Goal: Information Seeking & Learning: Check status

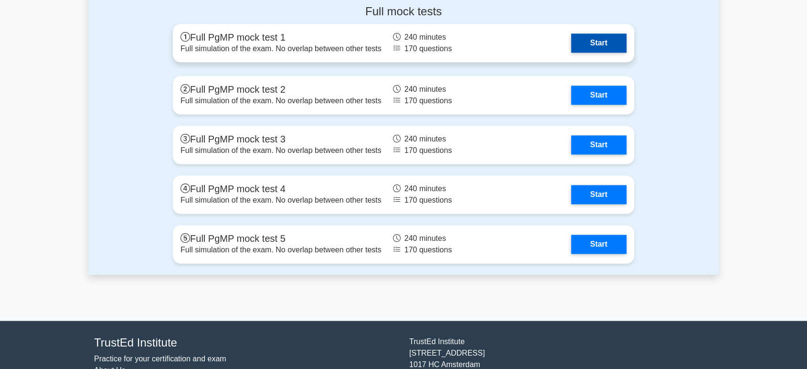
click at [602, 41] on link "Start" at bounding box center [598, 42] width 55 height 19
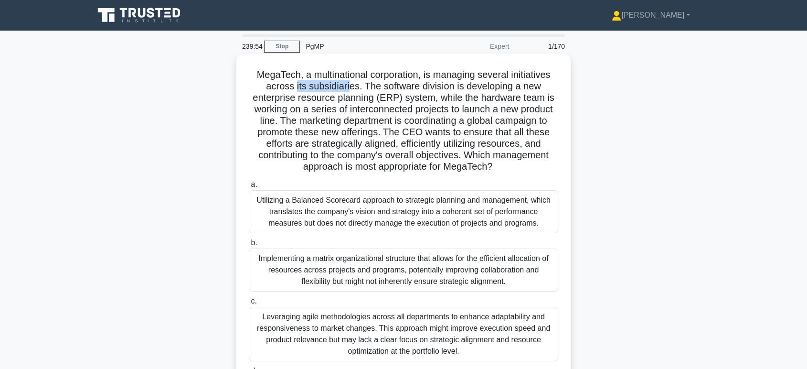
drag, startPoint x: 293, startPoint y: 87, endPoint x: 347, endPoint y: 87, distance: 53.9
click at [347, 87] on h5 "MegaTech, a multinational corporation, is managing several initiatives across i…" at bounding box center [403, 121] width 311 height 104
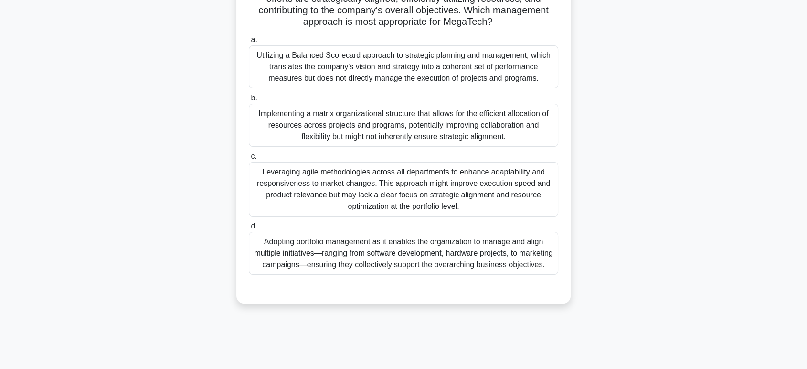
scroll to position [147, 0]
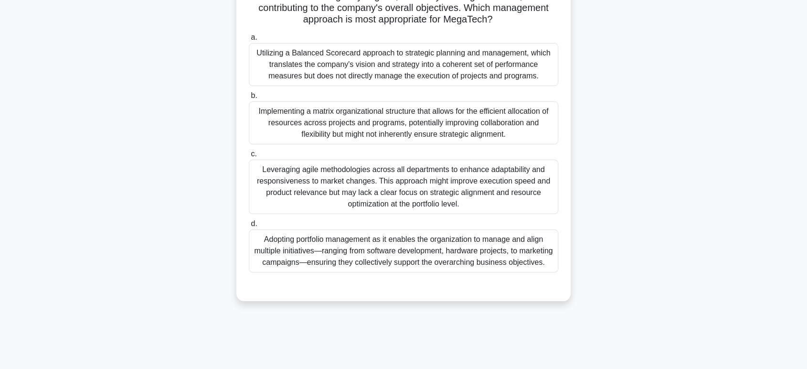
click at [418, 265] on div "Adopting portfolio management as it enables the organization to manage and alig…" at bounding box center [403, 250] width 309 height 43
click at [249, 227] on input "d. Adopting portfolio management as it enables the organization to manage and a…" at bounding box center [249, 224] width 0 height 6
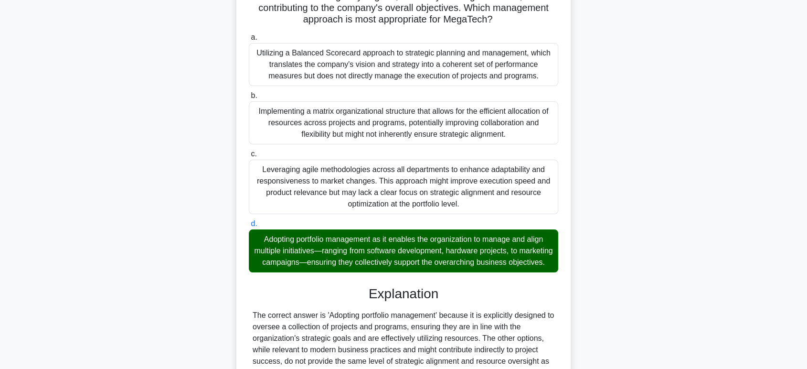
scroll to position [254, 0]
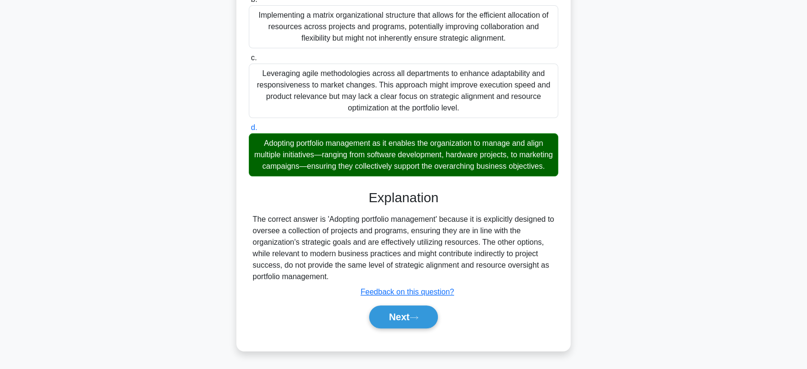
click at [404, 332] on div "a. Utilizing a Balanced Scorecard approach to strategic planning and management…" at bounding box center [403, 137] width 311 height 406
click at [403, 317] on button "Next" at bounding box center [403, 316] width 68 height 23
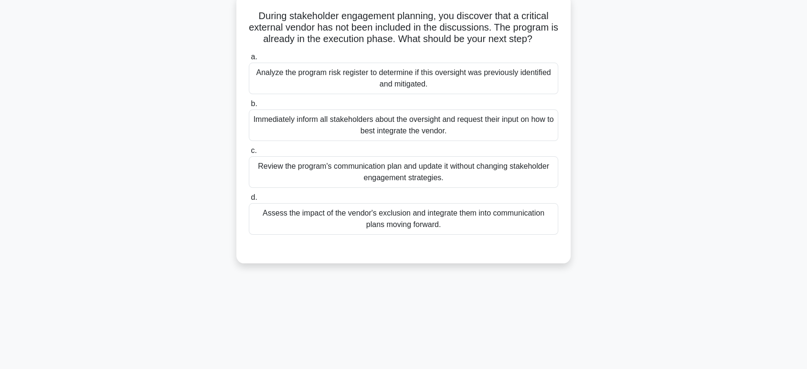
scroll to position [0, 0]
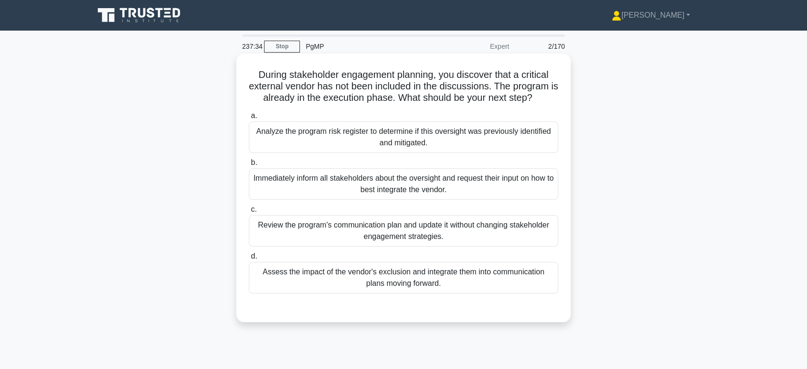
click at [398, 281] on div "Assess the impact of the vendor's exclusion and integrate them into communicati…" at bounding box center [403, 278] width 309 height 32
click at [249, 259] on input "d. Assess the impact of the vendor's exclusion and integrate them into communic…" at bounding box center [249, 256] width 0 height 6
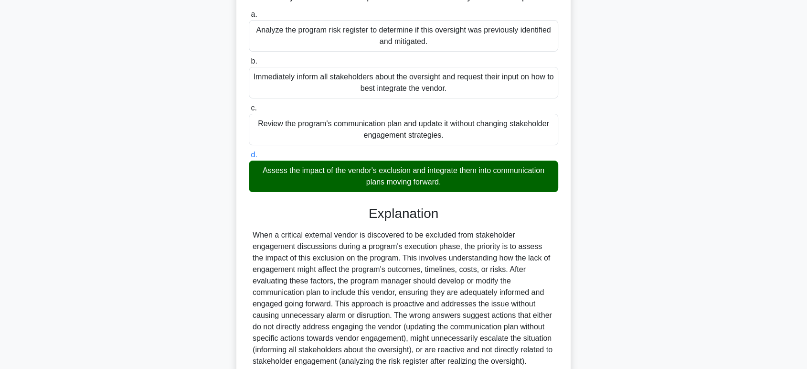
scroll to position [185, 0]
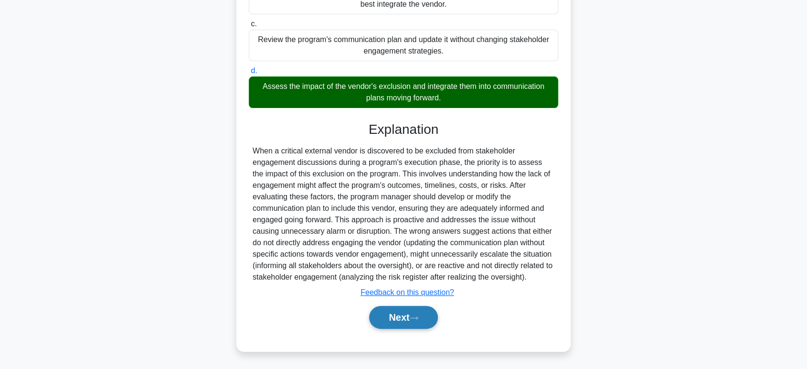
click at [401, 320] on button "Next" at bounding box center [403, 317] width 68 height 23
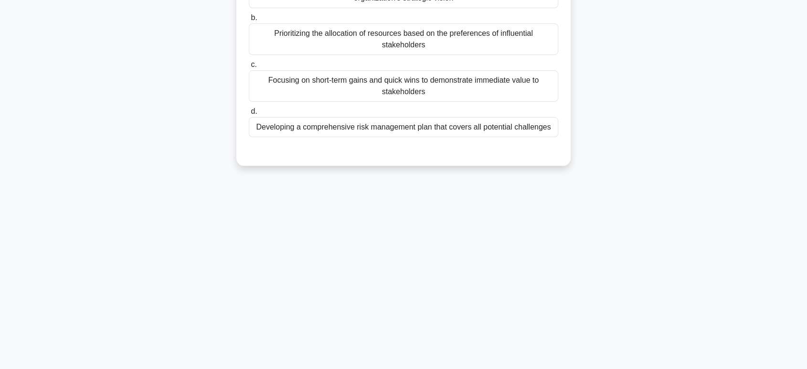
scroll to position [0, 0]
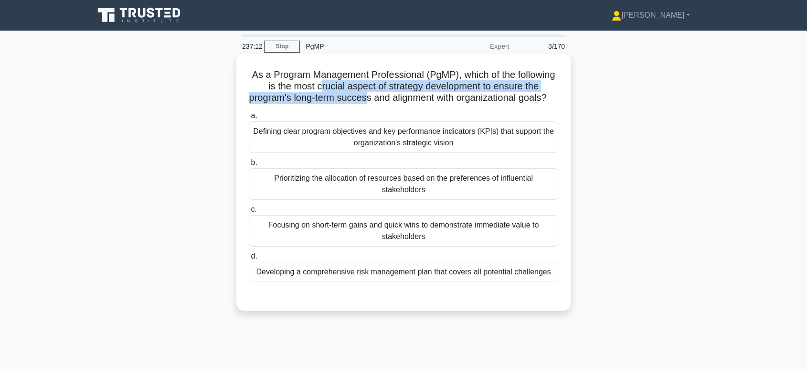
drag, startPoint x: 317, startPoint y: 86, endPoint x: 372, endPoint y: 98, distance: 56.6
click at [372, 98] on h5 "As a Program Management Professional (PgMP), which of the following is the most…" at bounding box center [403, 86] width 311 height 35
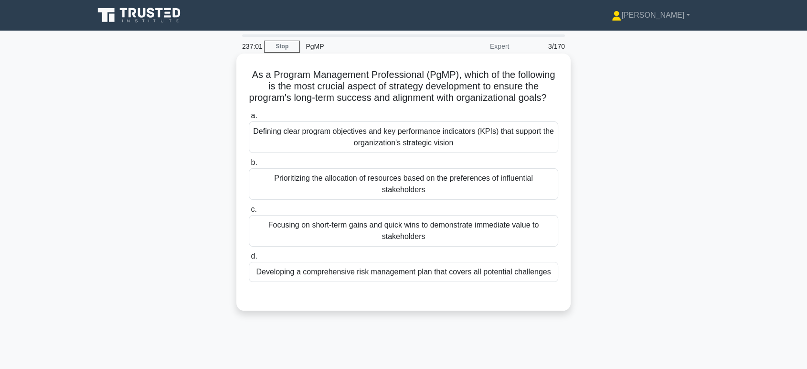
click at [377, 152] on div "Defining clear program objectives and key performance indicators (KPIs) that su…" at bounding box center [403, 137] width 309 height 32
click at [249, 119] on input "a. Defining clear program objectives and key performance indicators (KPIs) that…" at bounding box center [249, 116] width 0 height 6
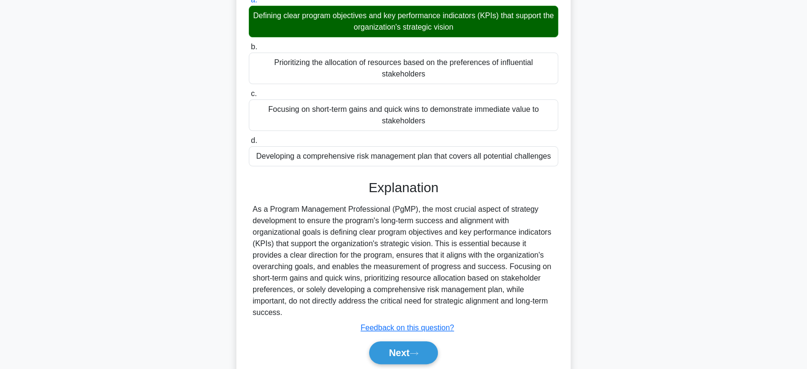
scroll to position [162, 0]
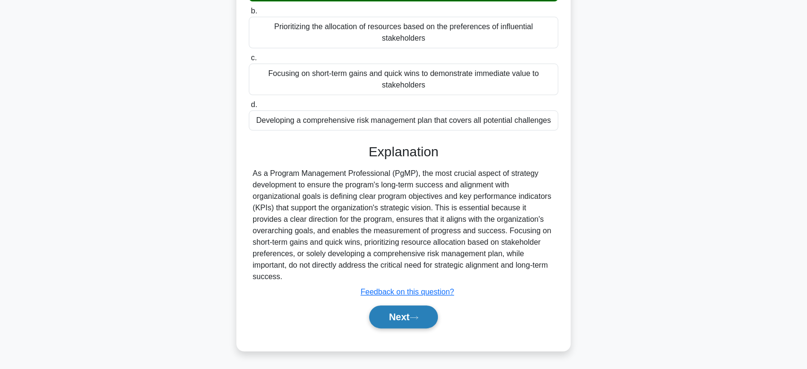
click at [386, 316] on button "Next" at bounding box center [403, 316] width 68 height 23
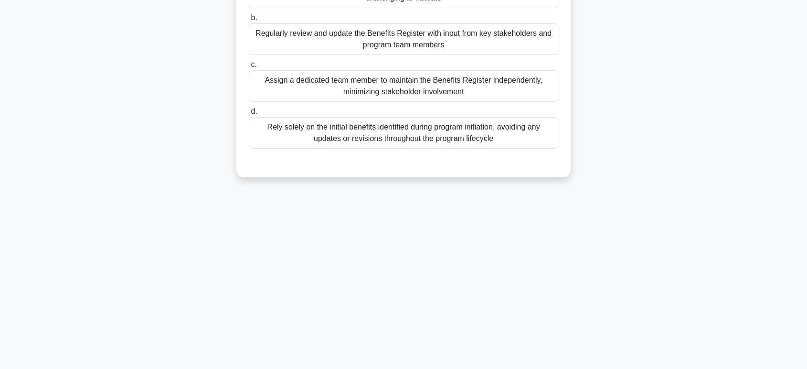
scroll to position [0, 0]
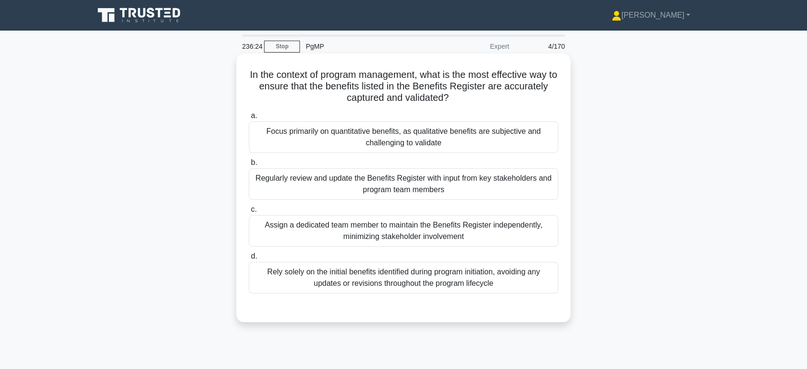
click at [395, 188] on div "Regularly review and update the Benefits Register with input from key stakehold…" at bounding box center [403, 184] width 309 height 32
click at [249, 166] on input "b. Regularly review and update the Benefits Register with input from key stakeh…" at bounding box center [249, 162] width 0 height 6
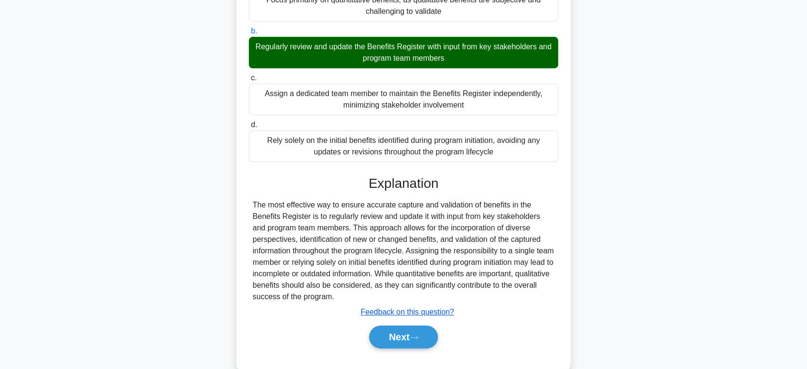
scroll to position [151, 0]
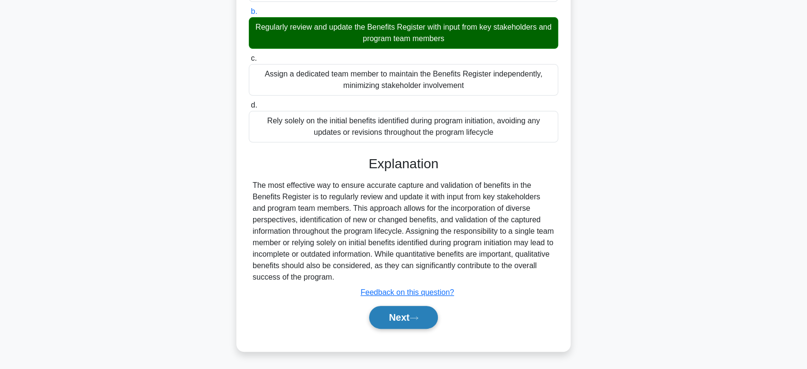
click at [401, 314] on button "Next" at bounding box center [403, 317] width 68 height 23
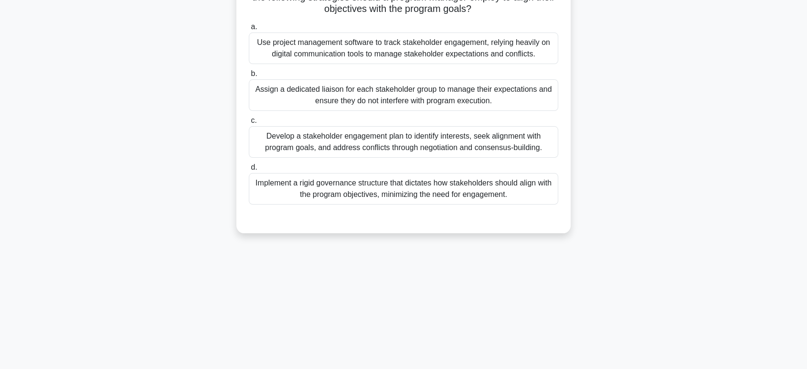
scroll to position [0, 0]
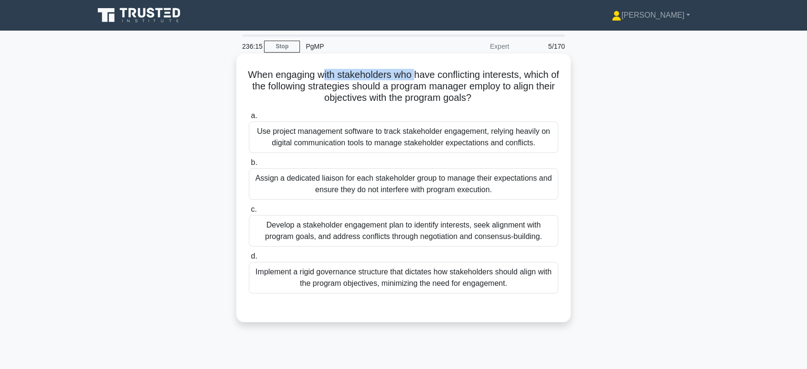
drag, startPoint x: 326, startPoint y: 72, endPoint x: 420, endPoint y: 72, distance: 94.5
click at [420, 72] on h5 "When engaging with stakeholders who have conflicting interests, which of the fo…" at bounding box center [403, 86] width 311 height 35
click at [433, 74] on h5 "When engaging with stakeholders who have conflicting interests, which of the fo…" at bounding box center [403, 86] width 311 height 35
drag, startPoint x: 425, startPoint y: 75, endPoint x: 523, endPoint y: 76, distance: 98.4
click at [523, 76] on h5 "When engaging with stakeholders who have conflicting interests, which of the fo…" at bounding box center [403, 86] width 311 height 35
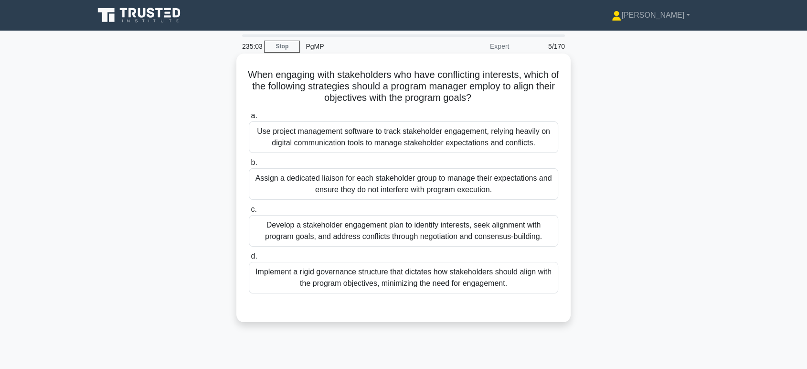
click at [370, 236] on div "Develop a stakeholder engagement plan to identify interests, seek alignment wit…" at bounding box center [403, 231] width 309 height 32
click at [249, 212] on input "c. Develop a stakeholder engagement plan to identify interests, seek alignment …" at bounding box center [249, 209] width 0 height 6
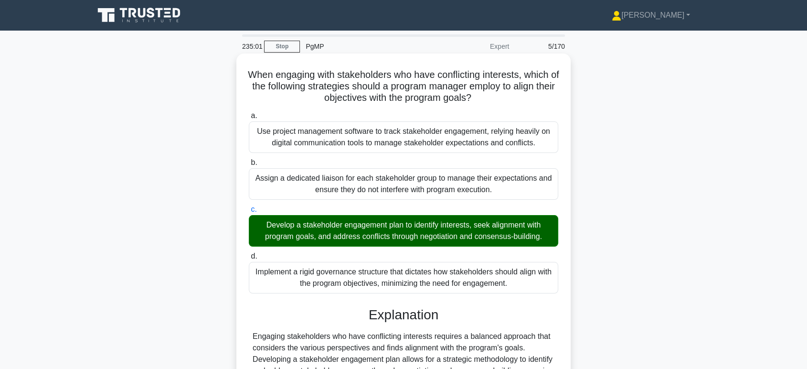
scroll to position [151, 0]
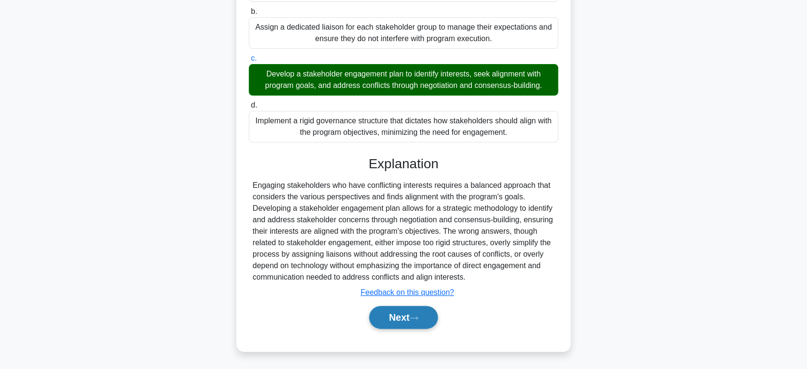
click at [400, 313] on button "Next" at bounding box center [403, 317] width 68 height 23
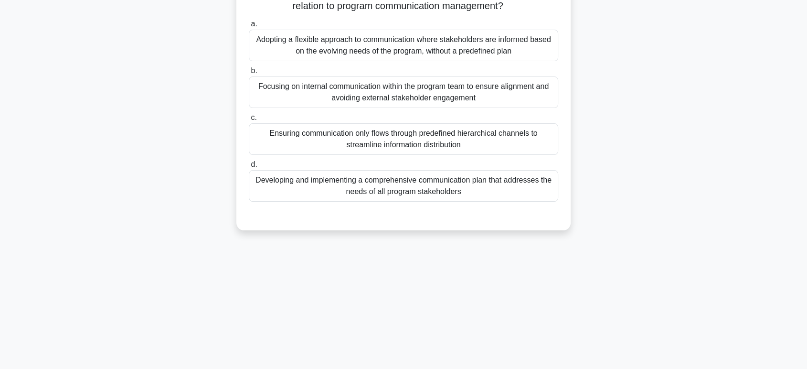
scroll to position [0, 0]
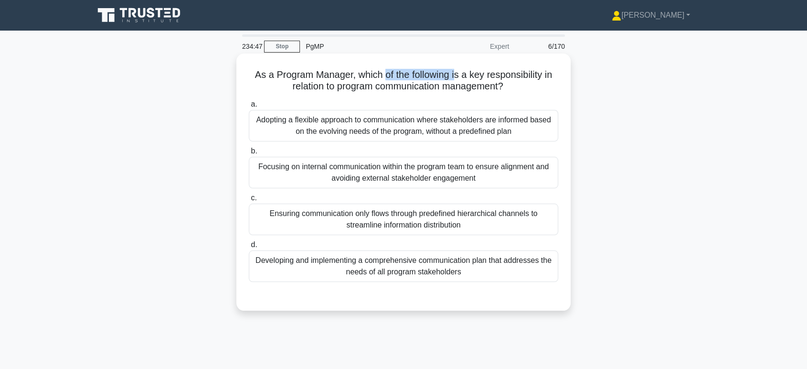
drag, startPoint x: 384, startPoint y: 75, endPoint x: 454, endPoint y: 75, distance: 70.2
click at [454, 75] on h5 "As a Program Manager, which of the following is a key responsibility in relatio…" at bounding box center [403, 81] width 311 height 24
click at [433, 134] on div "Adopting a flexible approach to communication where stakeholders are informed b…" at bounding box center [403, 126] width 309 height 32
click at [249, 107] on input "a. Adopting a flexible approach to communication where stakeholders are informe…" at bounding box center [249, 104] width 0 height 6
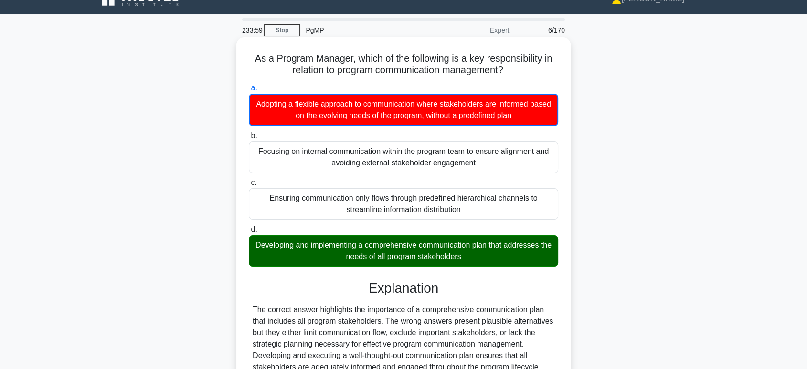
scroll to position [147, 0]
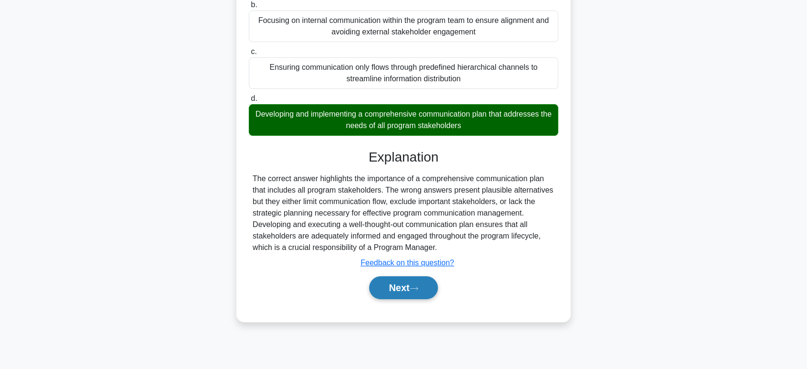
click at [404, 296] on button "Next" at bounding box center [403, 287] width 68 height 23
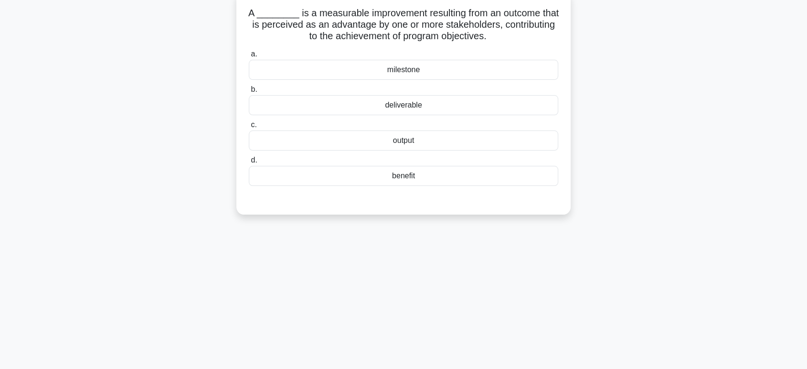
scroll to position [0, 0]
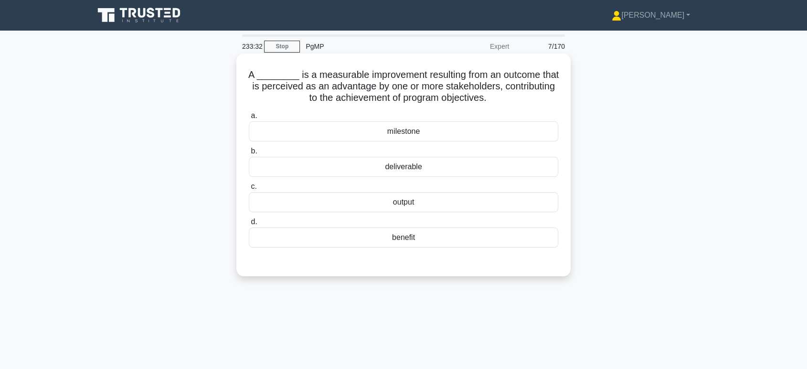
click at [414, 240] on div "benefit" at bounding box center [403, 237] width 309 height 20
click at [249, 225] on input "d. benefit" at bounding box center [249, 222] width 0 height 6
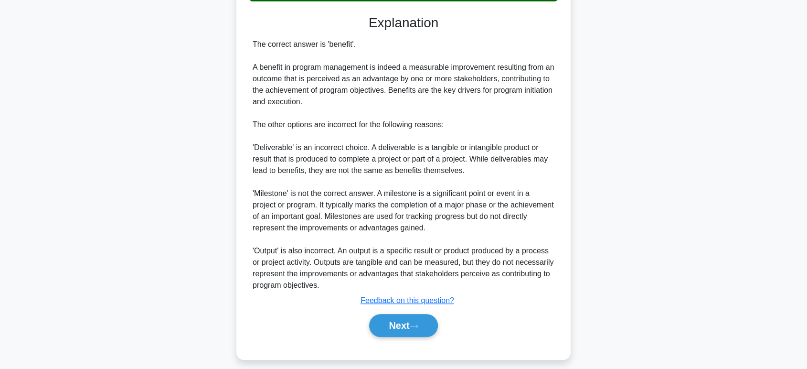
scroll to position [254, 0]
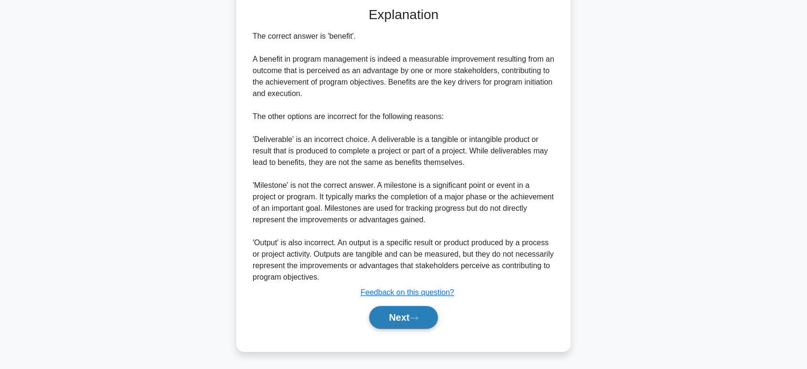
click at [409, 318] on button "Next" at bounding box center [403, 317] width 68 height 23
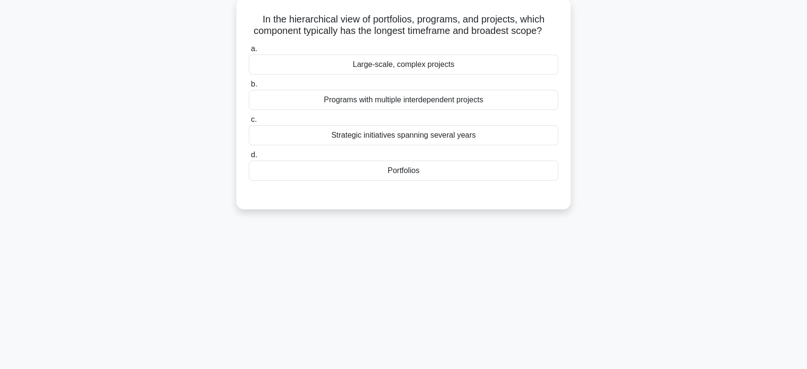
scroll to position [0, 0]
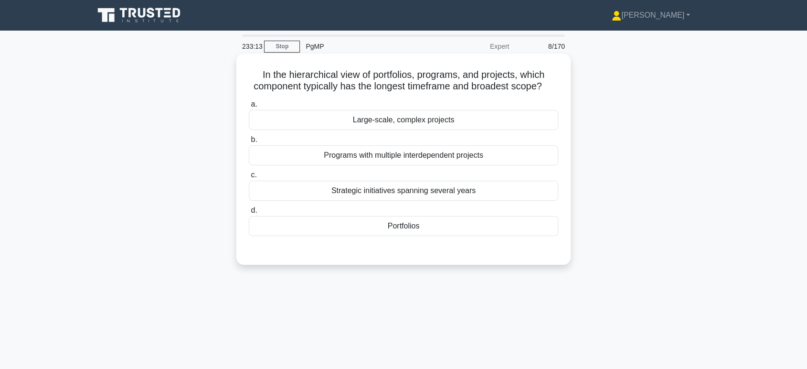
click at [409, 228] on div "Portfolios" at bounding box center [403, 226] width 309 height 20
click at [249, 213] on input "d. [GEOGRAPHIC_DATA]" at bounding box center [249, 210] width 0 height 6
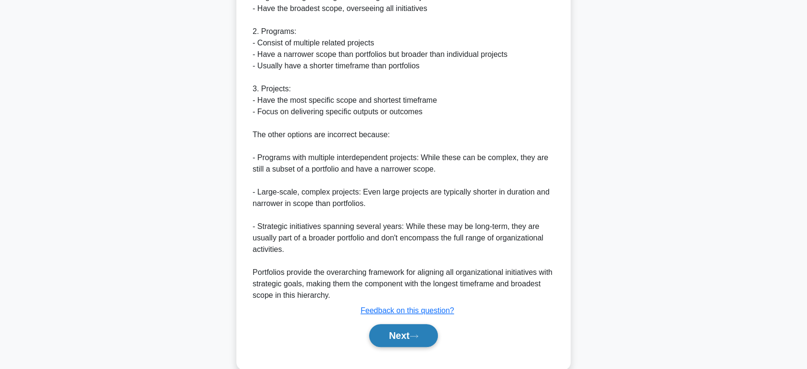
scroll to position [369, 0]
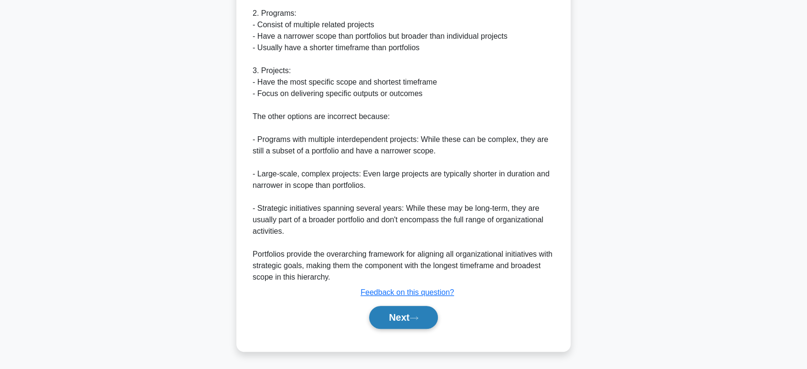
click at [407, 315] on button "Next" at bounding box center [403, 317] width 68 height 23
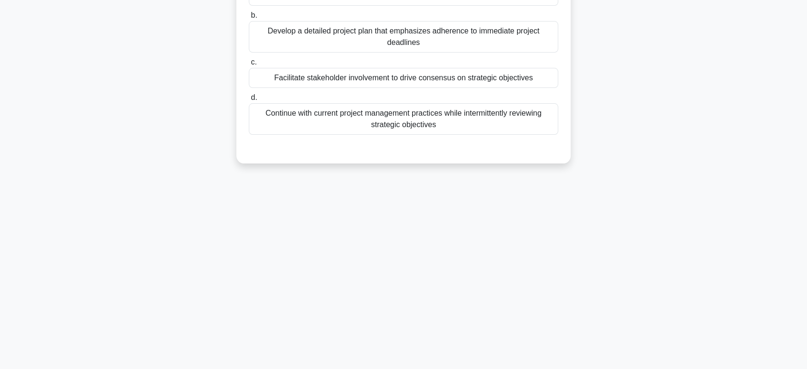
scroll to position [0, 0]
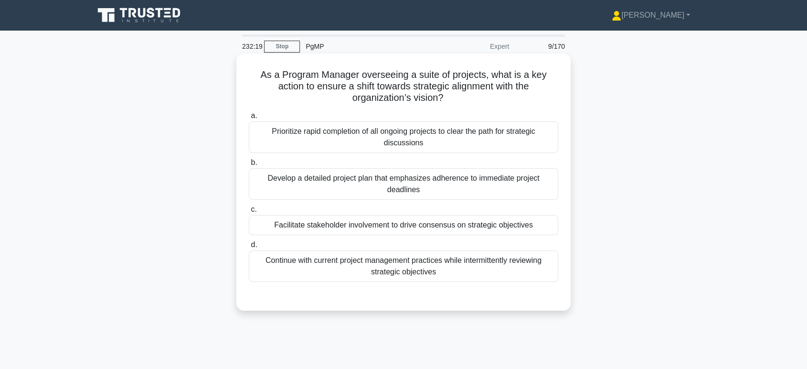
click at [471, 227] on div "Facilitate stakeholder involvement to drive consensus on strategic objectives" at bounding box center [403, 225] width 309 height 20
click at [249, 212] on input "c. Facilitate stakeholder involvement to drive consensus on strategic objectives" at bounding box center [249, 209] width 0 height 6
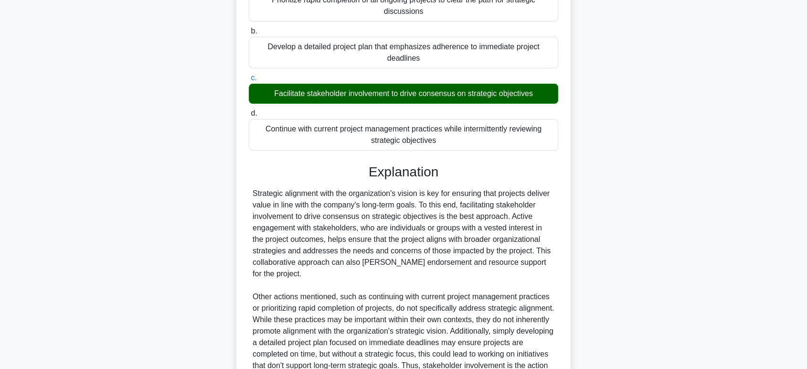
scroll to position [231, 0]
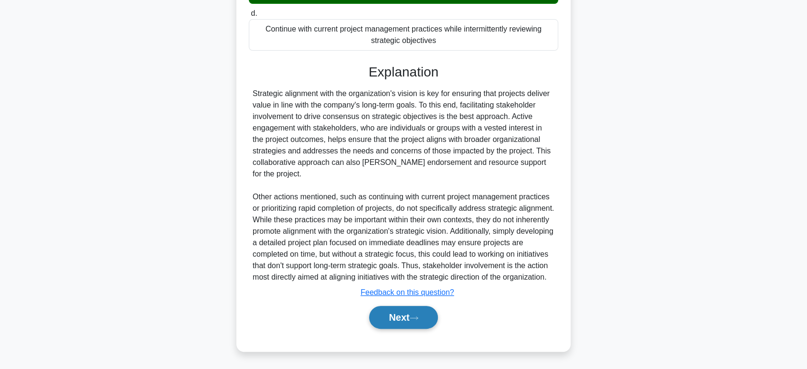
click at [401, 320] on button "Next" at bounding box center [403, 317] width 68 height 23
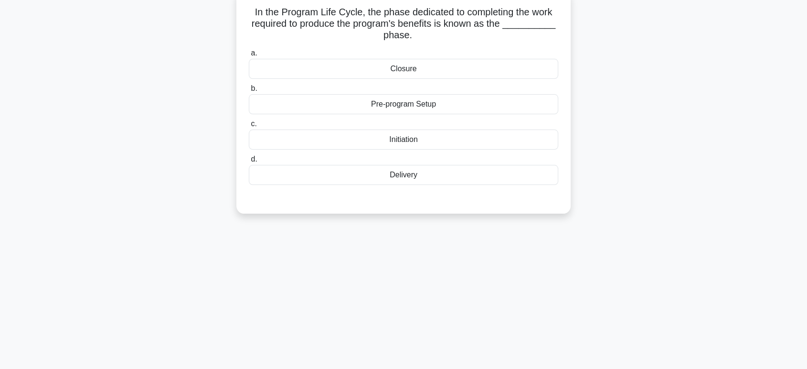
scroll to position [0, 0]
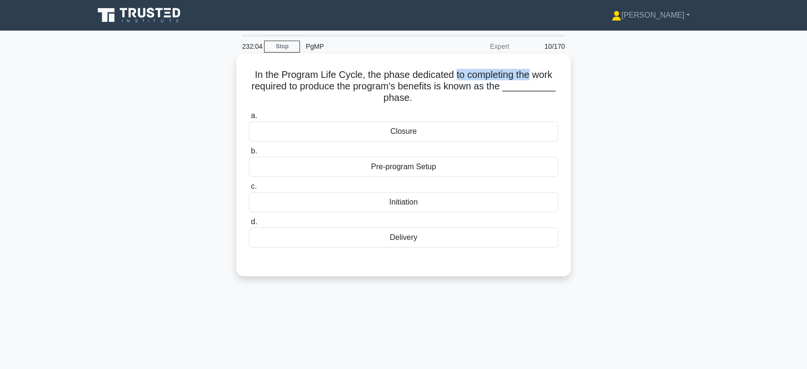
drag, startPoint x: 454, startPoint y: 75, endPoint x: 531, endPoint y: 75, distance: 76.4
click at [531, 75] on h5 "In the Program Life Cycle, the phase dedicated to completing the work required …" at bounding box center [403, 86] width 311 height 35
click at [413, 133] on div "Closure" at bounding box center [403, 131] width 309 height 20
click at [249, 119] on input "a. Closure" at bounding box center [249, 116] width 0 height 6
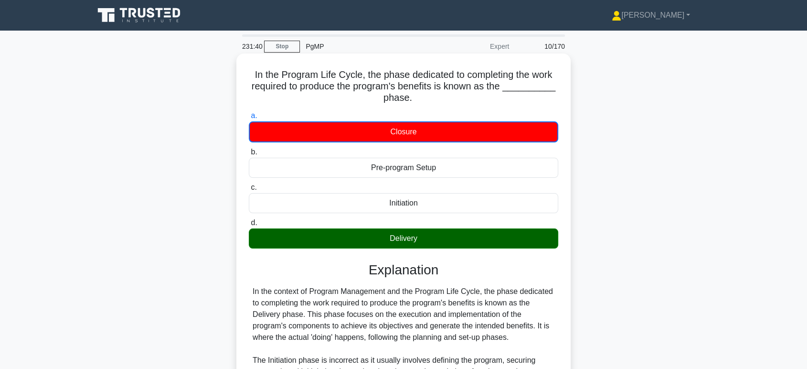
scroll to position [152, 0]
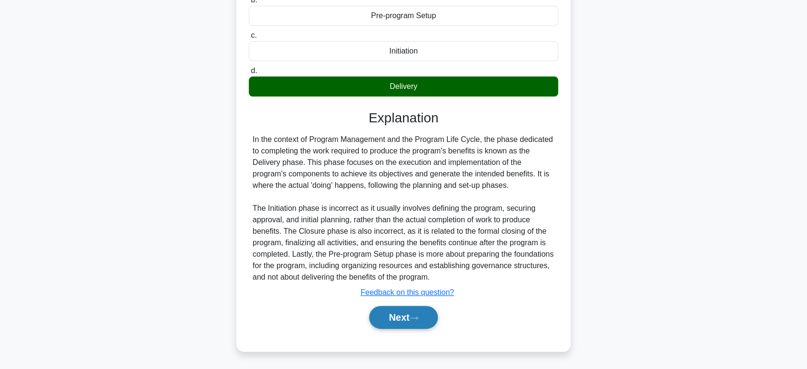
click at [412, 321] on button "Next" at bounding box center [403, 317] width 68 height 23
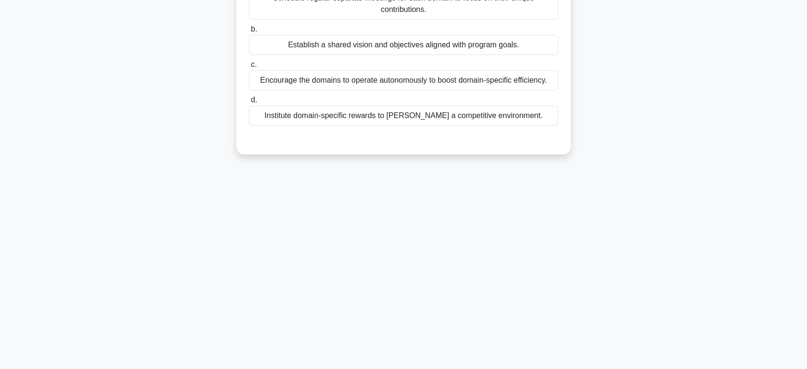
scroll to position [0, 0]
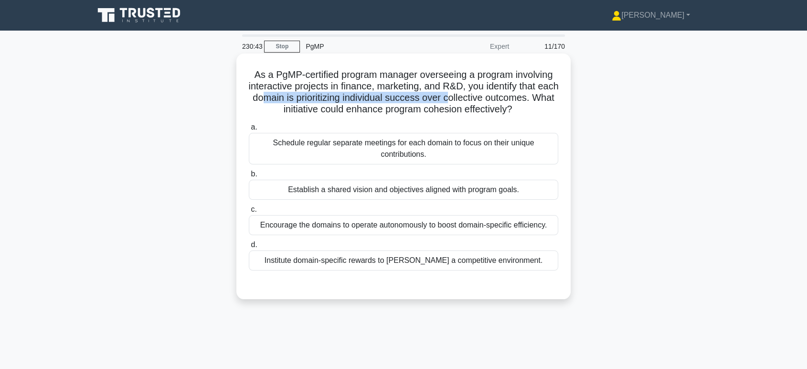
drag, startPoint x: 285, startPoint y: 97, endPoint x: 472, endPoint y: 98, distance: 186.7
click at [472, 98] on h5 "As a PgMP-certified program manager overseeing a program involving interactive …" at bounding box center [403, 92] width 311 height 47
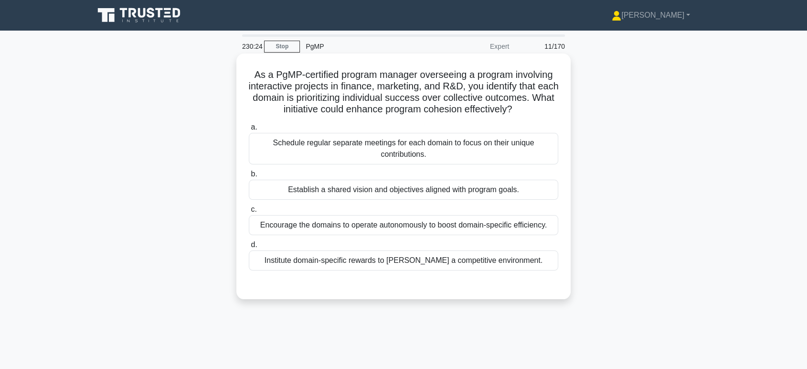
click at [403, 190] on div "Establish a shared vision and objectives aligned with program goals." at bounding box center [403, 189] width 309 height 20
click at [249, 177] on input "b. Establish a shared vision and objectives aligned with program goals." at bounding box center [249, 174] width 0 height 6
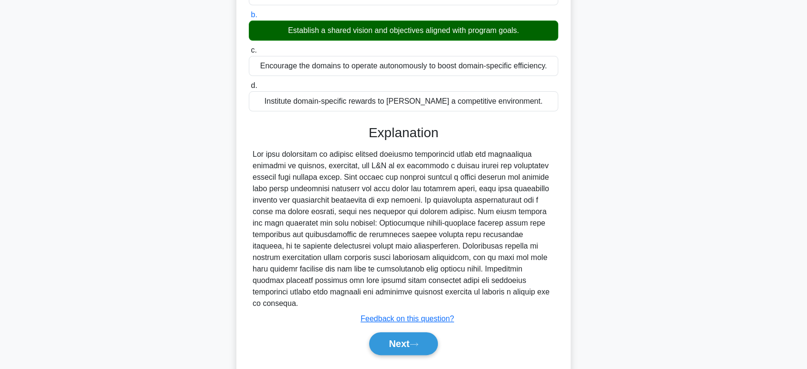
scroll to position [174, 0]
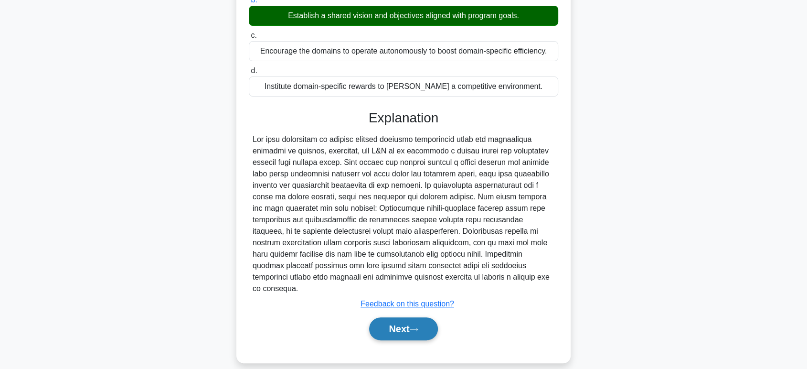
click at [407, 319] on button "Next" at bounding box center [403, 328] width 68 height 23
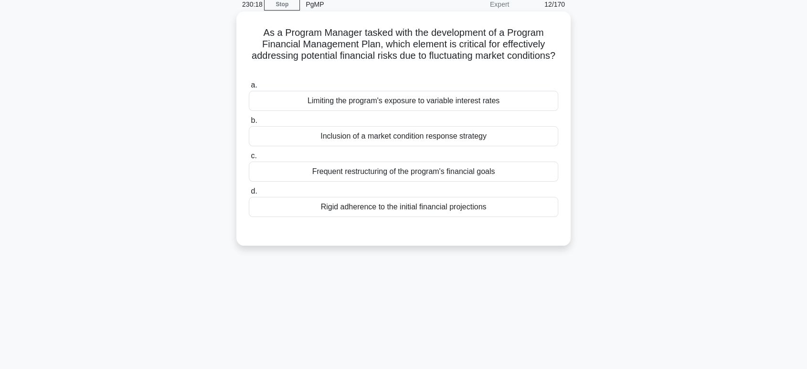
scroll to position [0, 0]
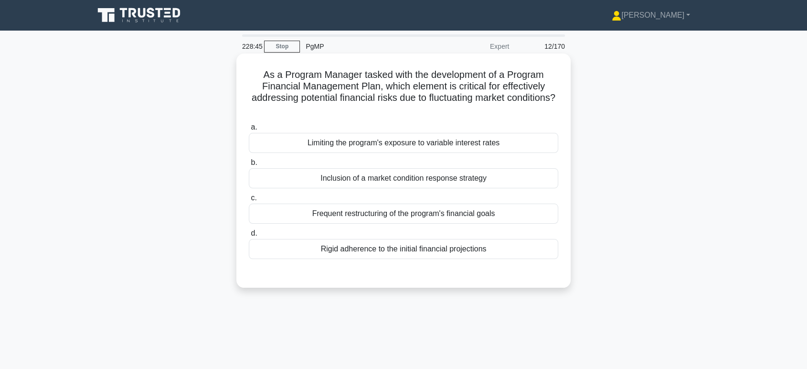
click at [411, 181] on div "Inclusion of a market condition response strategy" at bounding box center [403, 178] width 309 height 20
click at [378, 177] on div "Inclusion of a market condition response strategy" at bounding box center [403, 178] width 309 height 20
click at [249, 166] on input "b. Inclusion of a market condition response strategy" at bounding box center [249, 162] width 0 height 6
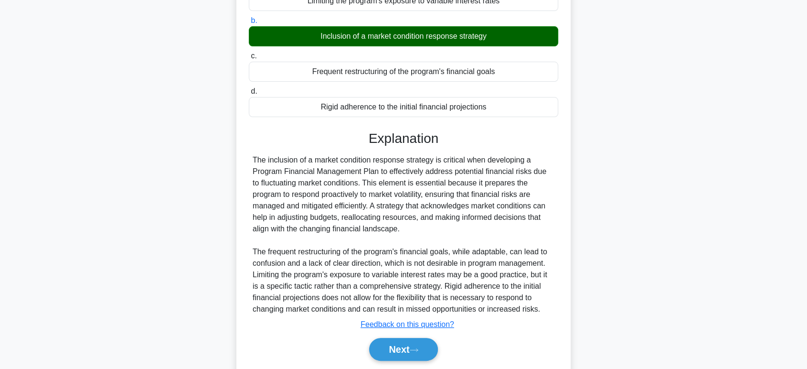
scroll to position [174, 0]
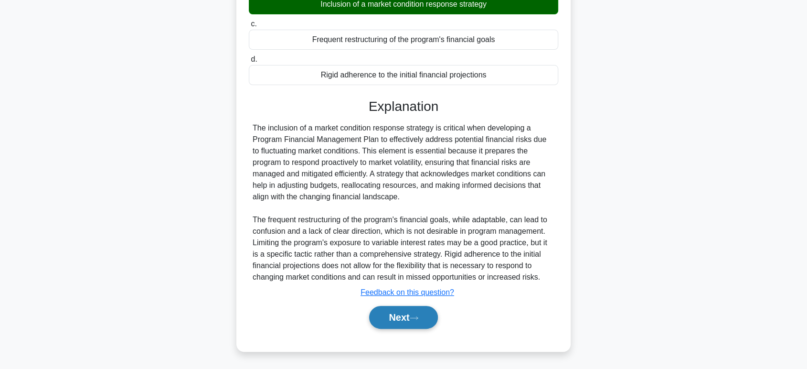
click at [420, 320] on button "Next" at bounding box center [403, 317] width 68 height 23
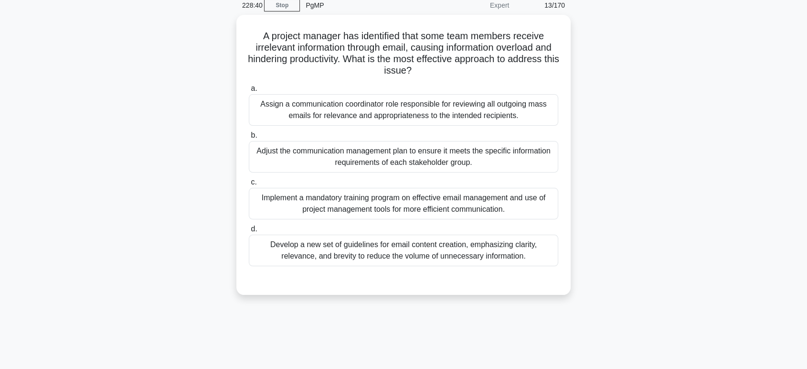
scroll to position [0, 0]
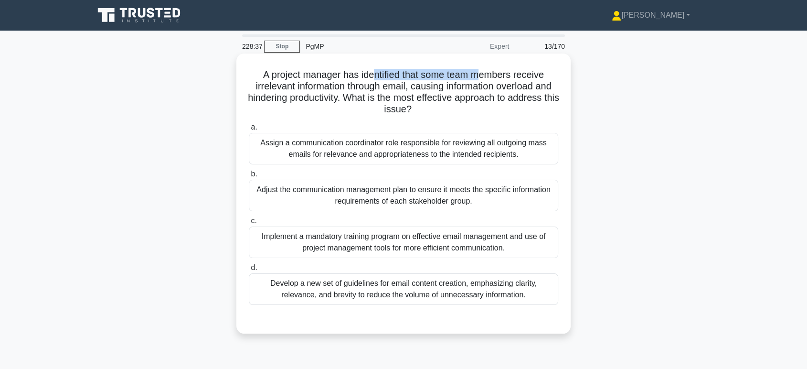
drag, startPoint x: 374, startPoint y: 74, endPoint x: 480, endPoint y: 75, distance: 105.5
click at [480, 75] on h5 "A project manager has identified that some team members receive irrelevant info…" at bounding box center [403, 92] width 311 height 47
drag, startPoint x: 297, startPoint y: 76, endPoint x: 511, endPoint y: 78, distance: 214.4
click at [511, 78] on h5 "A project manager has identified that some team members receive irrelevant info…" at bounding box center [403, 92] width 311 height 47
drag, startPoint x: 334, startPoint y: 89, endPoint x: 417, endPoint y: 89, distance: 83.5
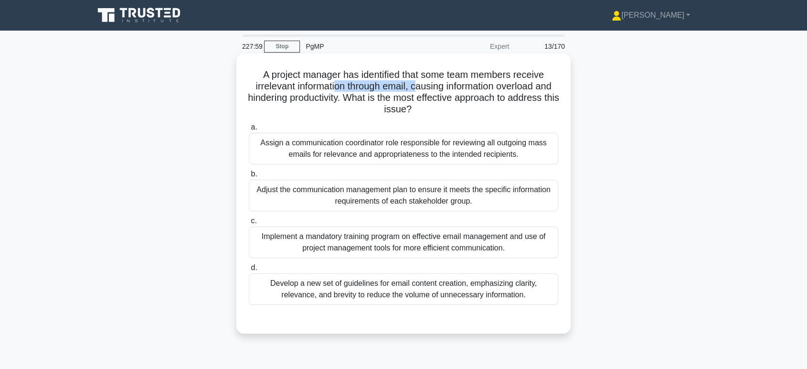
click at [417, 89] on h5 "A project manager has identified that some team members receive irrelevant info…" at bounding box center [403, 92] width 311 height 47
drag, startPoint x: 397, startPoint y: 97, endPoint x: 516, endPoint y: 97, distance: 118.4
click at [516, 97] on h5 "A project manager has identified that some team members receive irrelevant info…" at bounding box center [403, 92] width 311 height 47
click at [399, 198] on div "Adjust the communication management plan to ensure it meets the specific inform…" at bounding box center [403, 195] width 309 height 32
click at [249, 177] on input "b. Adjust the communication management plan to ensure it meets the specific inf…" at bounding box center [249, 174] width 0 height 6
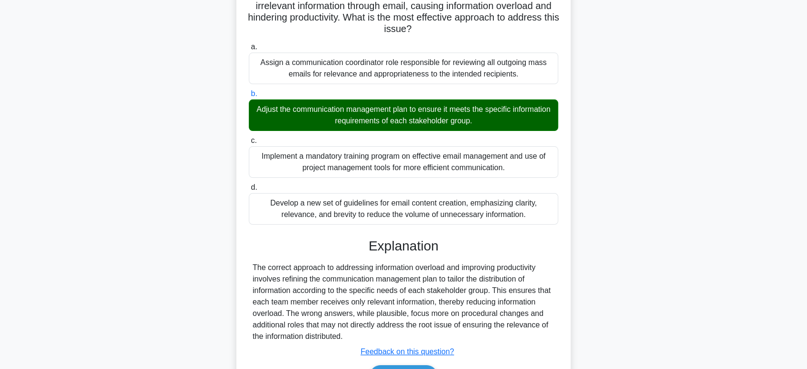
scroll to position [147, 0]
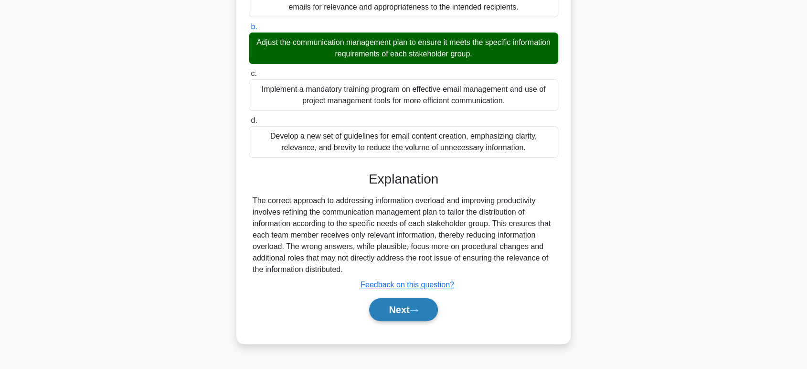
click at [401, 309] on button "Next" at bounding box center [403, 309] width 68 height 23
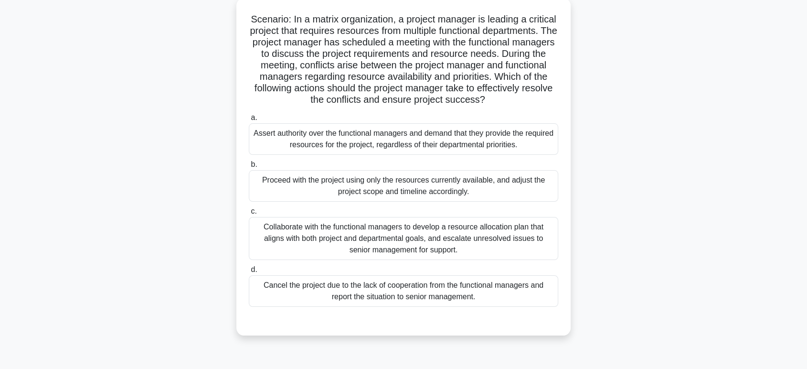
scroll to position [0, 0]
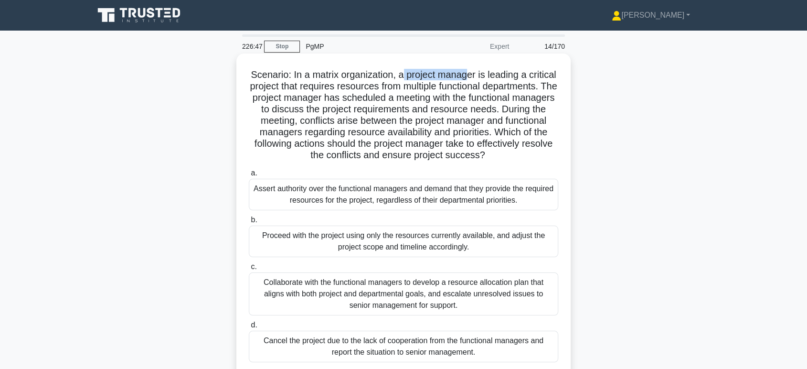
drag, startPoint x: 416, startPoint y: 75, endPoint x: 482, endPoint y: 81, distance: 66.1
click at [482, 81] on h5 "Scenario: In a matrix organization, a project manager is leading a critical pro…" at bounding box center [403, 115] width 311 height 93
drag, startPoint x: 313, startPoint y: 84, endPoint x: 458, endPoint y: 90, distance: 144.8
click at [458, 90] on h5 "Scenario: In a matrix organization, a project manager is leading a critical pro…" at bounding box center [403, 115] width 311 height 93
drag, startPoint x: 352, startPoint y: 98, endPoint x: 423, endPoint y: 99, distance: 70.7
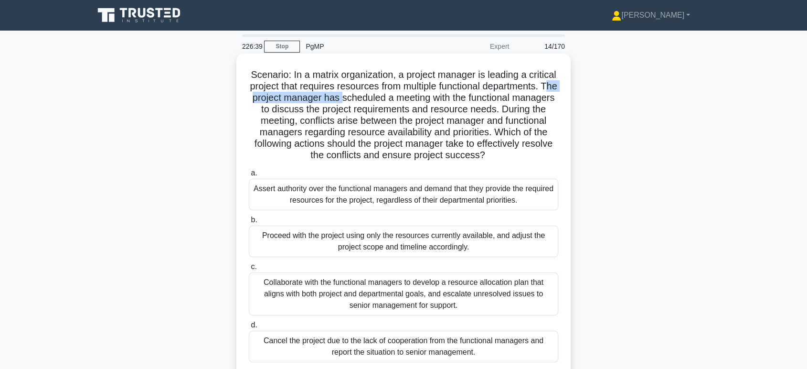
click at [423, 99] on h5 "Scenario: In a matrix organization, a project manager is leading a critical pro…" at bounding box center [403, 115] width 311 height 93
drag, startPoint x: 331, startPoint y: 111, endPoint x: 343, endPoint y: 111, distance: 12.4
click at [343, 111] on h5 "Scenario: In a matrix organization, a project manager is leading a critical pro…" at bounding box center [403, 115] width 311 height 93
drag, startPoint x: 352, startPoint y: 112, endPoint x: 493, endPoint y: 110, distance: 141.3
click at [493, 110] on h5 "Scenario: In a matrix organization, a project manager is leading a critical pro…" at bounding box center [403, 115] width 311 height 93
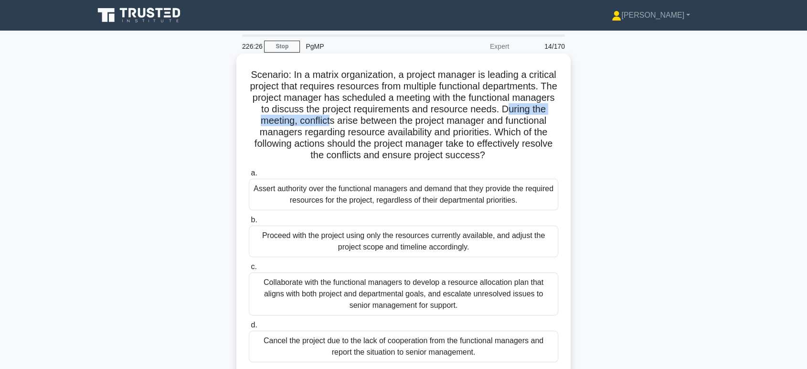
drag, startPoint x: 288, startPoint y: 118, endPoint x: 399, endPoint y: 117, distance: 110.8
click at [399, 117] on h5 "Scenario: In a matrix organization, a project manager is leading a critical pro…" at bounding box center [403, 115] width 311 height 93
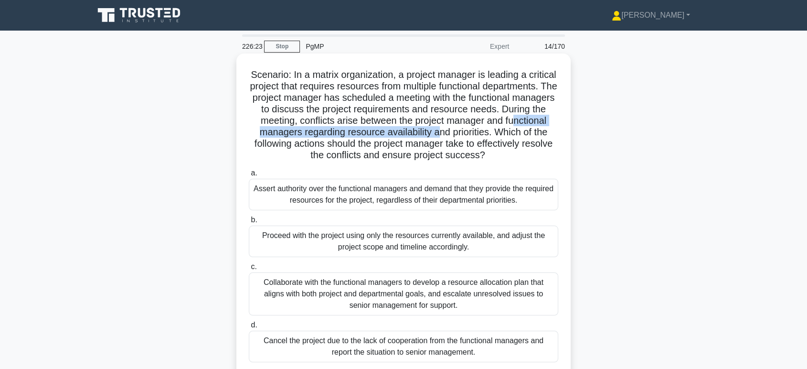
drag, startPoint x: 287, startPoint y: 129, endPoint x: 502, endPoint y: 137, distance: 215.4
click at [502, 137] on h5 "Scenario: In a matrix organization, a project manager is leading a critical pro…" at bounding box center [403, 115] width 311 height 93
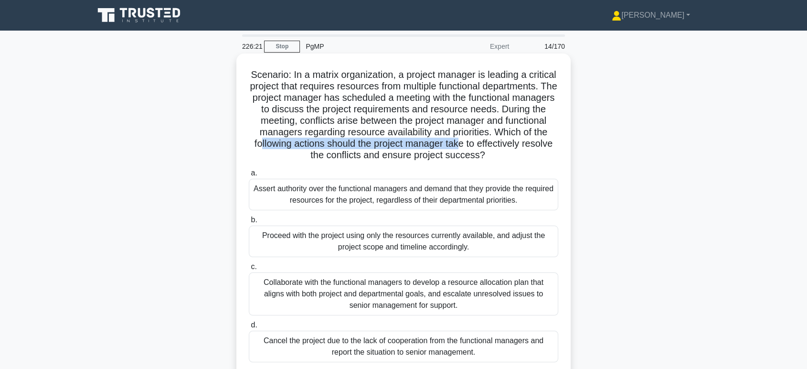
drag, startPoint x: 324, startPoint y: 145, endPoint x: 528, endPoint y: 144, distance: 203.8
click at [528, 144] on h5 "Scenario: In a matrix organization, a project manager is leading a critical pro…" at bounding box center [403, 115] width 311 height 93
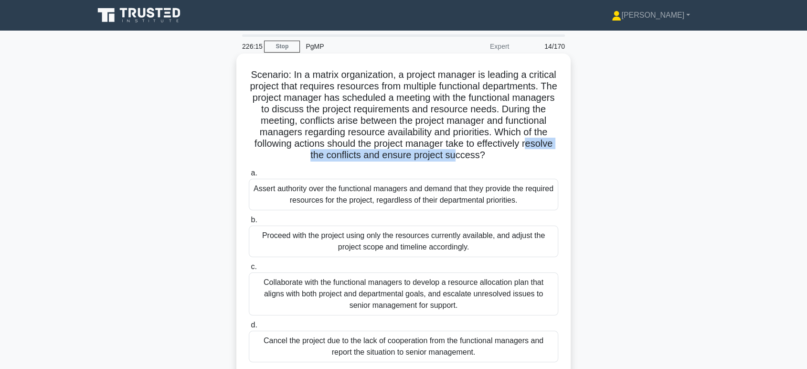
drag, startPoint x: 320, startPoint y: 155, endPoint x: 499, endPoint y: 153, distance: 179.5
click at [499, 153] on h5 "Scenario: In a matrix organization, a project manager is leading a critical pro…" at bounding box center [403, 115] width 311 height 93
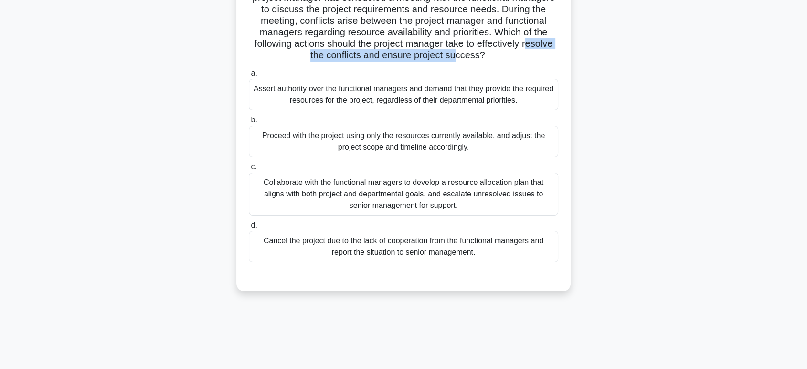
scroll to position [106, 0]
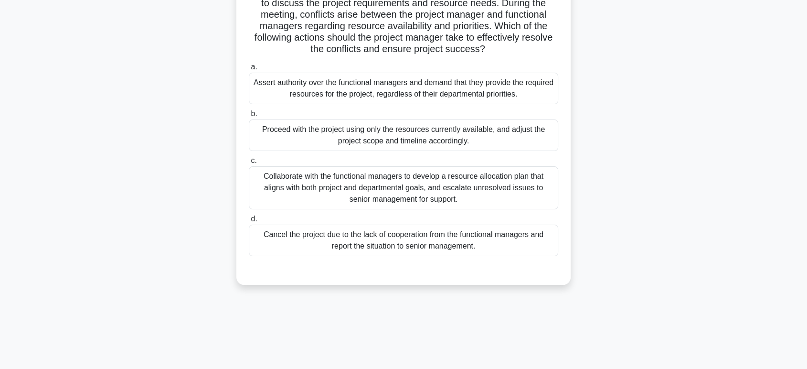
click at [407, 198] on div "Collaborate with the functional managers to develop a resource allocation plan …" at bounding box center [403, 187] width 309 height 43
click at [249, 164] on input "c. Collaborate with the functional managers to develop a resource allocation pl…" at bounding box center [249, 161] width 0 height 6
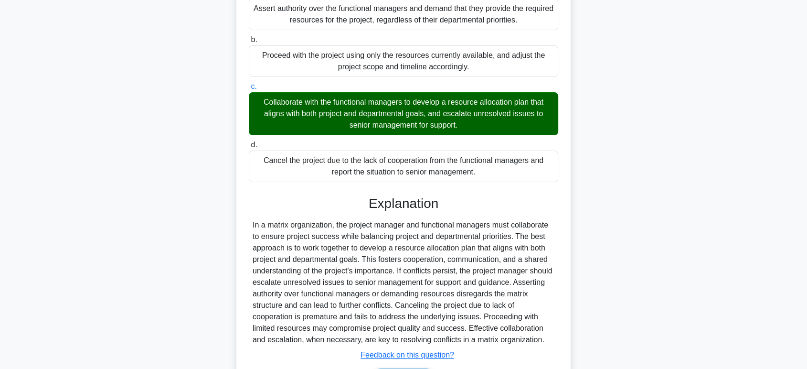
scroll to position [243, 0]
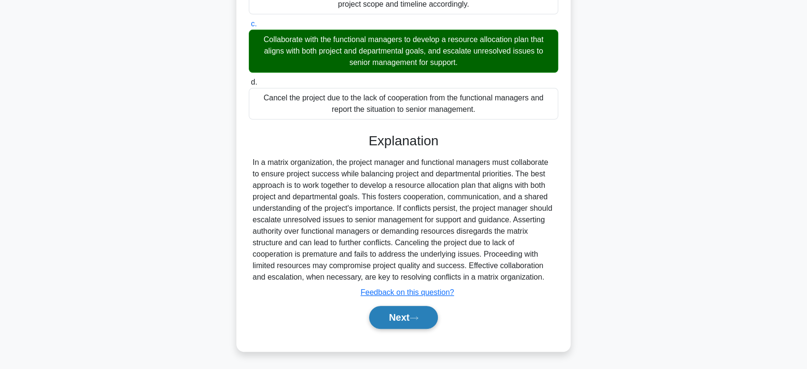
click at [390, 309] on button "Next" at bounding box center [403, 317] width 68 height 23
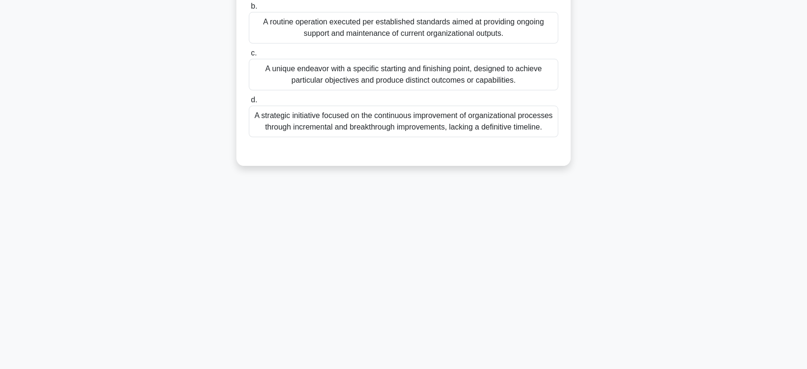
scroll to position [0, 0]
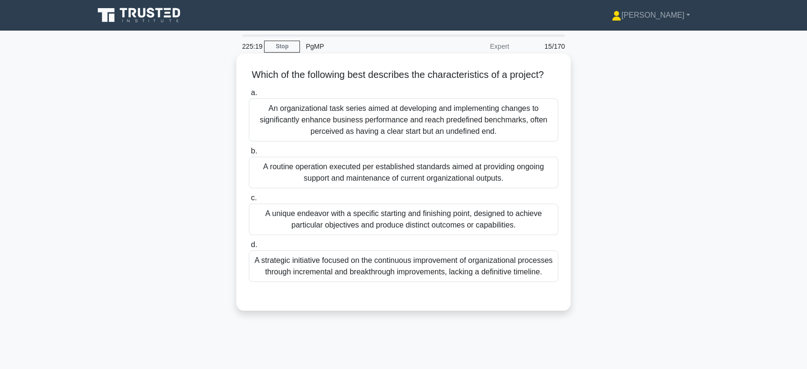
click at [412, 235] on div "A unique endeavor with a specific starting and finishing point, designed to ach…" at bounding box center [403, 219] width 309 height 32
click at [249, 201] on input "c. A unique endeavor with a specific starting and finishing point, designed to …" at bounding box center [249, 198] width 0 height 6
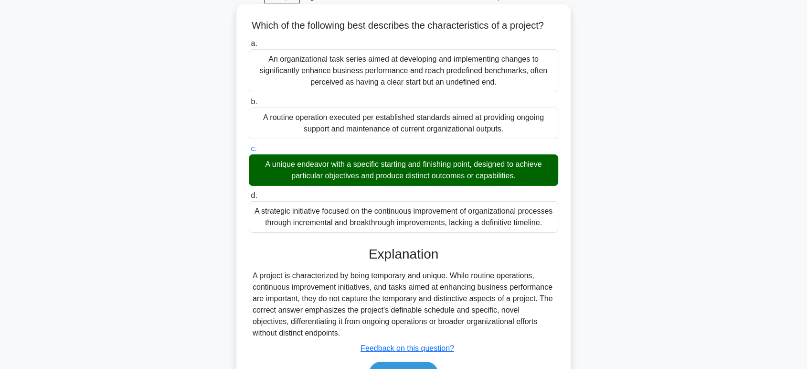
scroll to position [147, 0]
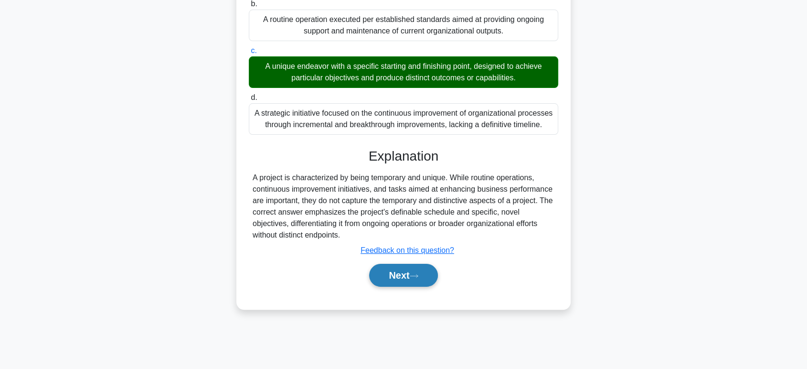
click at [395, 285] on button "Next" at bounding box center [403, 275] width 68 height 23
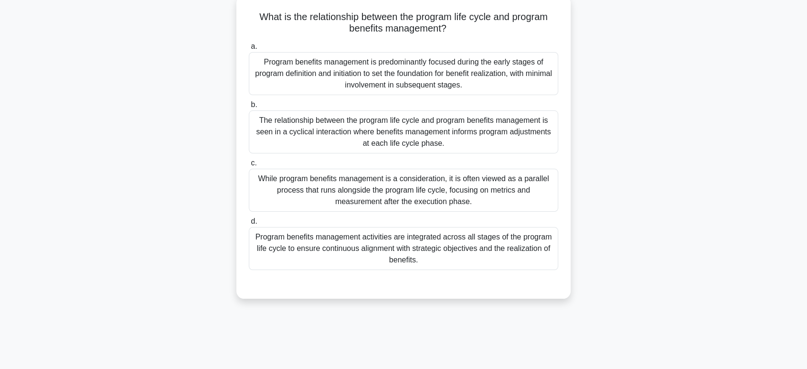
scroll to position [0, 0]
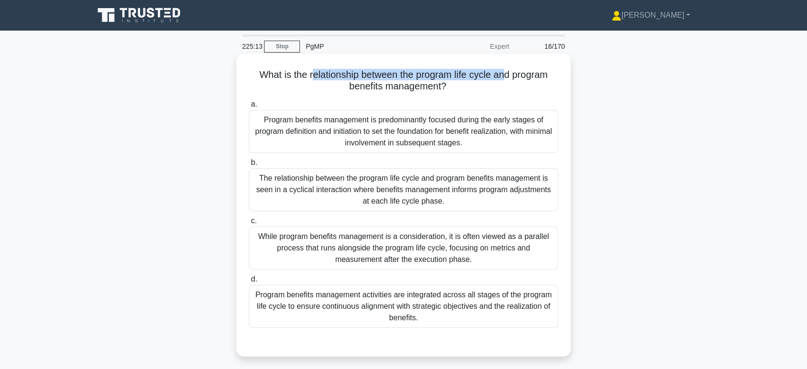
drag, startPoint x: 310, startPoint y: 76, endPoint x: 504, endPoint y: 75, distance: 193.8
click at [504, 75] on h5 "What is the relationship between the program life cycle and program benefits ma…" at bounding box center [403, 81] width 311 height 24
drag, startPoint x: 306, startPoint y: 75, endPoint x: 383, endPoint y: 75, distance: 77.8
click at [383, 75] on h5 "What is the relationship between the program life cycle and program benefits ma…" at bounding box center [403, 81] width 311 height 24
click at [330, 74] on h5 "What is the relationship between the program life cycle and program benefits ma…" at bounding box center [403, 81] width 311 height 24
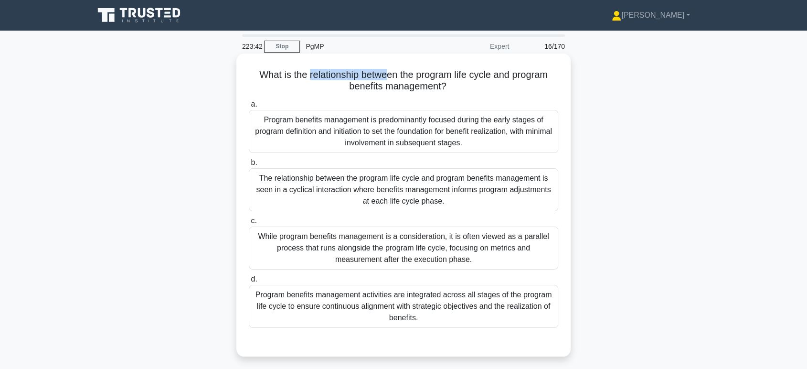
click at [307, 75] on h5 "What is the relationship between the program life cycle and program benefits ma…" at bounding box center [403, 81] width 311 height 24
click at [429, 307] on div "Program benefits management activities are integrated across all stages of the …" at bounding box center [403, 306] width 309 height 43
click at [249, 282] on input "d. Program benefits management activities are integrated across all stages of t…" at bounding box center [249, 279] width 0 height 6
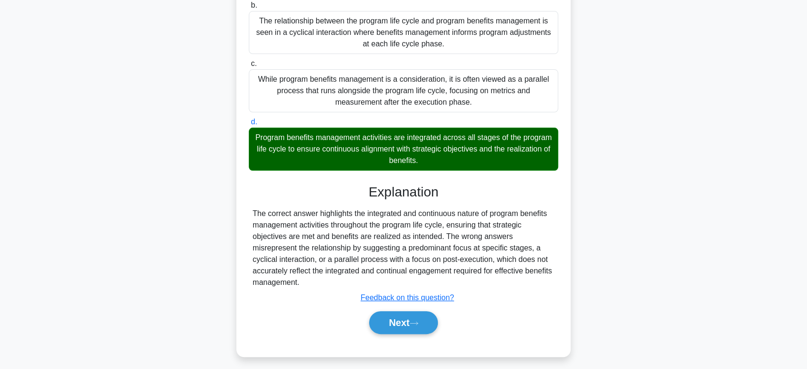
scroll to position [162, 0]
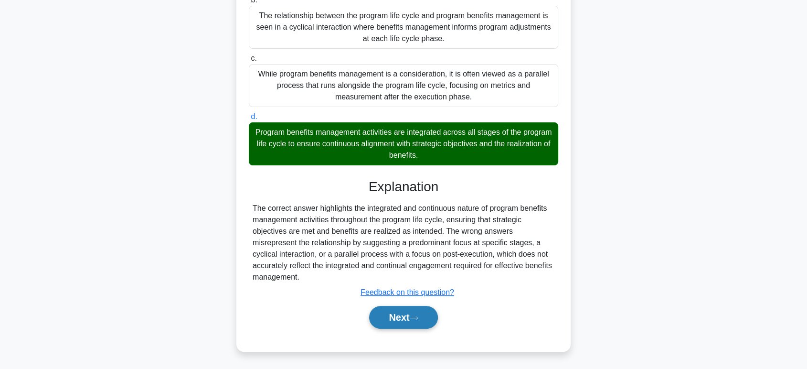
click at [396, 314] on button "Next" at bounding box center [403, 317] width 68 height 23
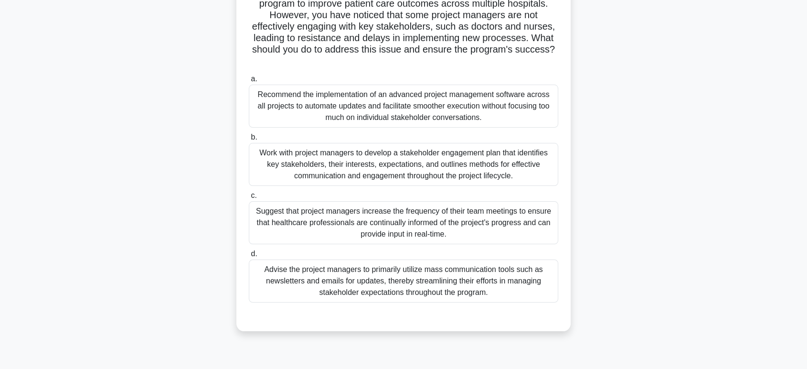
scroll to position [0, 0]
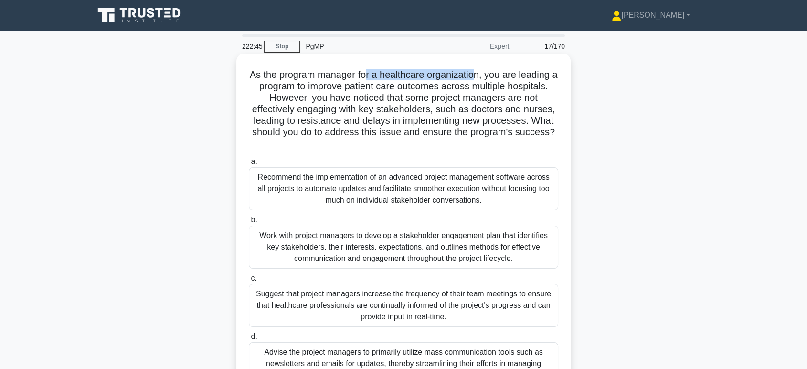
drag, startPoint x: 400, startPoint y: 75, endPoint x: 481, endPoint y: 75, distance: 81.2
click at [481, 75] on h5 "As the program manager for a healthcare organization, you are leading a program…" at bounding box center [403, 109] width 311 height 81
drag, startPoint x: 363, startPoint y: 84, endPoint x: 535, endPoint y: 86, distance: 171.9
click at [535, 86] on h5 "As the program manager for a healthcare organization, you are leading a program…" at bounding box center [403, 109] width 311 height 81
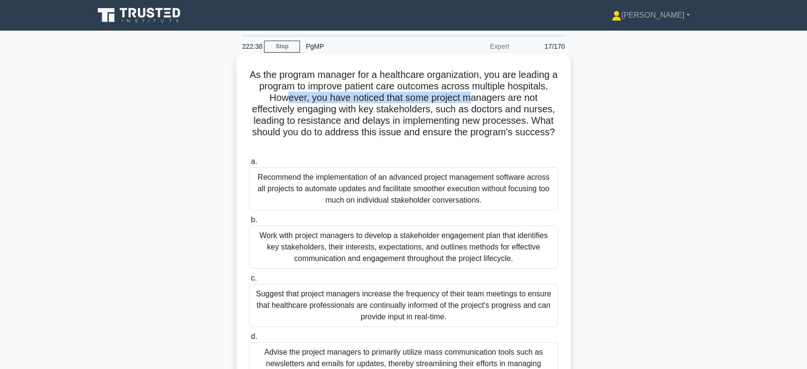
drag, startPoint x: 283, startPoint y: 101, endPoint x: 474, endPoint y: 100, distance: 190.5
click at [474, 100] on h5 "As the program manager for a healthcare organization, you are leading a program…" at bounding box center [403, 109] width 311 height 81
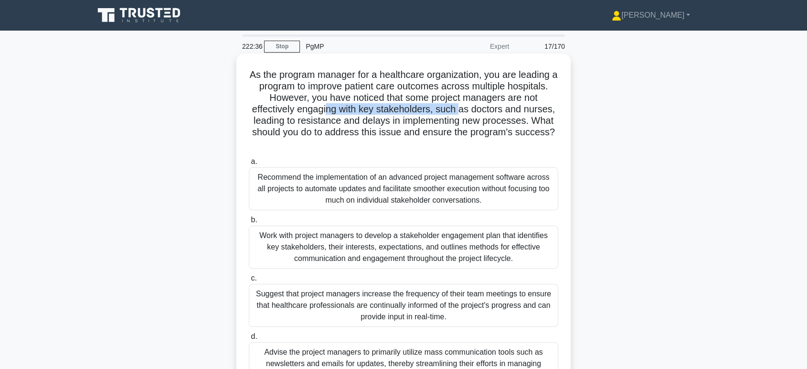
drag, startPoint x: 412, startPoint y: 106, endPoint x: 461, endPoint y: 106, distance: 49.2
click at [461, 106] on h5 "As the program manager for a healthcare organization, you are leading a program…" at bounding box center [403, 109] width 311 height 81
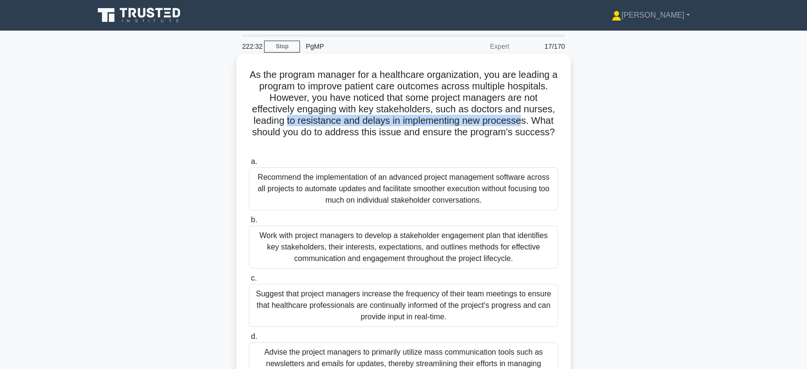
drag, startPoint x: 285, startPoint y: 117, endPoint x: 523, endPoint y: 116, distance: 238.2
click at [523, 116] on h5 "As the program manager for a healthcare organization, you are leading a program…" at bounding box center [403, 109] width 311 height 81
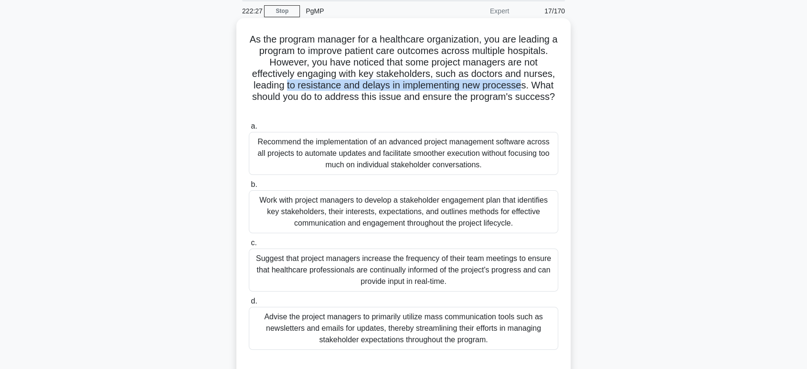
scroll to position [53, 0]
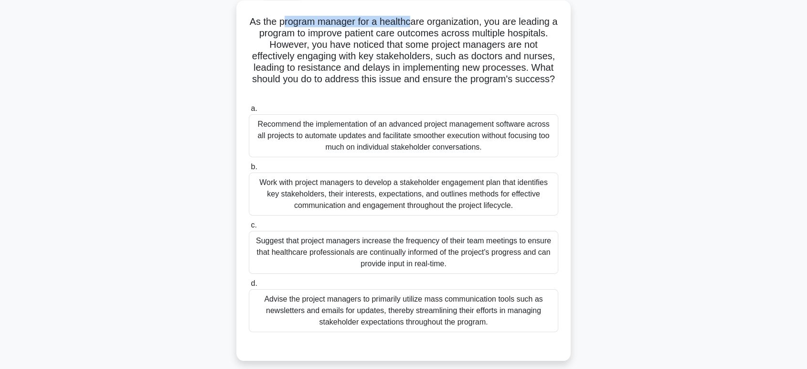
drag, startPoint x: 283, startPoint y: 21, endPoint x: 415, endPoint y: 19, distance: 132.7
click at [415, 19] on h5 "As the program manager for a healthcare organization, you are leading a program…" at bounding box center [403, 56] width 311 height 81
click at [509, 197] on div "Work with project managers to develop a stakeholder engagement plan that identi…" at bounding box center [403, 193] width 309 height 43
click at [483, 195] on div "Work with project managers to develop a stakeholder engagement plan that identi…" at bounding box center [403, 193] width 309 height 43
click at [249, 170] on input "b. Work with project managers to develop a stakeholder engagement plan that ide…" at bounding box center [249, 167] width 0 height 6
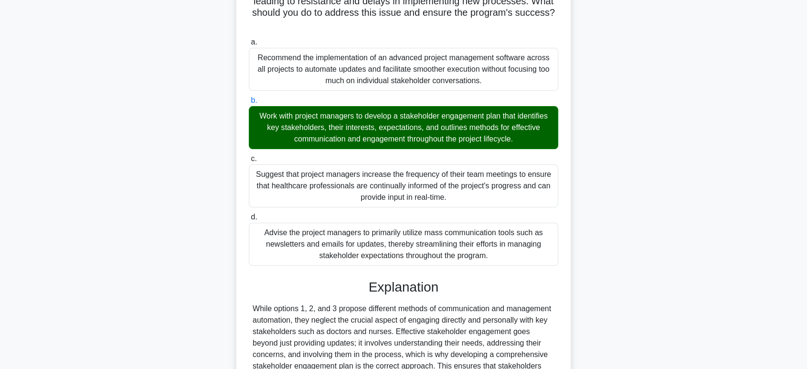
scroll to position [231, 0]
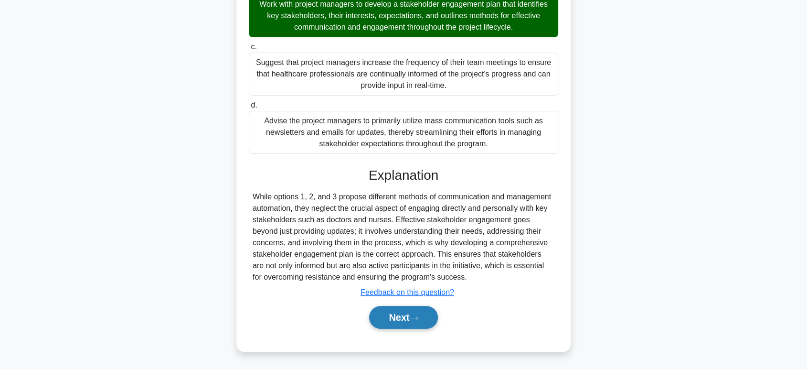
click at [397, 310] on button "Next" at bounding box center [403, 317] width 68 height 23
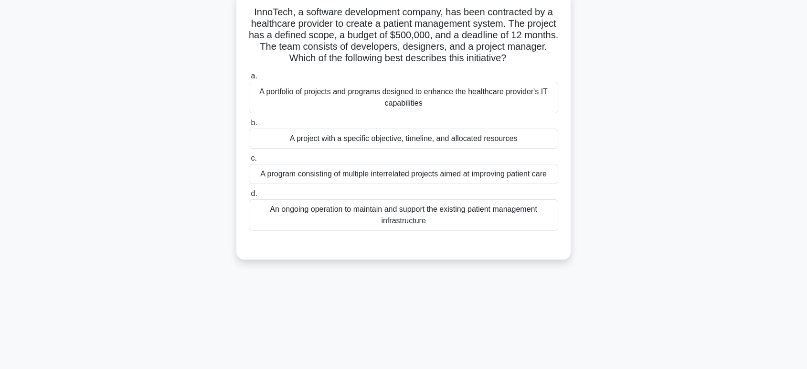
scroll to position [0, 0]
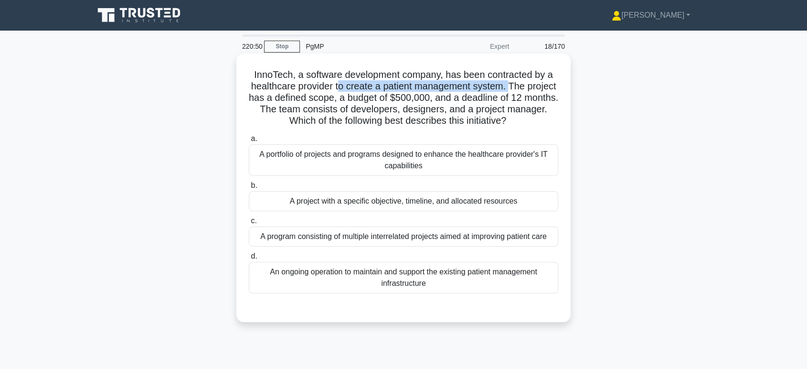
drag, startPoint x: 353, startPoint y: 84, endPoint x: 528, endPoint y: 89, distance: 174.3
click at [528, 89] on h5 "InnoTech, a software development company, has been contracted by a healthcare p…" at bounding box center [403, 98] width 311 height 58
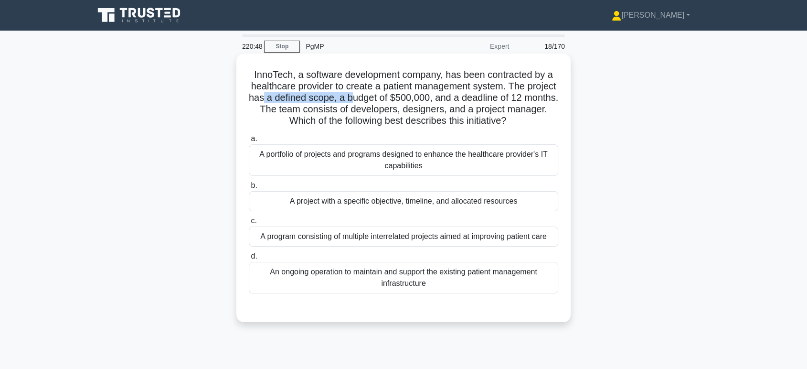
drag, startPoint x: 296, startPoint y: 93, endPoint x: 385, endPoint y: 99, distance: 89.0
click at [385, 99] on h5 "InnoTech, a software development company, has been contracted by a healthcare p…" at bounding box center [403, 98] width 311 height 58
drag, startPoint x: 426, startPoint y: 98, endPoint x: 472, endPoint y: 98, distance: 45.8
click at [472, 98] on h5 "InnoTech, a software development company, has been contracted by a healthcare p…" at bounding box center [403, 98] width 311 height 58
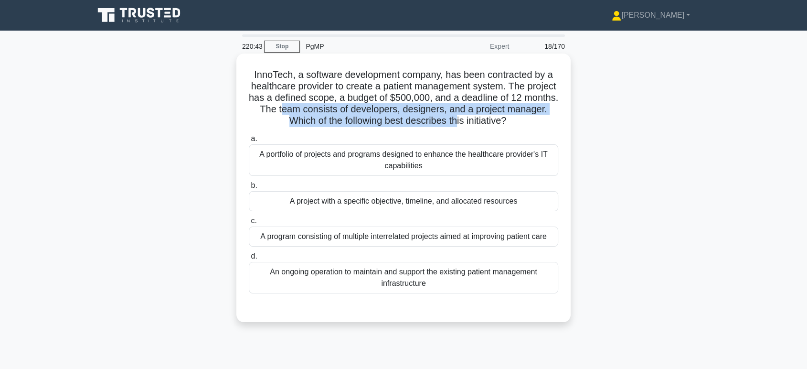
drag, startPoint x: 320, startPoint y: 106, endPoint x: 480, endPoint y: 121, distance: 160.7
click at [480, 121] on h5 "InnoTech, a software development company, has been contracted by a healthcare p…" at bounding box center [403, 98] width 311 height 58
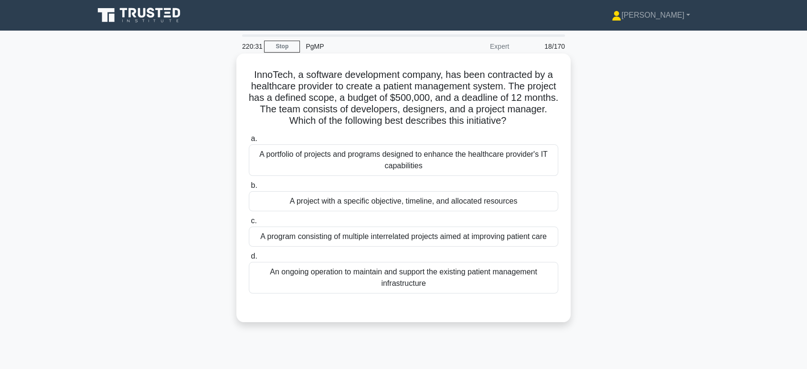
click at [486, 201] on div "A project with a specific objective, timeline, and allocated resources" at bounding box center [403, 201] width 309 height 20
click at [249, 189] on input "b. A project with a specific objective, timeline, and allocated resources" at bounding box center [249, 185] width 0 height 6
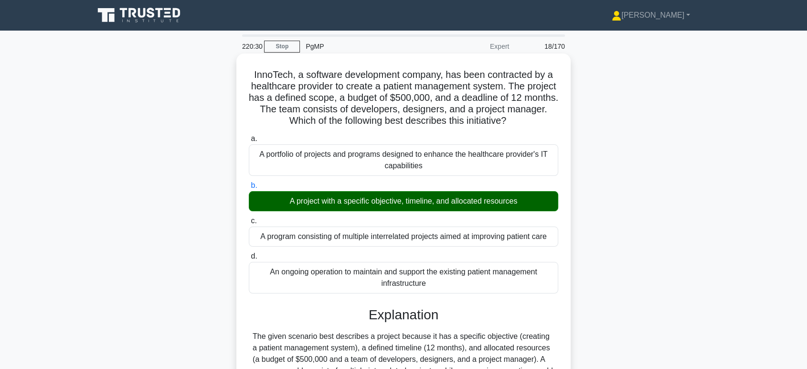
scroll to position [147, 0]
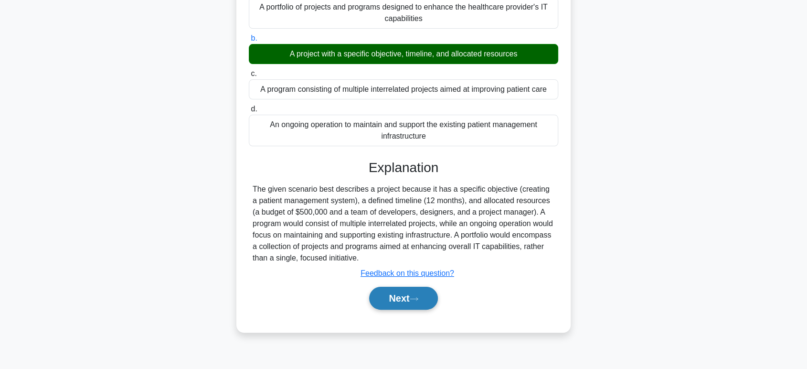
click at [398, 307] on button "Next" at bounding box center [403, 297] width 68 height 23
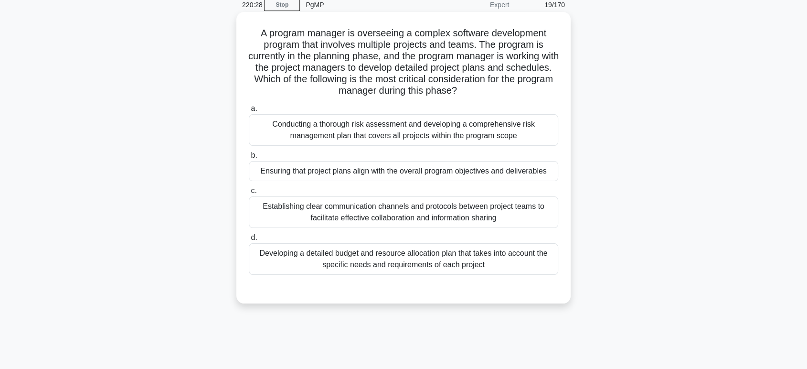
scroll to position [0, 0]
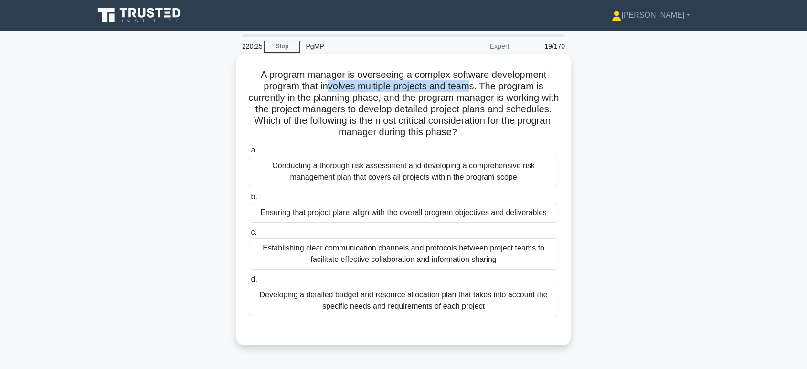
drag, startPoint x: 327, startPoint y: 87, endPoint x: 473, endPoint y: 92, distance: 145.7
click at [473, 92] on h5 "A program manager is overseeing a complex software development program that inv…" at bounding box center [403, 104] width 311 height 70
drag, startPoint x: 290, startPoint y: 99, endPoint x: 387, endPoint y: 100, distance: 96.4
click at [387, 100] on h5 "A program manager is overseeing a complex software development program that inv…" at bounding box center [403, 104] width 311 height 70
click at [414, 218] on div "Ensuring that project plans align with the overall program objectives and deliv…" at bounding box center [403, 212] width 309 height 20
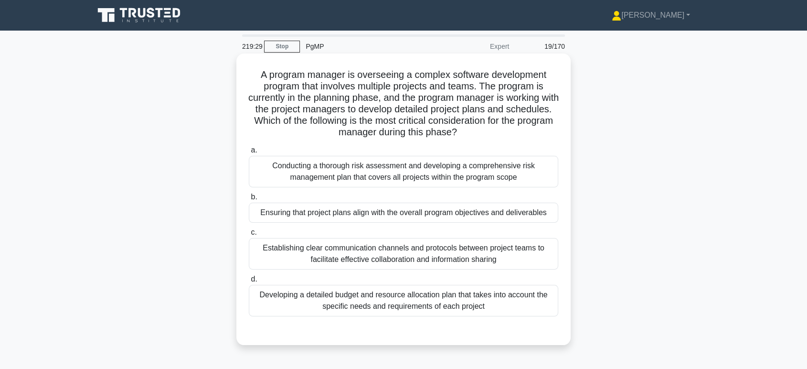
click at [249, 200] on input "b. Ensuring that project plans align with the overall program objectives and de…" at bounding box center [249, 197] width 0 height 6
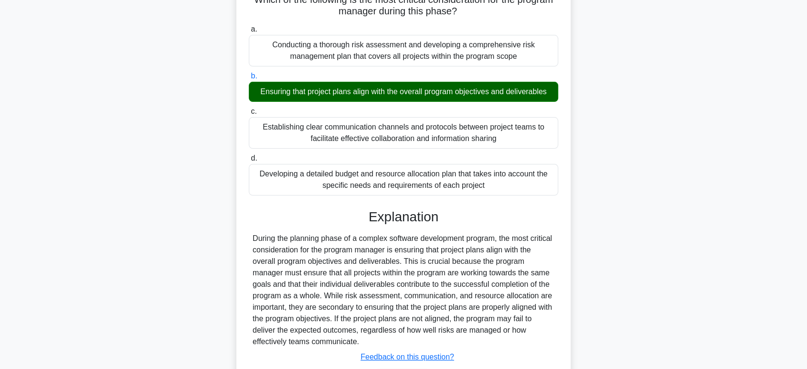
scroll to position [185, 0]
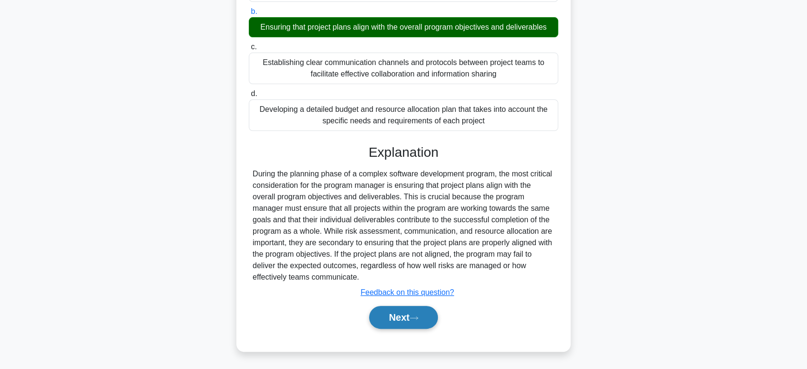
click at [409, 321] on button "Next" at bounding box center [403, 317] width 68 height 23
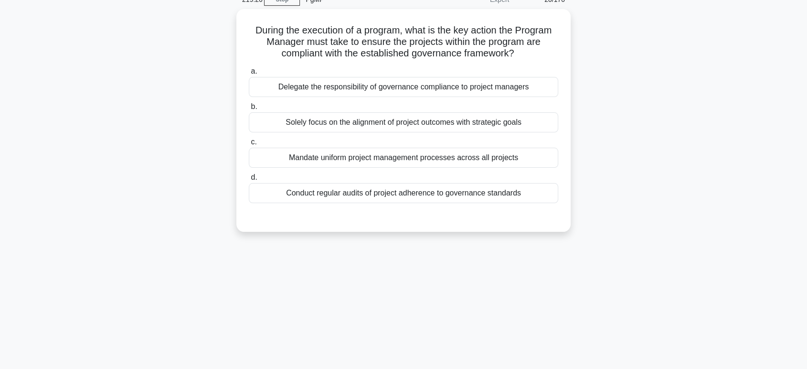
scroll to position [0, 0]
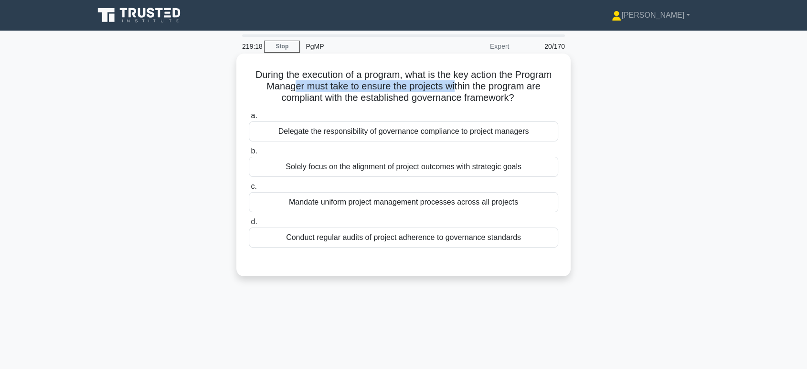
drag, startPoint x: 290, startPoint y: 88, endPoint x: 456, endPoint y: 90, distance: 166.1
click at [456, 90] on h5 "During the execution of a program, what is the key action the Program Manager m…" at bounding box center [403, 86] width 311 height 35
click at [433, 240] on div "Conduct regular audits of project adherence to governance standards" at bounding box center [403, 237] width 309 height 20
click at [249, 225] on input "d. Conduct regular audits of project adherence to governance standards" at bounding box center [249, 222] width 0 height 6
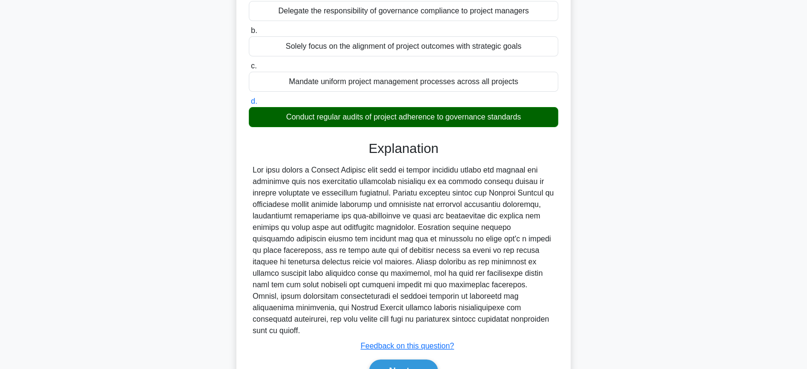
scroll to position [162, 0]
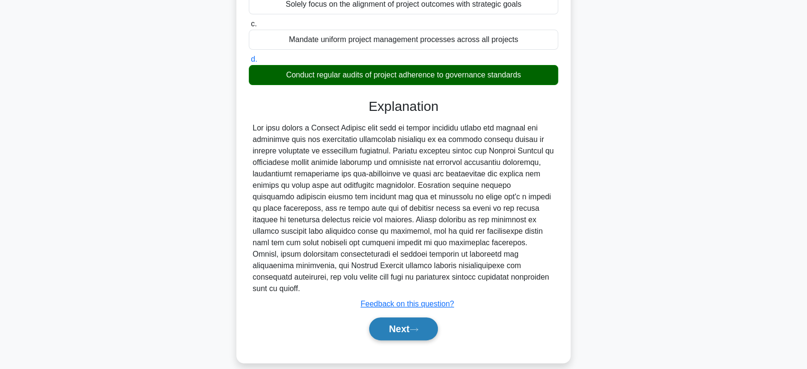
click at [395, 317] on button "Next" at bounding box center [403, 328] width 68 height 23
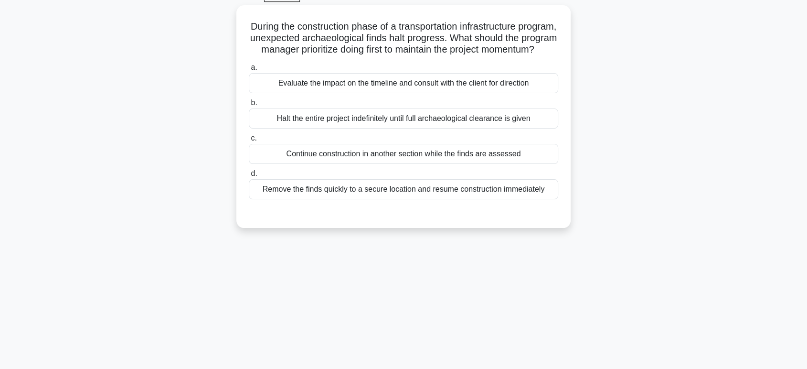
scroll to position [0, 0]
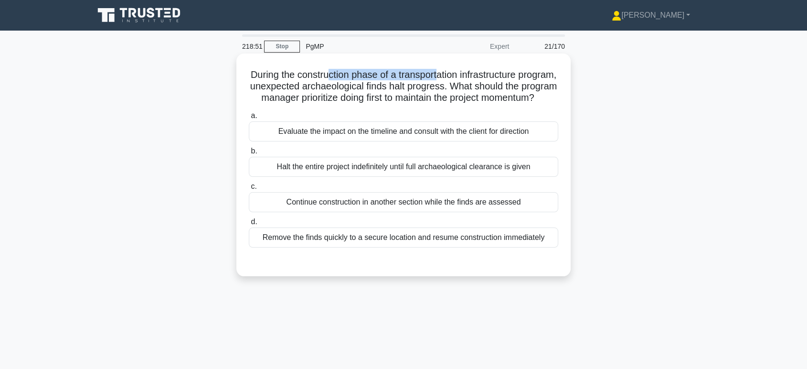
drag, startPoint x: 344, startPoint y: 71, endPoint x: 457, endPoint y: 76, distance: 113.3
click at [457, 76] on h5 "During the construction phase of a transportation infrastructure program, unexp…" at bounding box center [403, 86] width 311 height 35
drag, startPoint x: 301, startPoint y: 86, endPoint x: 492, endPoint y: 89, distance: 191.0
click at [492, 89] on h5 "During the construction phase of a transportation infrastructure program, unexp…" at bounding box center [403, 86] width 311 height 35
click at [411, 141] on div "Evaluate the impact on the timeline and consult with the client for direction" at bounding box center [403, 131] width 309 height 20
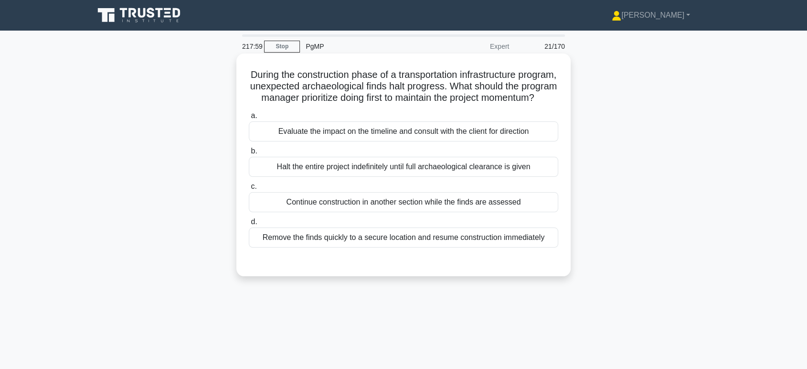
click at [249, 119] on input "a. Evaluate the impact on the timeline and consult with the client for direction" at bounding box center [249, 116] width 0 height 6
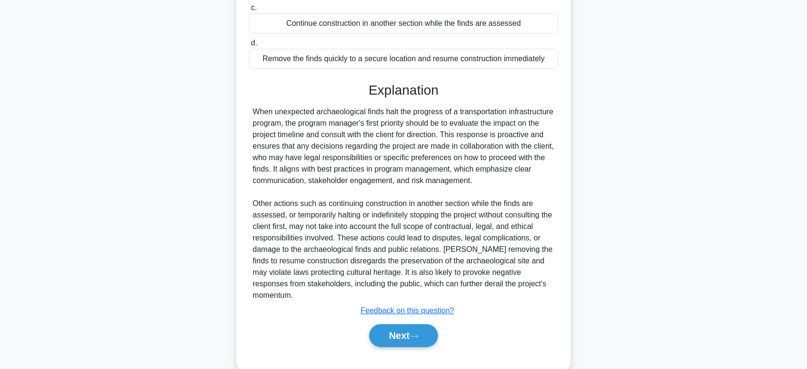
scroll to position [197, 0]
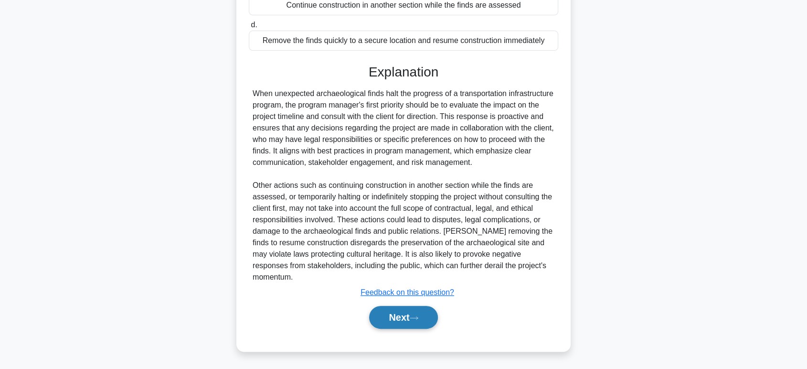
click at [405, 317] on button "Next" at bounding box center [403, 317] width 68 height 23
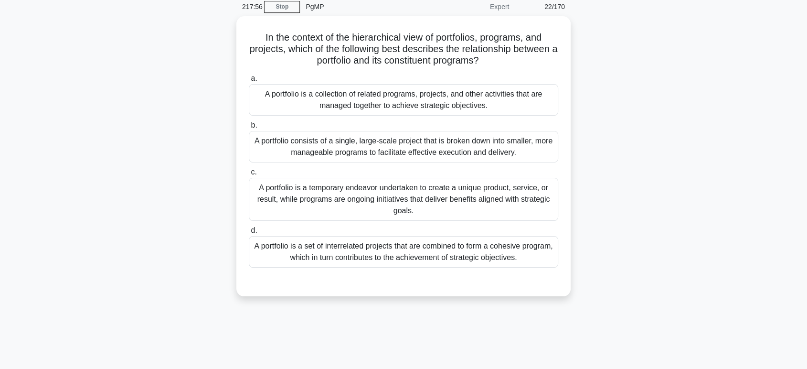
scroll to position [0, 0]
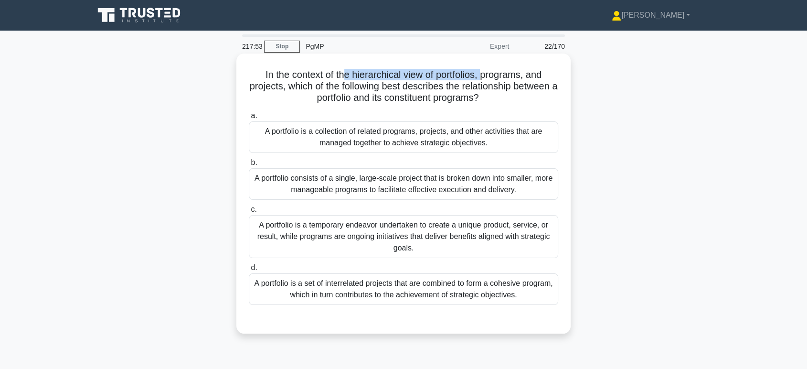
drag, startPoint x: 343, startPoint y: 72, endPoint x: 485, endPoint y: 78, distance: 142.4
click at [485, 78] on h5 "In the context of the hierarchical view of portfolios, programs, and projects, …" at bounding box center [403, 86] width 311 height 35
drag, startPoint x: 285, startPoint y: 84, endPoint x: 499, endPoint y: 99, distance: 214.8
click at [499, 99] on h5 "In the context of the hierarchical view of portfolios, programs, and projects, …" at bounding box center [403, 86] width 311 height 35
click at [369, 134] on div "A portfolio is a collection of related programs, projects, and other activities…" at bounding box center [403, 137] width 309 height 32
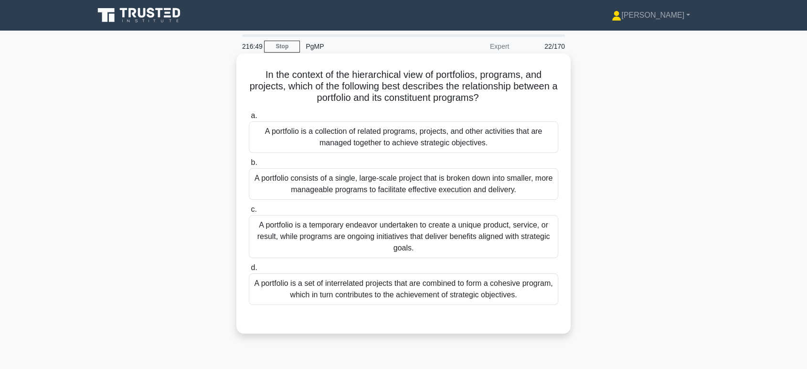
click at [249, 119] on input "a. A portfolio is a collection of related programs, projects, and other activit…" at bounding box center [249, 116] width 0 height 6
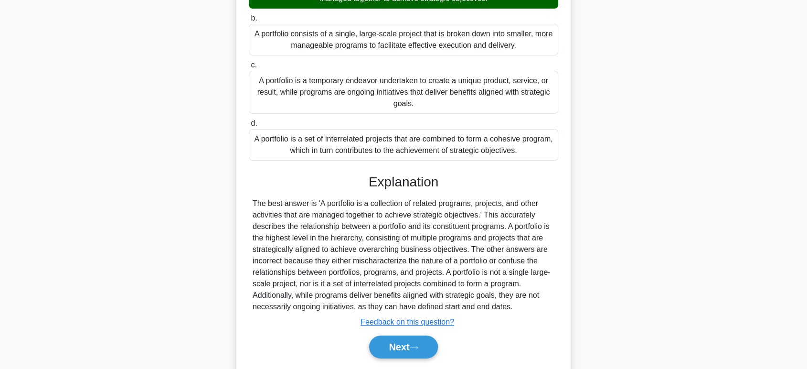
scroll to position [174, 0]
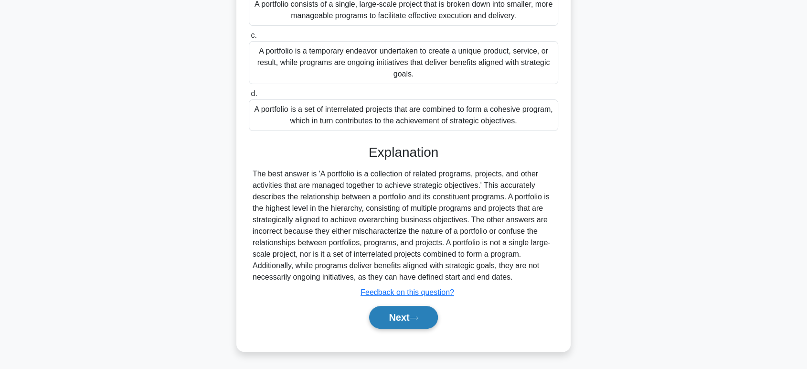
click at [403, 313] on button "Next" at bounding box center [403, 317] width 68 height 23
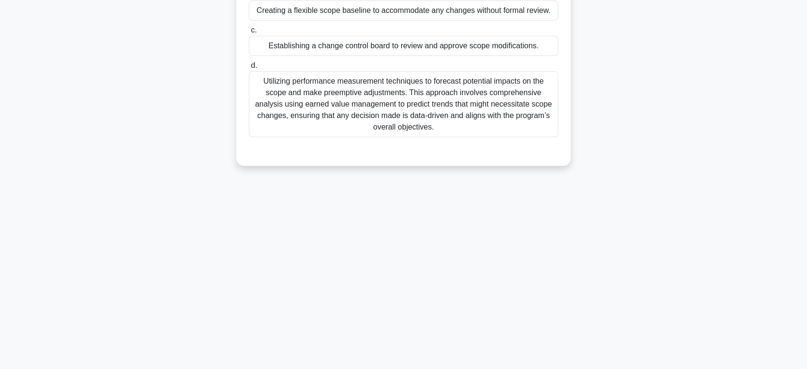
scroll to position [0, 0]
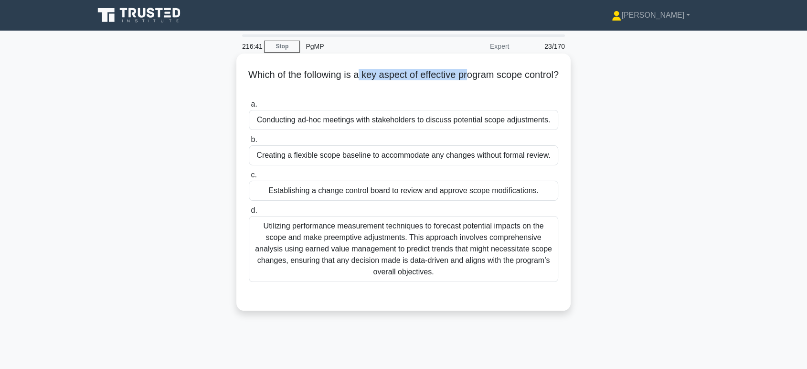
drag, startPoint x: 376, startPoint y: 74, endPoint x: 491, endPoint y: 74, distance: 114.6
click at [491, 74] on h5 "Which of the following is a key aspect of effective program scope control? .spi…" at bounding box center [403, 81] width 311 height 24
click at [292, 251] on div "Utilizing performance measurement techniques to forecast potential impacts on t…" at bounding box center [403, 249] width 309 height 66
click at [249, 213] on input "d. Utilizing performance measurement techniques to forecast potential impacts o…" at bounding box center [249, 210] width 0 height 6
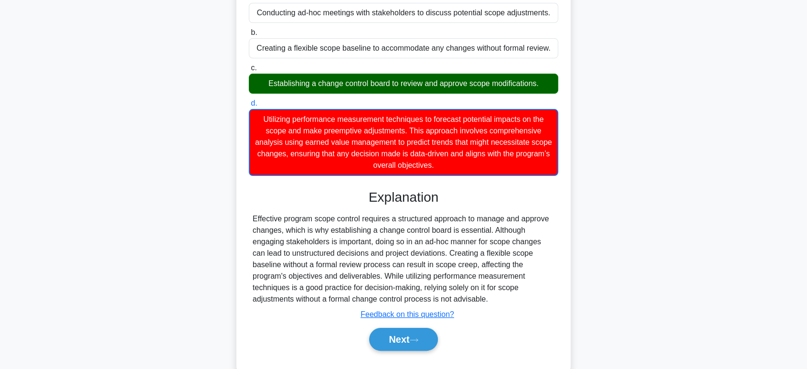
scroll to position [147, 0]
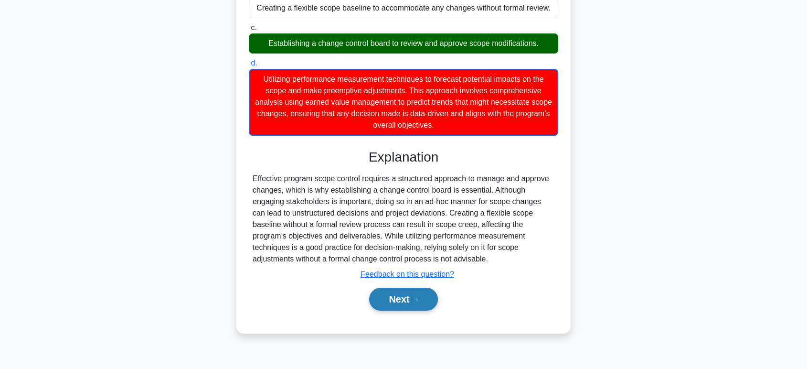
click at [411, 306] on button "Next" at bounding box center [403, 298] width 68 height 23
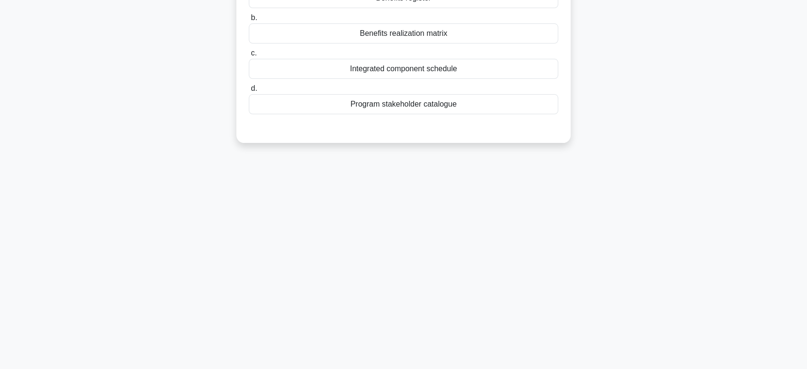
scroll to position [0, 0]
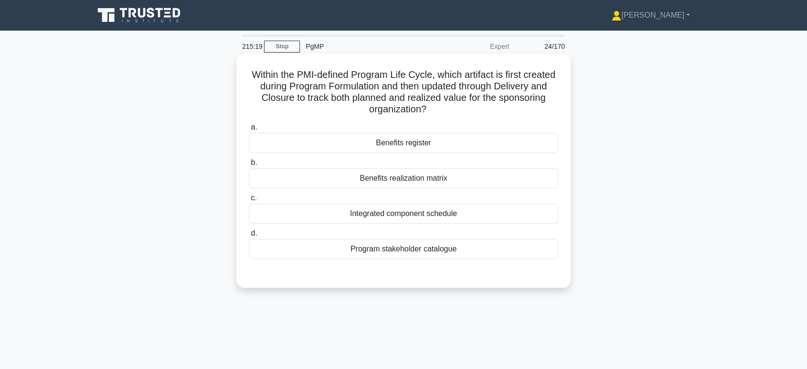
click at [425, 142] on div "Benefits register" at bounding box center [403, 143] width 309 height 20
click at [249, 130] on input "a. Benefits register" at bounding box center [249, 127] width 0 height 6
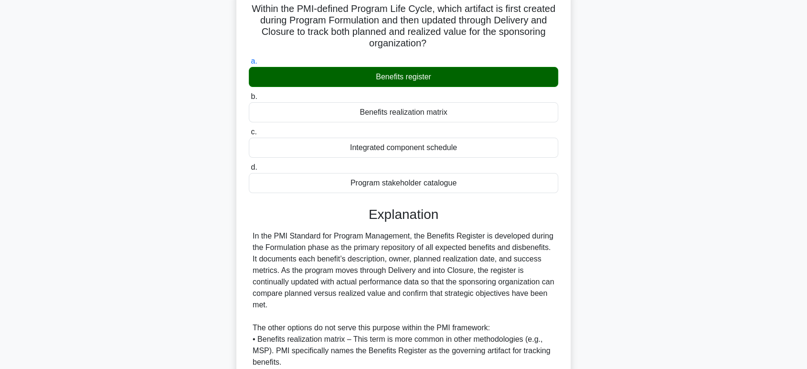
scroll to position [197, 0]
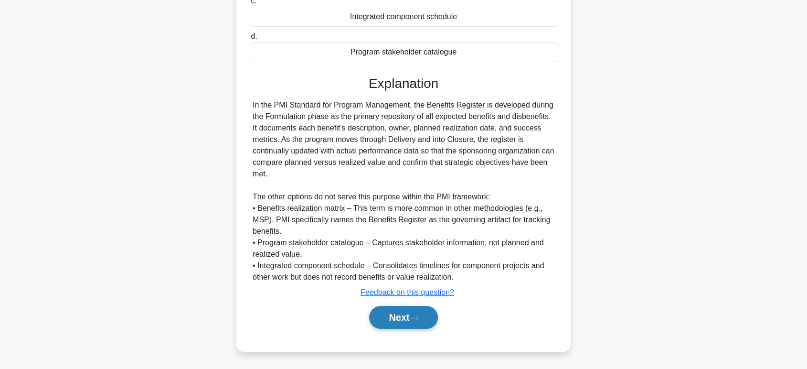
click at [415, 318] on icon at bounding box center [414, 317] width 9 height 5
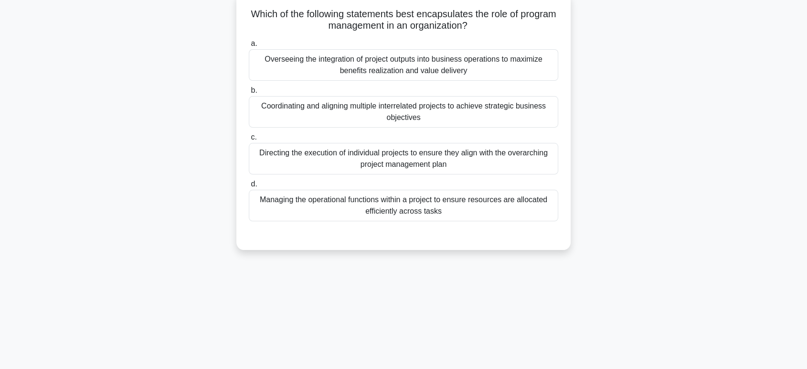
scroll to position [0, 0]
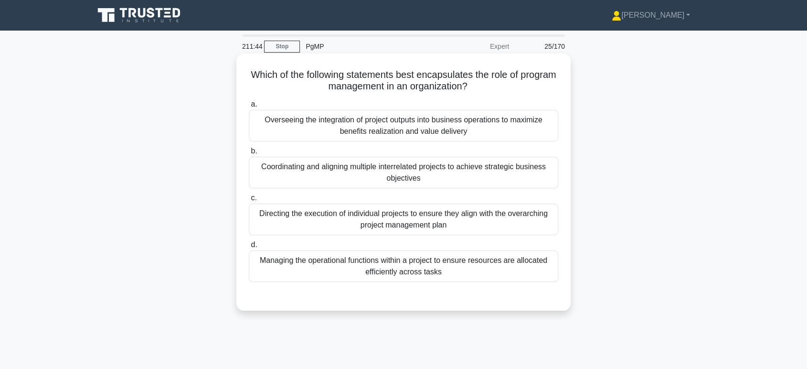
click at [427, 175] on div "Coordinating and aligning multiple interrelated projects to achieve strategic b…" at bounding box center [403, 173] width 309 height 32
click at [249, 154] on input "b. Coordinating and aligning multiple interrelated projects to achieve strategi…" at bounding box center [249, 151] width 0 height 6
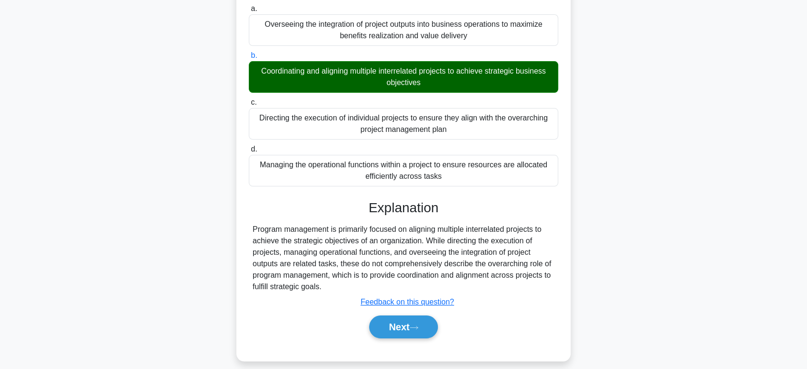
scroll to position [147, 0]
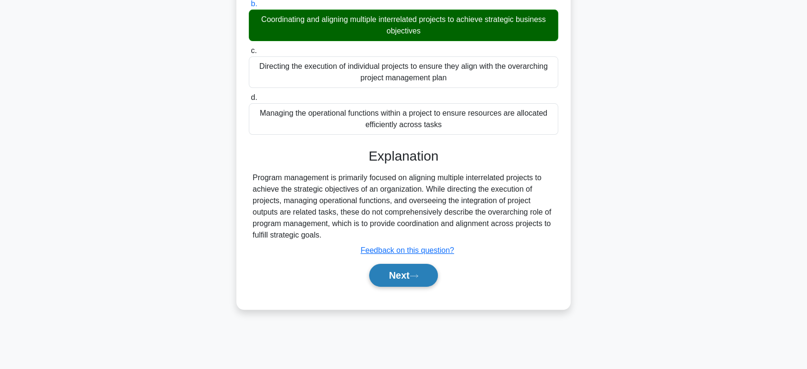
click at [409, 277] on button "Next" at bounding box center [403, 275] width 68 height 23
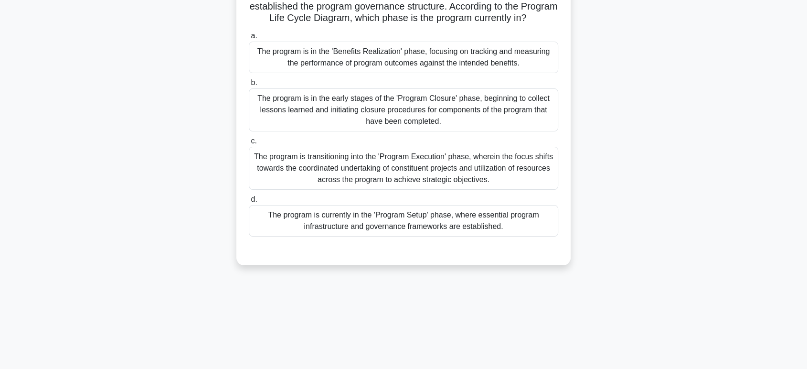
scroll to position [41, 0]
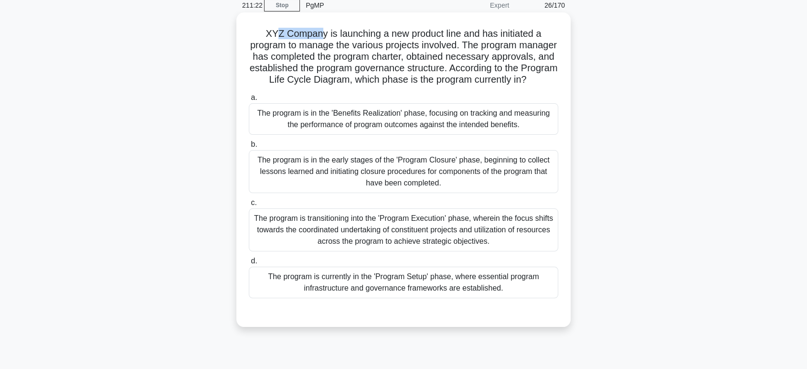
drag, startPoint x: 277, startPoint y: 32, endPoint x: 320, endPoint y: 32, distance: 43.4
click at [320, 32] on h5 "XYZ Company is launching a new product line and has initiated a program to mana…" at bounding box center [403, 57] width 311 height 58
click at [378, 36] on h5 "XYZ Company is launching a new product line and has initiated a program to mana…" at bounding box center [403, 57] width 311 height 58
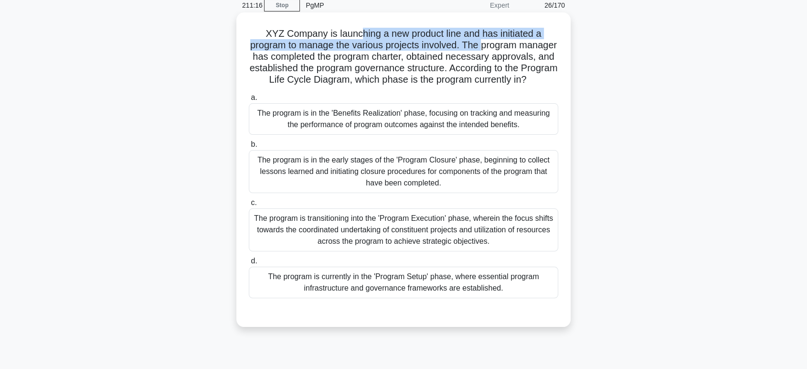
drag, startPoint x: 359, startPoint y: 28, endPoint x: 502, endPoint y: 49, distance: 144.7
click at [502, 49] on h5 "XYZ Company is launching a new product line and has initiated a program to mana…" at bounding box center [403, 57] width 311 height 58
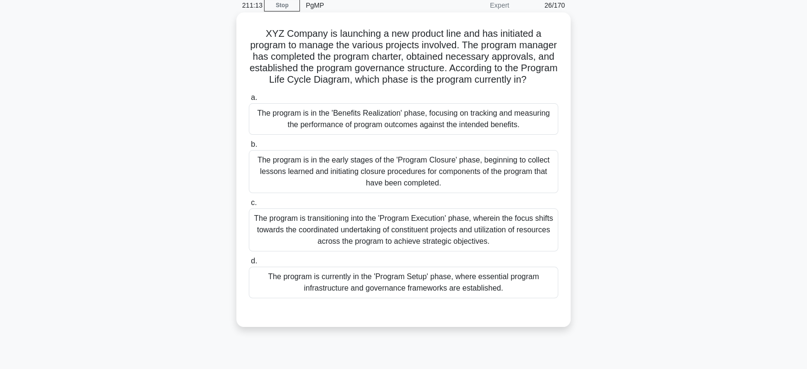
click at [364, 65] on h5 "XYZ Company is launching a new product line and has initiated a program to mana…" at bounding box center [403, 57] width 311 height 58
drag, startPoint x: 347, startPoint y: 51, endPoint x: 425, endPoint y: 47, distance: 78.4
click at [425, 47] on h5 "XYZ Company is launching a new product line and has initiated a program to mana…" at bounding box center [403, 57] width 311 height 58
drag, startPoint x: 332, startPoint y: 56, endPoint x: 460, endPoint y: 59, distance: 127.5
click at [460, 59] on h5 "XYZ Company is launching a new product line and has initiated a program to mana…" at bounding box center [403, 57] width 311 height 58
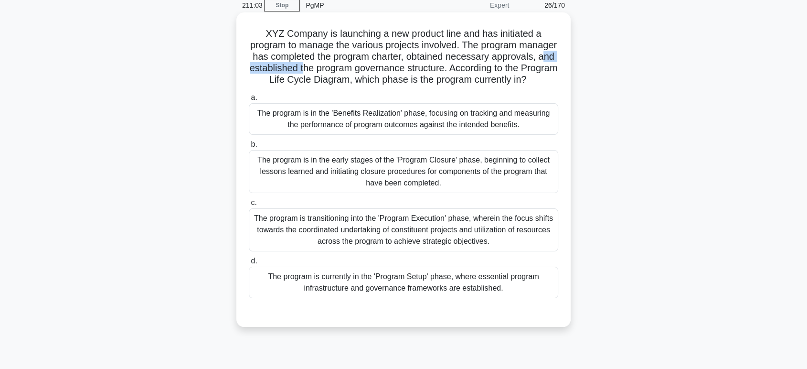
drag, startPoint x: 319, startPoint y: 68, endPoint x: 390, endPoint y: 69, distance: 71.1
click at [390, 69] on h5 "XYZ Company is launching a new product line and has initiated a program to mana…" at bounding box center [403, 57] width 311 height 58
click at [405, 292] on div "The program is currently in the 'Program Setup' phase, where essential program …" at bounding box center [403, 282] width 309 height 32
click at [249, 264] on input "d. The program is currently in the 'Program Setup' phase, where essential progr…" at bounding box center [249, 261] width 0 height 6
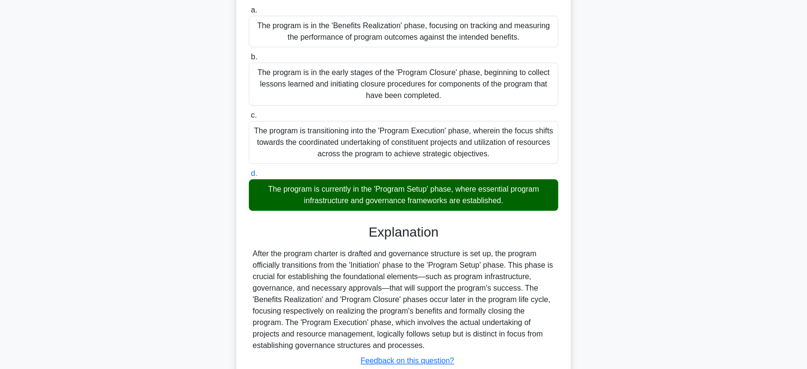
scroll to position [208, 0]
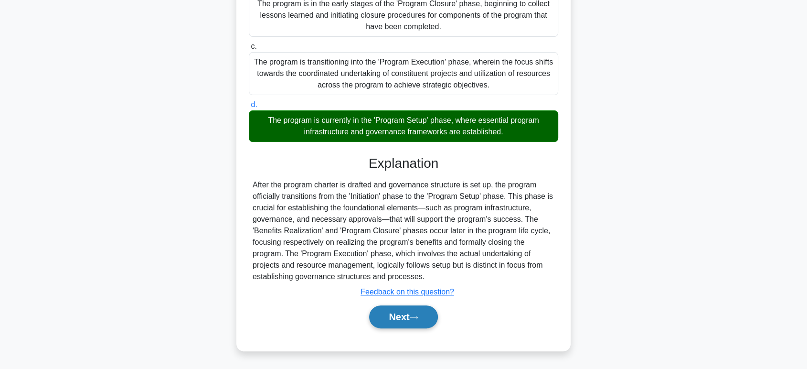
click at [410, 321] on button "Next" at bounding box center [403, 316] width 68 height 23
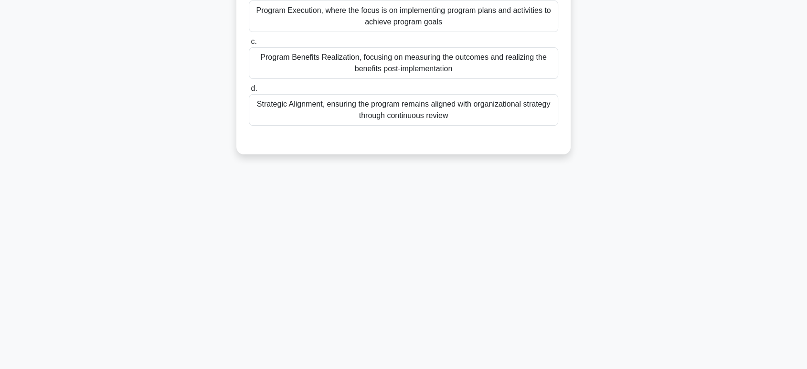
scroll to position [0, 0]
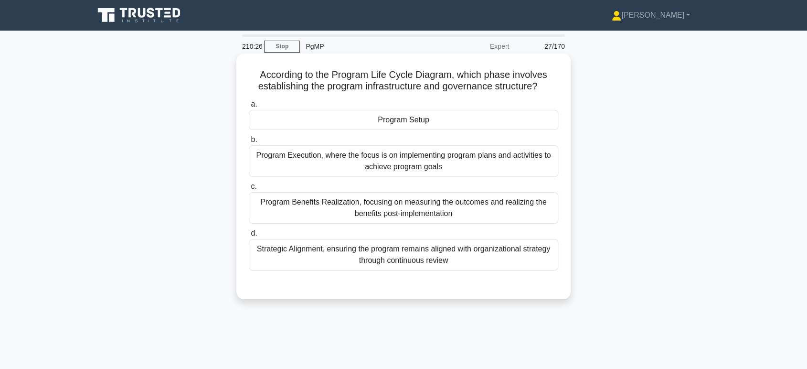
click at [414, 120] on div "Program Setup" at bounding box center [403, 120] width 309 height 20
click at [249, 107] on input "a. Program Setup" at bounding box center [249, 104] width 0 height 6
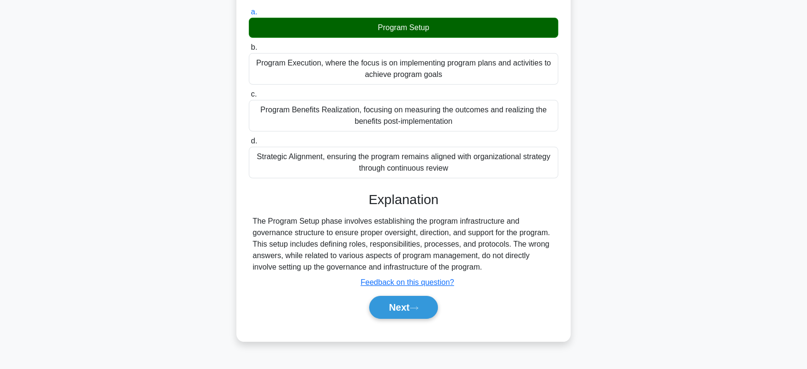
scroll to position [147, 0]
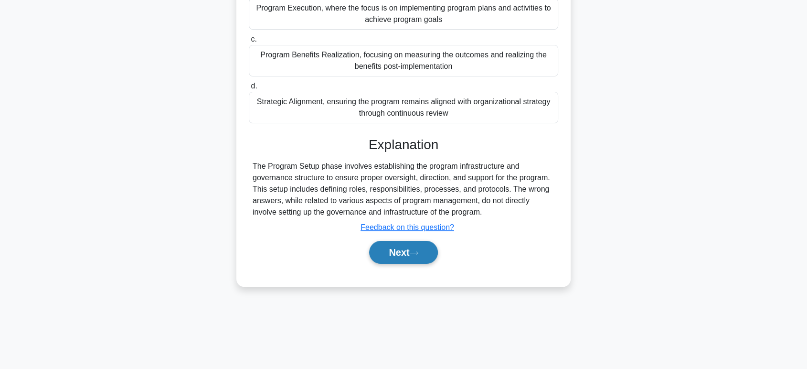
click at [401, 252] on button "Next" at bounding box center [403, 252] width 68 height 23
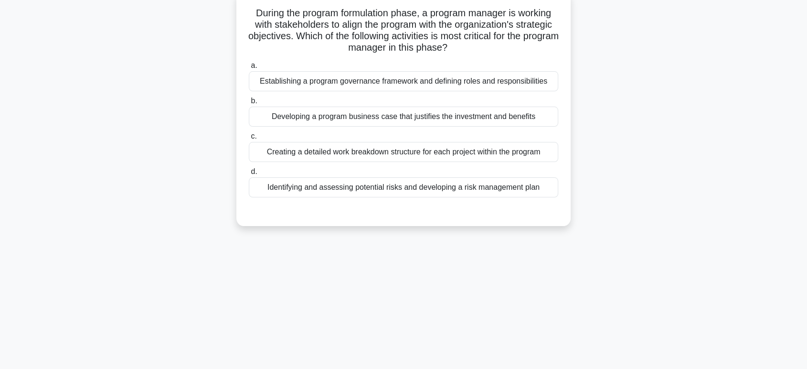
scroll to position [0, 0]
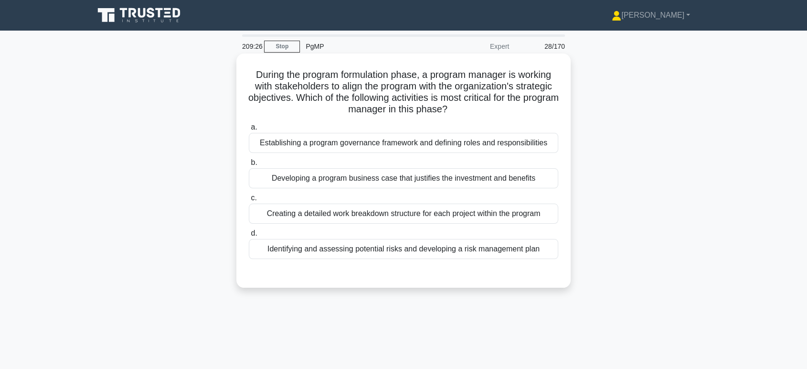
click at [448, 250] on div "Identifying and assessing potential risks and developing a risk management plan" at bounding box center [403, 249] width 309 height 20
click at [249, 236] on input "d. Identifying and assessing potential risks and developing a risk management p…" at bounding box center [249, 233] width 0 height 6
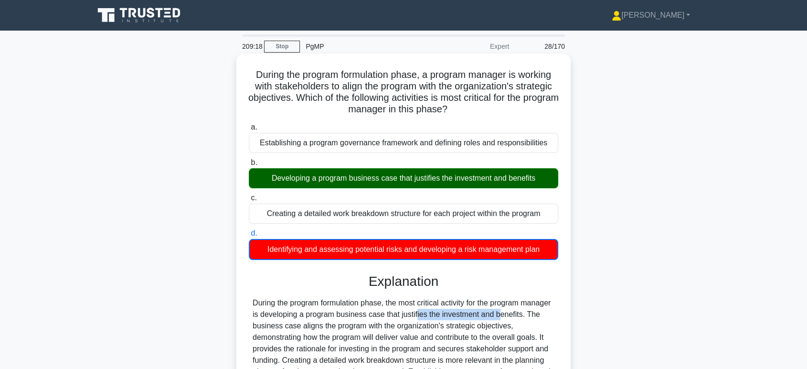
drag, startPoint x: 396, startPoint y: 312, endPoint x: 470, endPoint y: 313, distance: 73.5
click at [470, 313] on div "During the program formulation phase, the most critical activity for the progra…" at bounding box center [404, 360] width 302 height 126
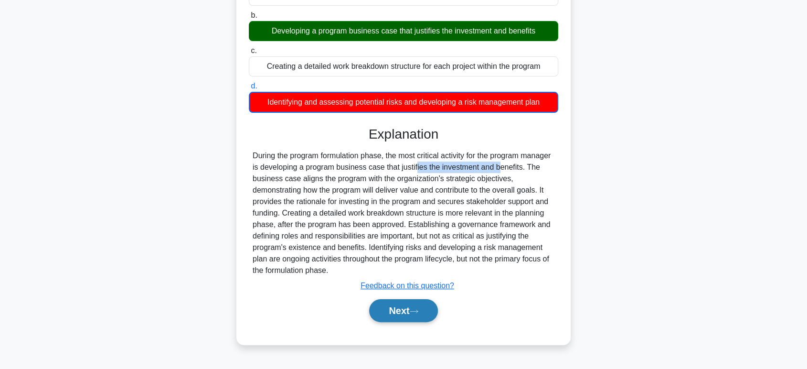
click at [412, 317] on button "Next" at bounding box center [403, 310] width 68 height 23
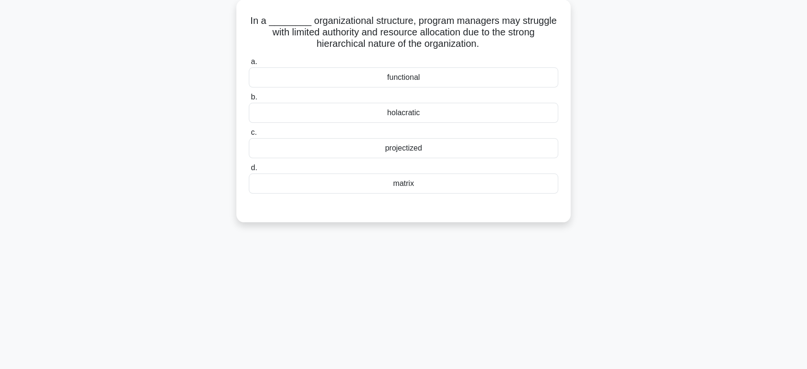
scroll to position [0, 0]
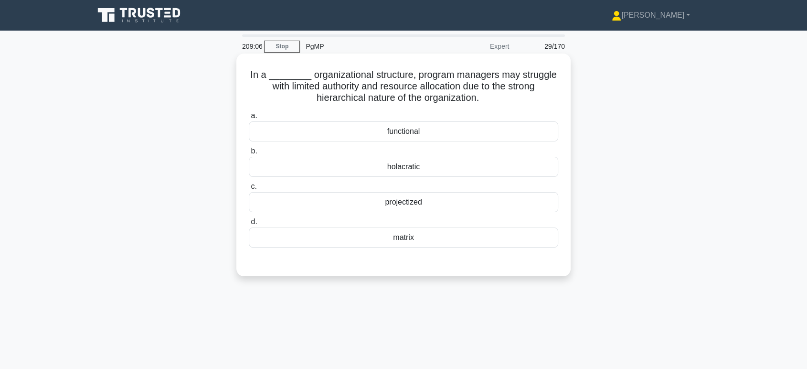
click at [412, 240] on div "matrix" at bounding box center [403, 237] width 309 height 20
click at [249, 225] on input "d. matrix" at bounding box center [249, 222] width 0 height 6
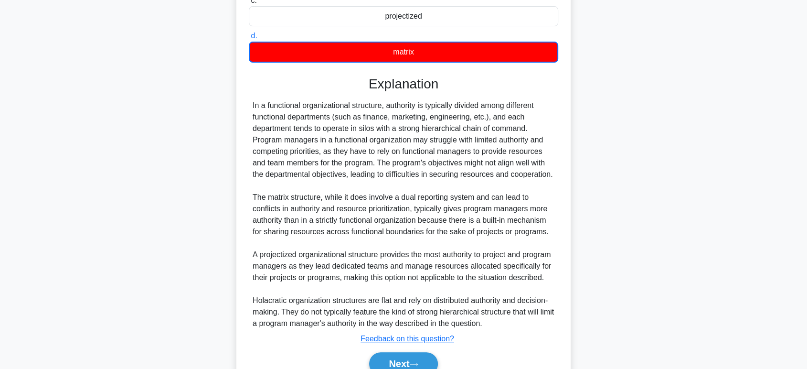
scroll to position [212, 0]
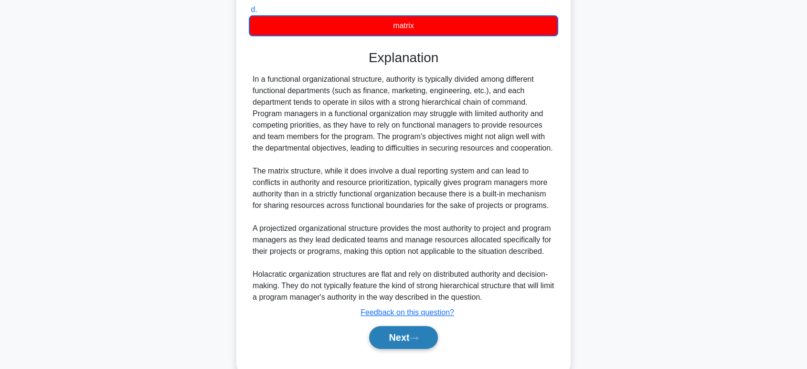
click at [406, 348] on button "Next" at bounding box center [403, 337] width 68 height 23
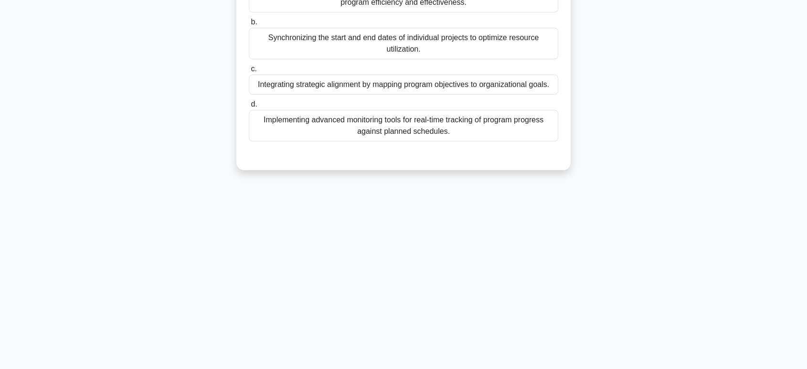
scroll to position [0, 0]
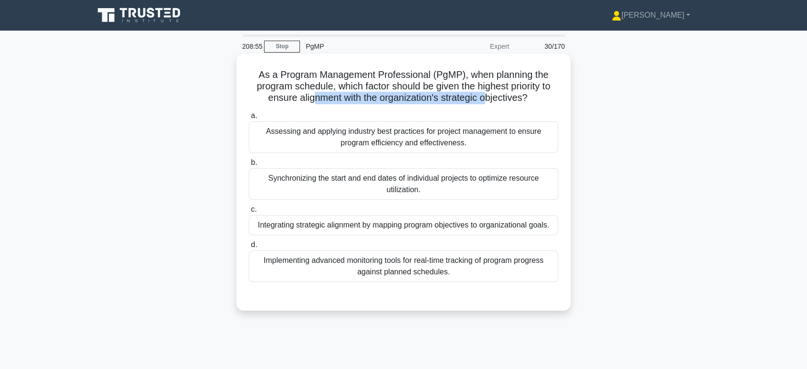
drag, startPoint x: 309, startPoint y: 97, endPoint x: 487, endPoint y: 98, distance: 178.1
click at [487, 98] on h5 "As a Program Management Professional (PgMP), when planning the program schedule…" at bounding box center [403, 86] width 311 height 35
click at [428, 224] on div "Integrating strategic alignment by mapping program objectives to organizational…" at bounding box center [403, 225] width 309 height 20
click at [249, 212] on input "c. Integrating strategic alignment by mapping program objectives to organizatio…" at bounding box center [249, 209] width 0 height 6
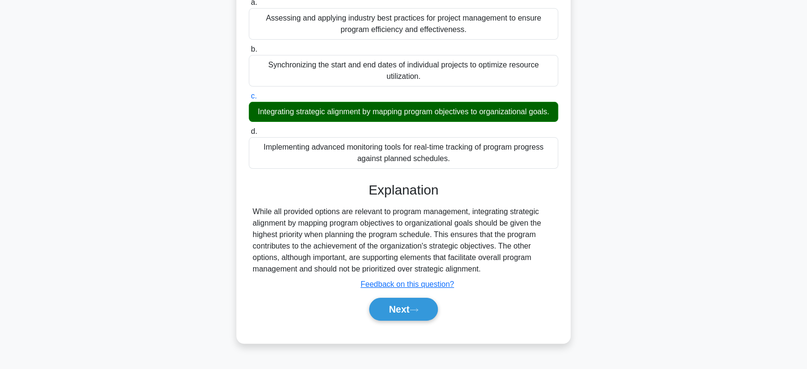
scroll to position [147, 0]
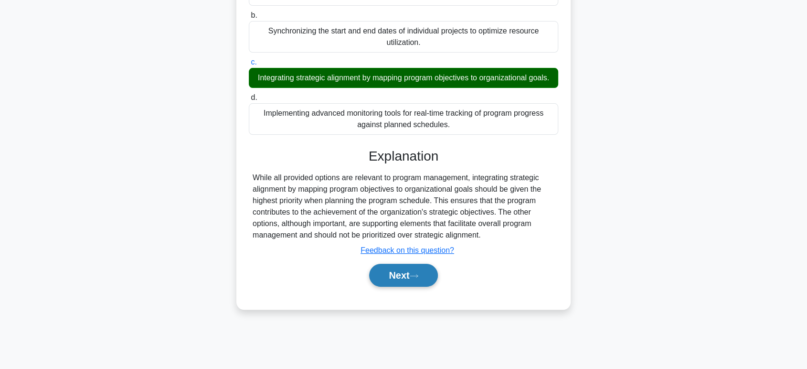
click at [407, 286] on button "Next" at bounding box center [403, 275] width 68 height 23
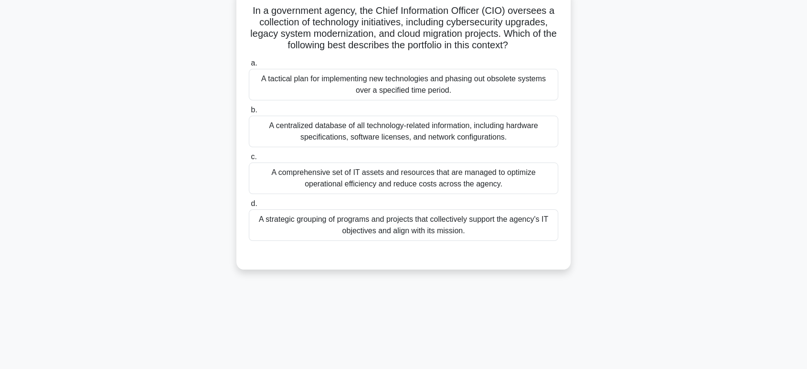
scroll to position [0, 0]
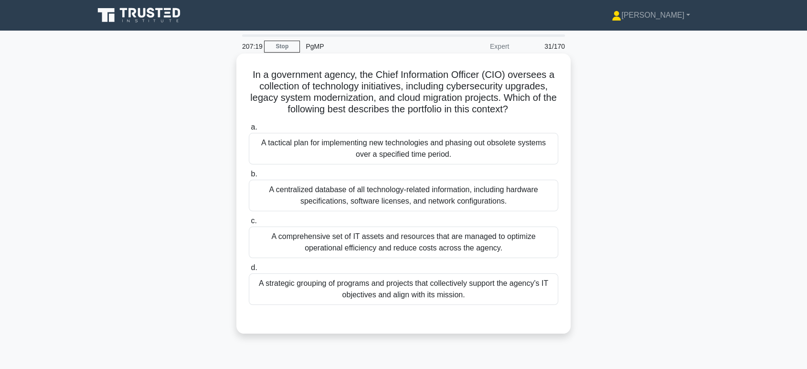
click at [466, 296] on div "A strategic grouping of programs and projects that collectively support the age…" at bounding box center [403, 289] width 309 height 32
click at [249, 271] on input "d. A strategic grouping of programs and projects that collectively support the …" at bounding box center [249, 267] width 0 height 6
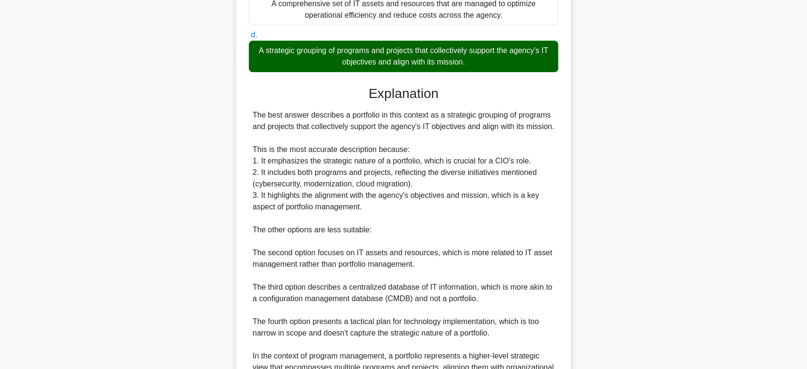
scroll to position [334, 0]
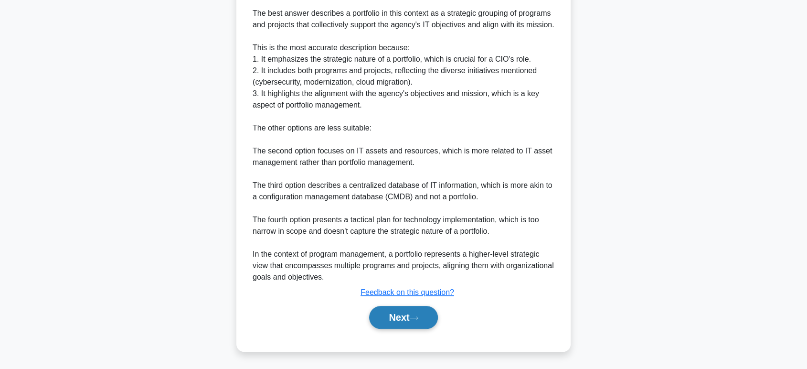
click at [412, 319] on button "Next" at bounding box center [403, 317] width 68 height 23
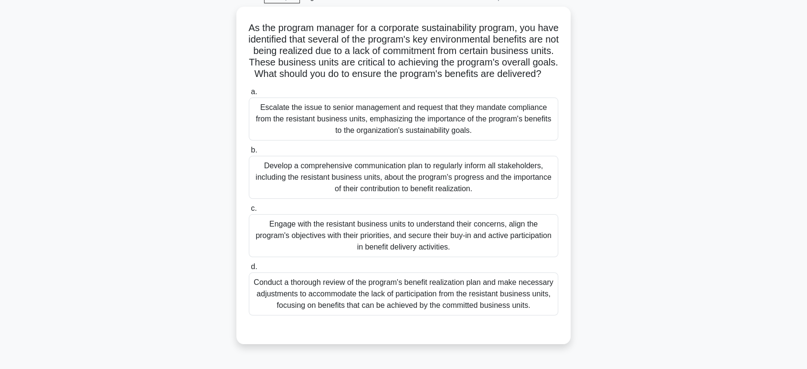
scroll to position [0, 0]
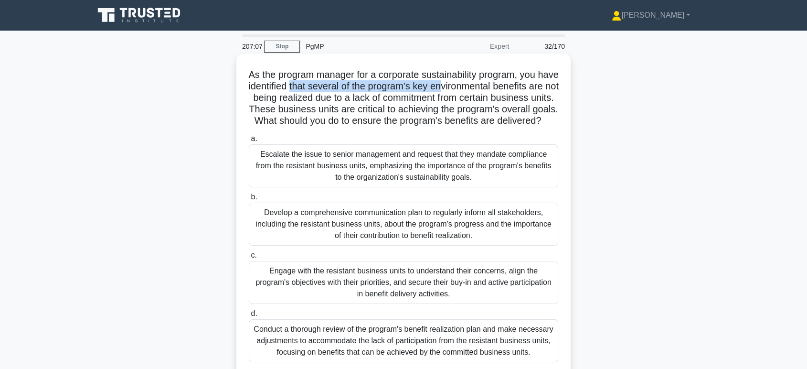
drag, startPoint x: 332, startPoint y: 90, endPoint x: 486, endPoint y: 87, distance: 154.7
click at [486, 87] on h5 "As the program manager for a corporate sustainability program, you have identif…" at bounding box center [403, 98] width 311 height 58
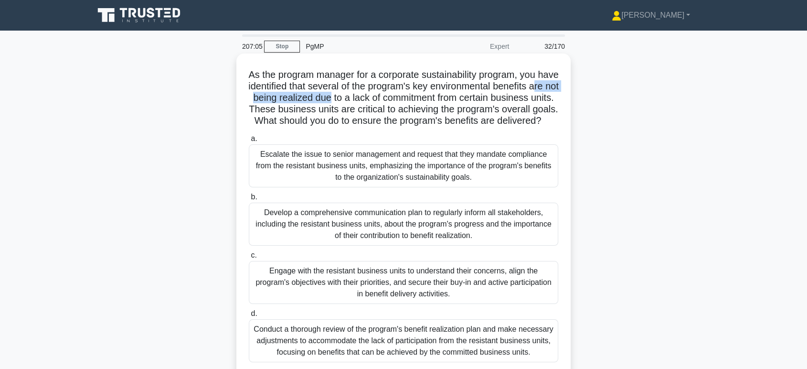
drag, startPoint x: 304, startPoint y: 99, endPoint x: 412, endPoint y: 96, distance: 108.4
click at [412, 96] on h5 "As the program manager for a corporate sustainability program, you have identif…" at bounding box center [403, 98] width 311 height 58
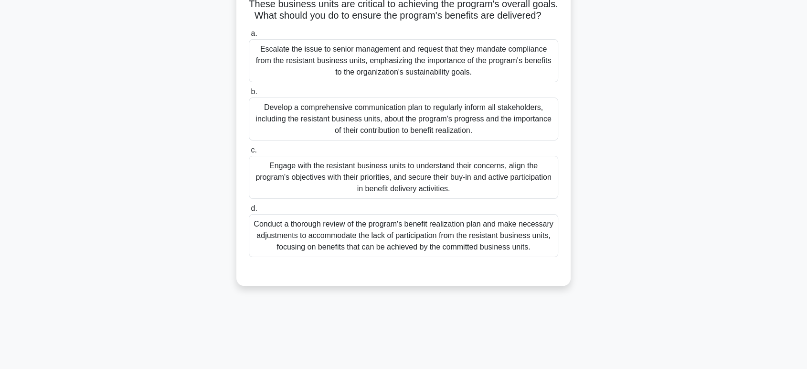
scroll to position [106, 0]
click at [405, 198] on div "Engage with the resistant business units to understand their concerns, align th…" at bounding box center [403, 176] width 309 height 43
click at [249, 152] on input "c. Engage with the resistant business units to understand their concerns, align…" at bounding box center [249, 149] width 0 height 6
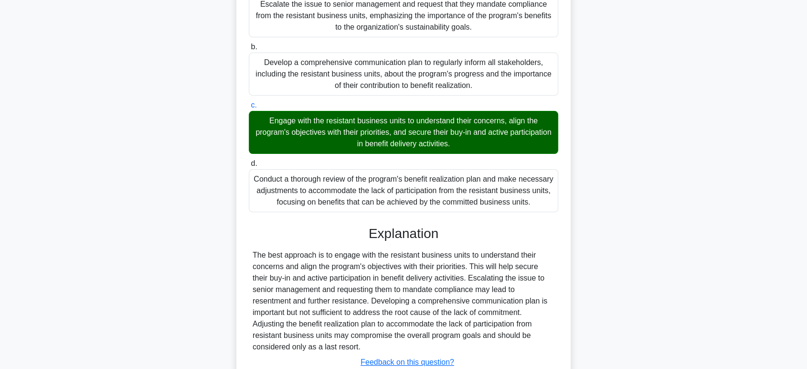
scroll to position [231, 0]
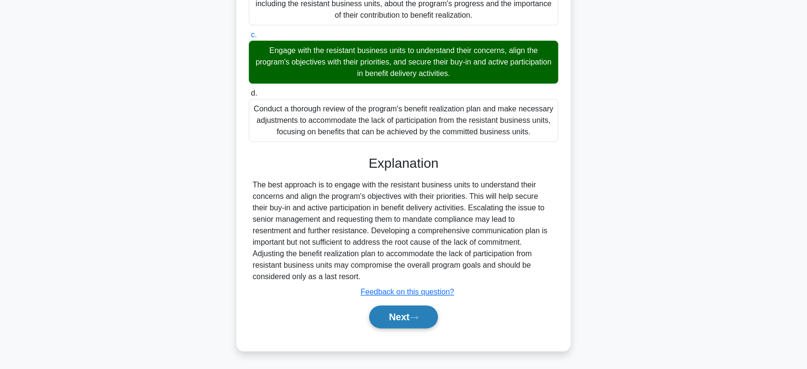
click at [415, 312] on button "Next" at bounding box center [403, 316] width 68 height 23
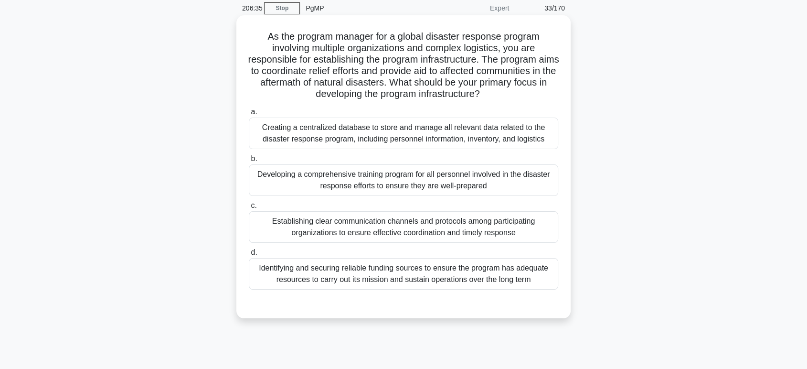
scroll to position [0, 0]
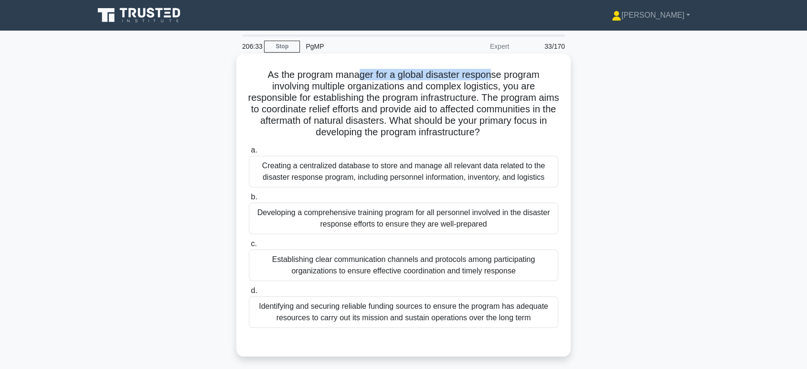
drag, startPoint x: 357, startPoint y: 74, endPoint x: 492, endPoint y: 75, distance: 134.6
click at [492, 75] on h5 "As the program manager for a global disaster response program involving multipl…" at bounding box center [403, 104] width 311 height 70
drag, startPoint x: 288, startPoint y: 72, endPoint x: 375, endPoint y: 75, distance: 86.5
click at [375, 75] on h5 "As the program manager for a global disaster response program involving multipl…" at bounding box center [403, 104] width 311 height 70
click at [306, 80] on h5 "As the program manager for a global disaster response program involving multipl…" at bounding box center [403, 104] width 311 height 70
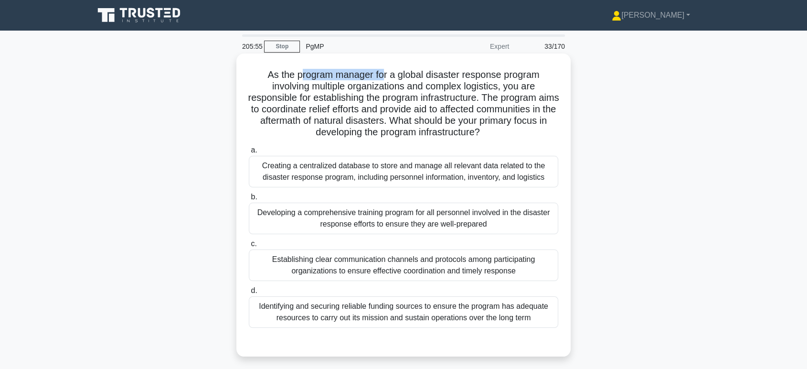
drag, startPoint x: 297, startPoint y: 75, endPoint x: 385, endPoint y: 62, distance: 88.3
click at [385, 62] on div "As the program manager for a global disaster response program involving multipl…" at bounding box center [403, 204] width 327 height 295
click at [407, 81] on h5 "As the program manager for a global disaster response program involving multipl…" at bounding box center [403, 104] width 311 height 70
drag, startPoint x: 404, startPoint y: 75, endPoint x: 471, endPoint y: 74, distance: 66.8
click at [471, 74] on h5 "As the program manager for a global disaster response program involving multipl…" at bounding box center [403, 104] width 311 height 70
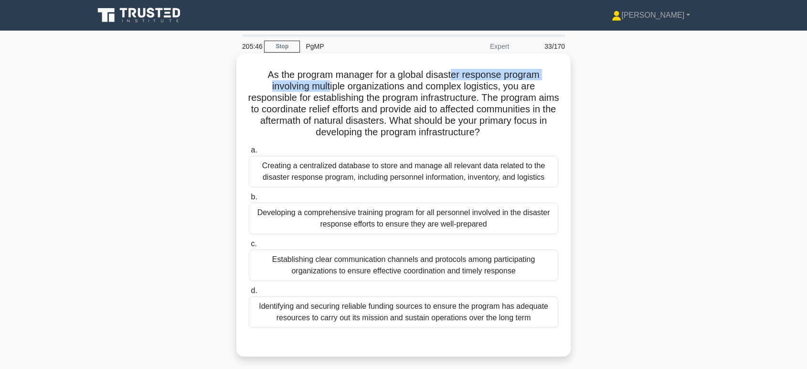
drag, startPoint x: 328, startPoint y: 89, endPoint x: 456, endPoint y: 82, distance: 127.6
click at [458, 80] on h5 "As the program manager for a global disaster response program involving multipl…" at bounding box center [403, 104] width 311 height 70
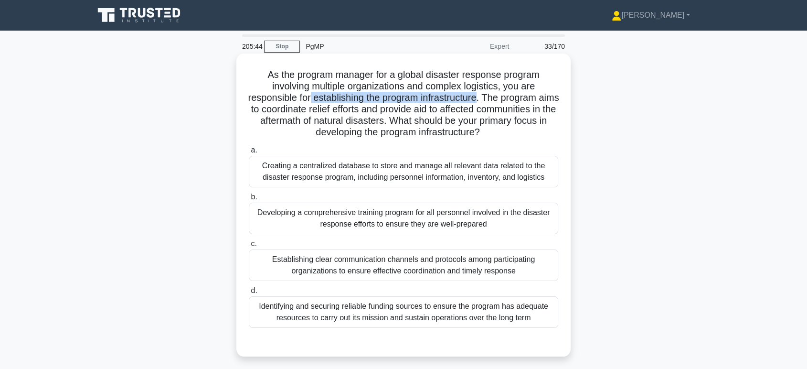
drag, startPoint x: 317, startPoint y: 99, endPoint x: 489, endPoint y: 97, distance: 171.9
click at [489, 97] on h5 "As the program manager for a global disaster response program involving multipl…" at bounding box center [403, 104] width 311 height 70
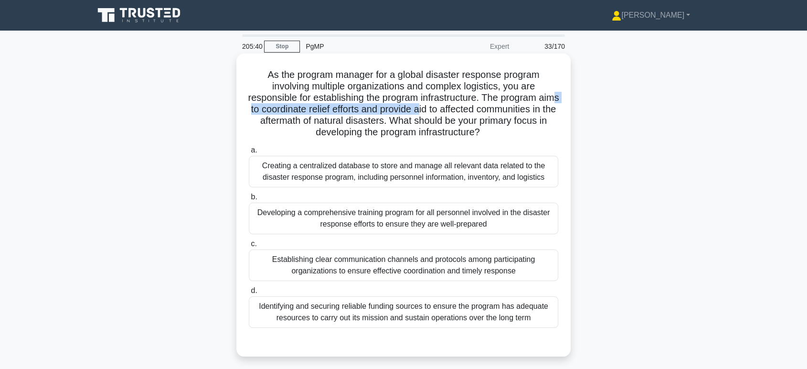
drag, startPoint x: 291, startPoint y: 114, endPoint x: 474, endPoint y: 111, distance: 182.4
click at [474, 111] on h5 "As the program manager for a global disaster response program involving multipl…" at bounding box center [403, 104] width 311 height 70
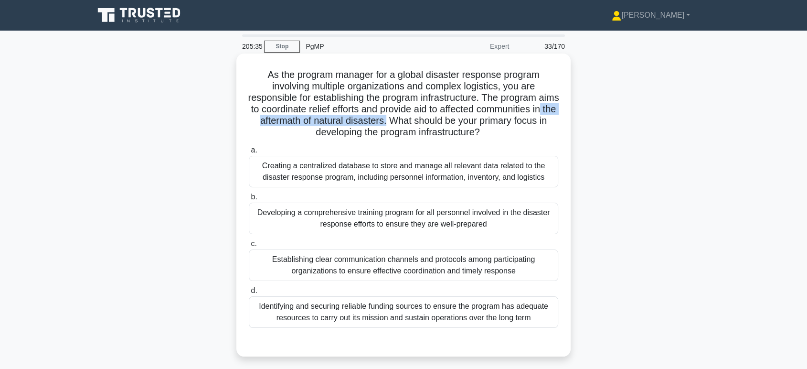
drag, startPoint x: 313, startPoint y: 120, endPoint x: 464, endPoint y: 126, distance: 150.5
click at [464, 126] on h5 "As the program manager for a global disaster response program involving multipl…" at bounding box center [403, 104] width 311 height 70
click at [410, 177] on div "Creating a centralized database to store and manage all relevant data related t…" at bounding box center [403, 172] width 309 height 32
click at [249, 153] on input "a. Creating a centralized database to store and manage all relevant data relate…" at bounding box center [249, 150] width 0 height 6
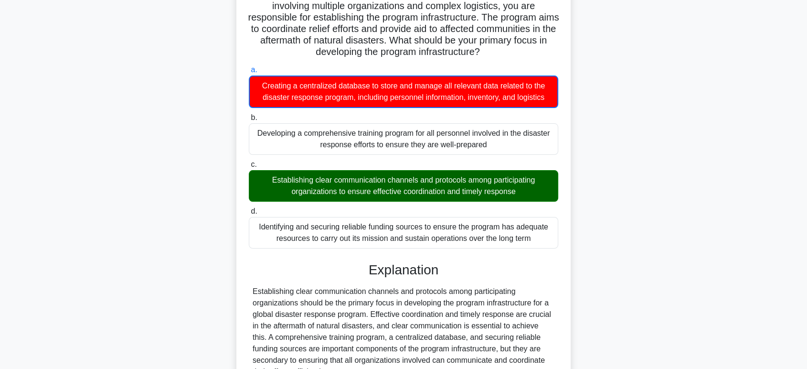
scroll to position [175, 0]
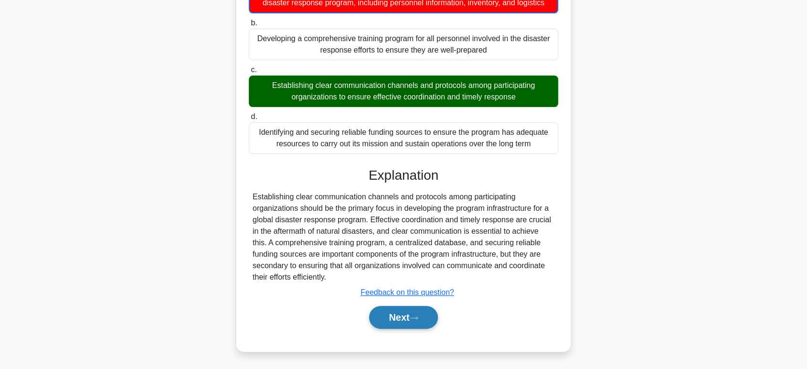
click at [407, 313] on button "Next" at bounding box center [403, 317] width 68 height 23
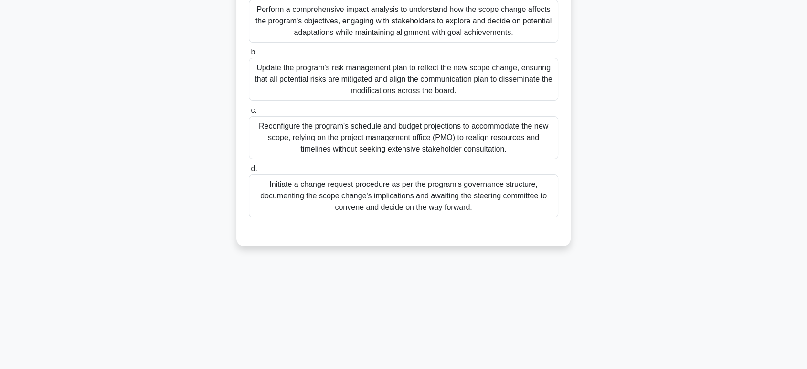
scroll to position [0, 0]
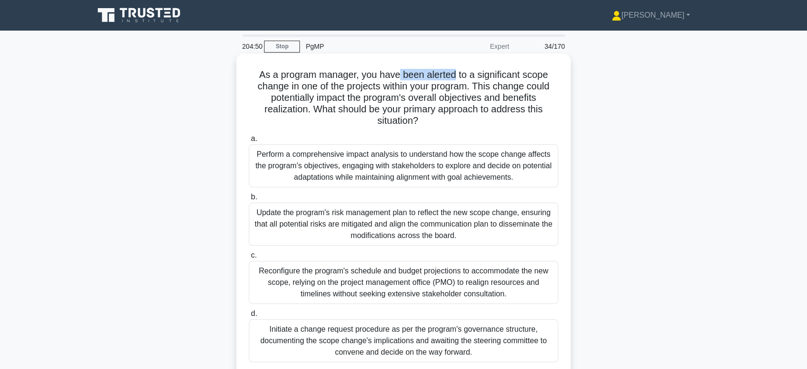
drag, startPoint x: 400, startPoint y: 74, endPoint x: 454, endPoint y: 74, distance: 53.9
click at [454, 74] on h5 "As a program manager, you have been alerted to a significant scope change in on…" at bounding box center [403, 98] width 311 height 58
drag, startPoint x: 285, startPoint y: 87, endPoint x: 477, endPoint y: 88, distance: 192.4
click at [477, 88] on h5 "As a program manager, you have been alerted to a significant scope change in on…" at bounding box center [403, 98] width 311 height 58
drag, startPoint x: 325, startPoint y: 99, endPoint x: 451, endPoint y: 99, distance: 126.0
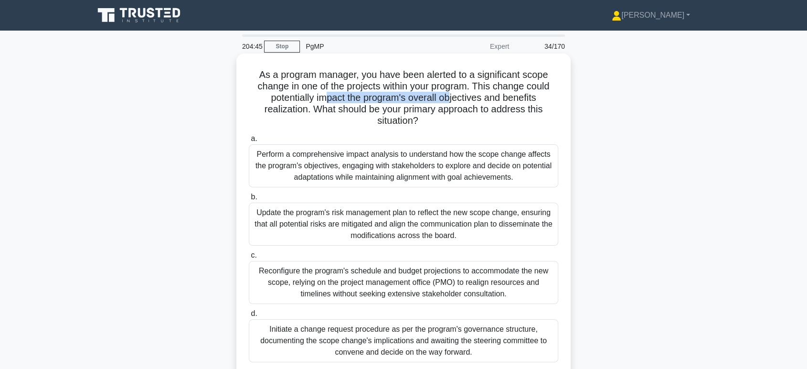
click at [451, 99] on h5 "As a program manager, you have been alerted to a significant scope change in on…" at bounding box center [403, 98] width 311 height 58
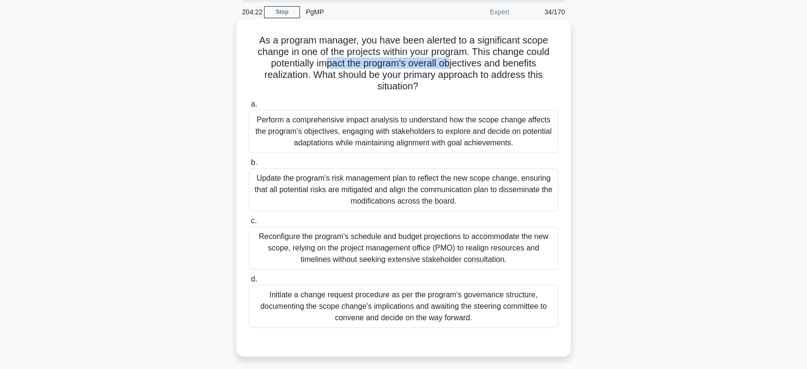
scroll to position [53, 0]
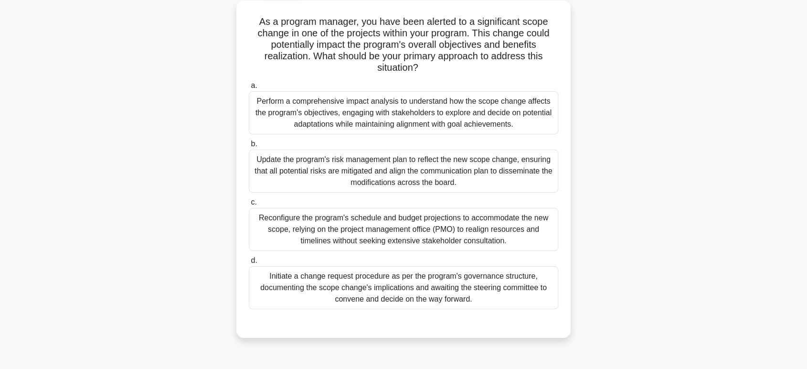
click at [390, 114] on div "Perform a comprehensive impact analysis to understand how the scope change affe…" at bounding box center [403, 112] width 309 height 43
click at [249, 89] on input "a. Perform a comprehensive impact analysis to understand how the scope change a…" at bounding box center [249, 86] width 0 height 6
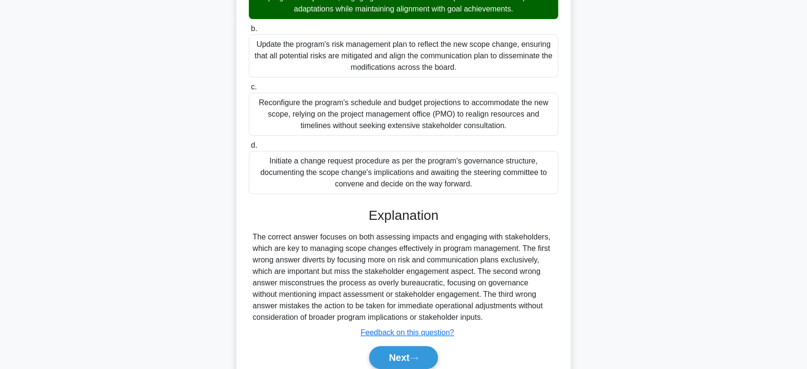
scroll to position [208, 0]
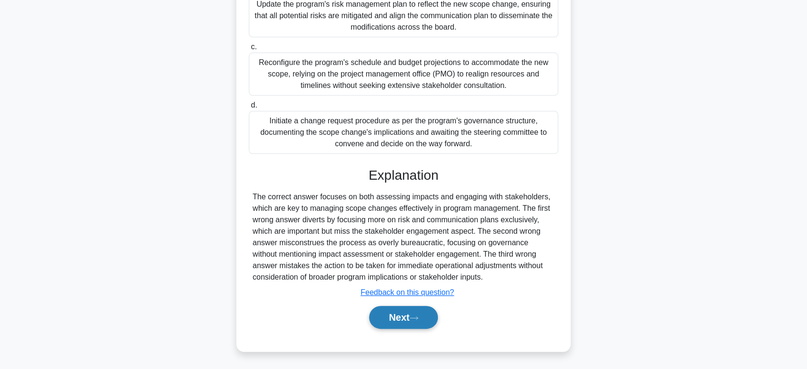
click at [408, 312] on button "Next" at bounding box center [403, 317] width 68 height 23
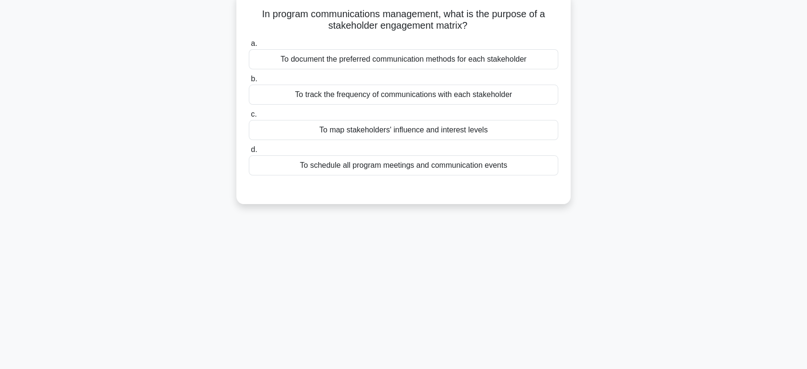
scroll to position [0, 0]
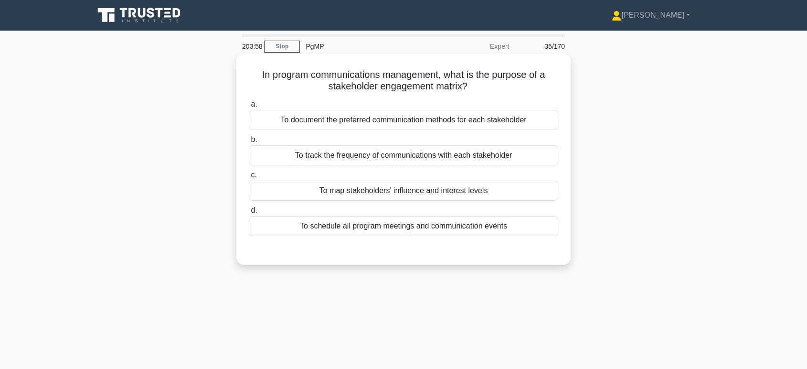
click at [431, 190] on div "To map stakeholders' influence and interest levels" at bounding box center [403, 190] width 309 height 20
click at [249, 178] on input "c. To map stakeholders' influence and interest levels" at bounding box center [249, 175] width 0 height 6
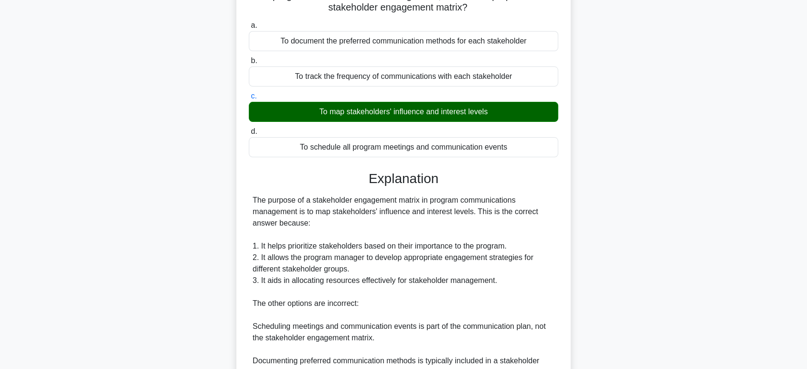
scroll to position [254, 0]
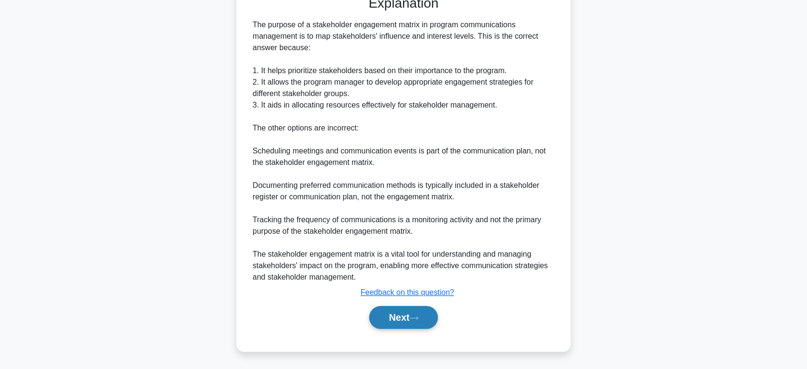
click at [412, 325] on button "Next" at bounding box center [403, 317] width 68 height 23
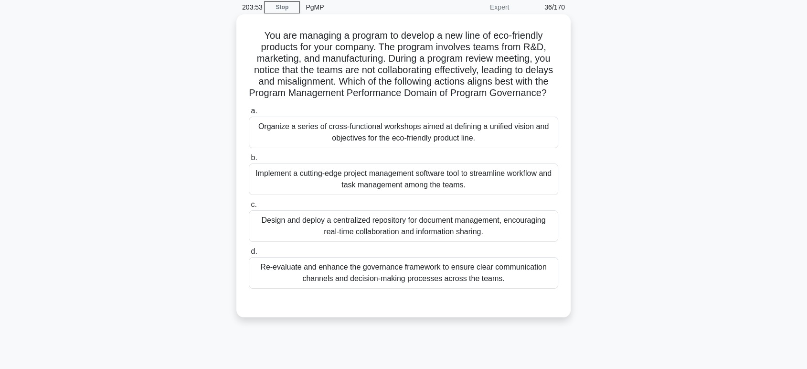
scroll to position [0, 0]
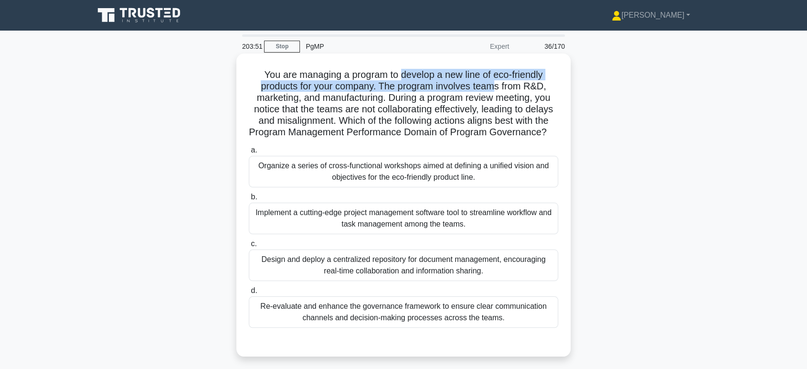
drag, startPoint x: 402, startPoint y: 70, endPoint x: 494, endPoint y: 87, distance: 93.6
click at [494, 87] on h5 "You are managing a program to develop a new line of eco-friendly products for y…" at bounding box center [403, 104] width 311 height 70
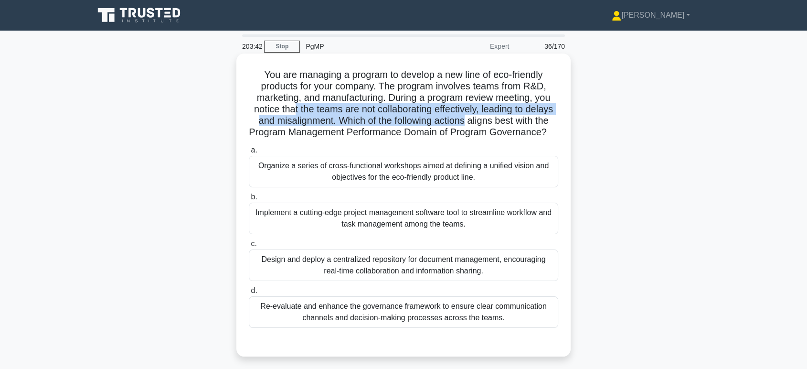
drag, startPoint x: 290, startPoint y: 112, endPoint x: 465, endPoint y: 117, distance: 175.3
click at [465, 117] on h5 "You are managing a program to develop a new line of eco-friendly products for y…" at bounding box center [403, 104] width 311 height 70
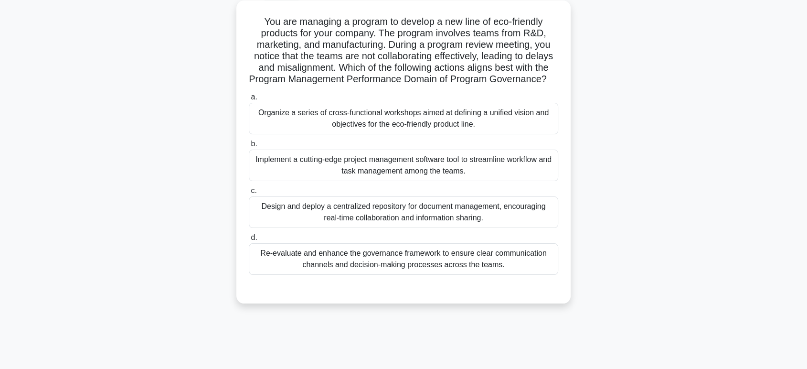
click at [458, 274] on div "Re-evaluate and enhance the governance framework to ensure clear communication …" at bounding box center [403, 259] width 309 height 32
click at [249, 241] on input "d. Re-evaluate and enhance the governance framework to ensure clear communicati…" at bounding box center [249, 237] width 0 height 6
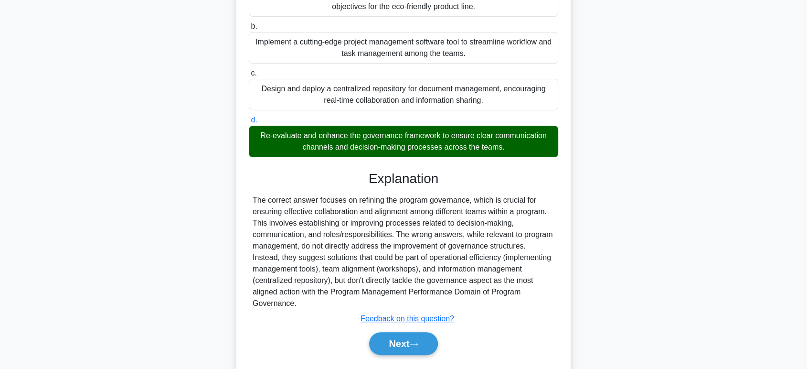
scroll to position [208, 0]
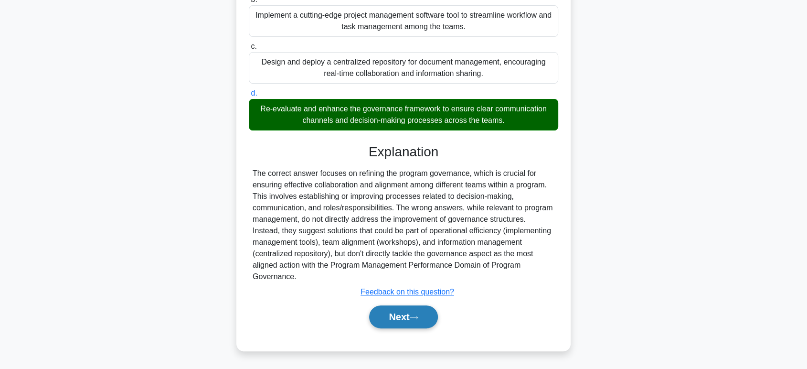
click at [387, 324] on button "Next" at bounding box center [403, 316] width 68 height 23
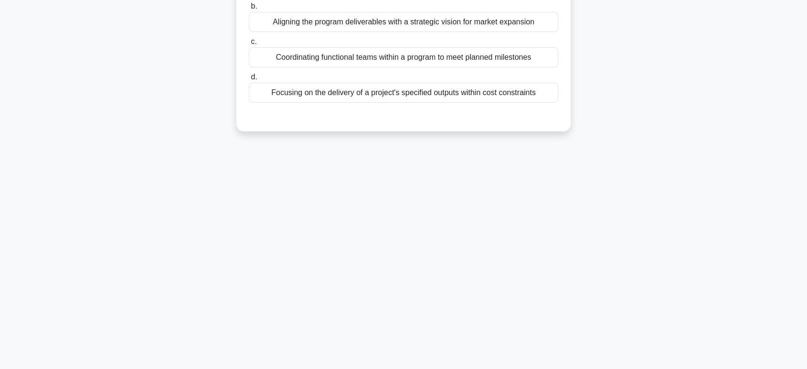
scroll to position [0, 0]
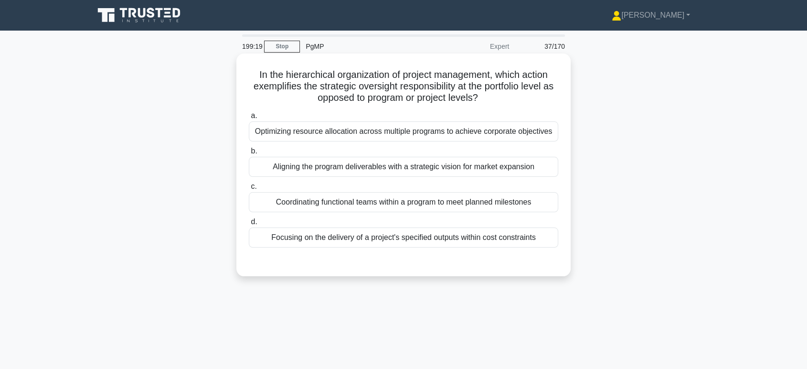
click at [391, 166] on div "Aligning the program deliverables with a strategic vision for market expansion" at bounding box center [403, 167] width 309 height 20
click at [249, 154] on input "b. Aligning the program deliverables with a strategic vision for market expansi…" at bounding box center [249, 151] width 0 height 6
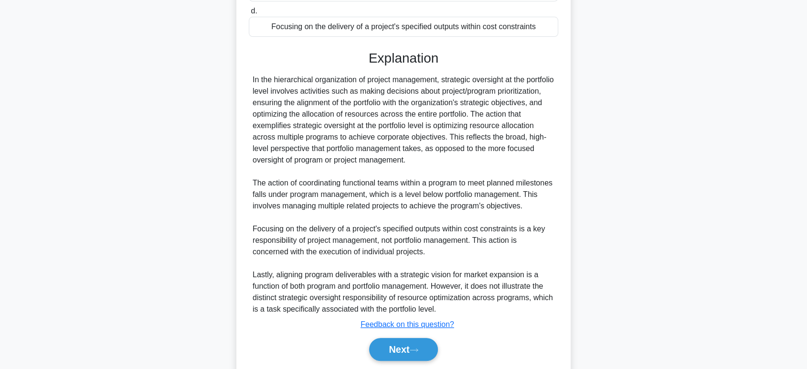
scroll to position [212, 0]
click at [409, 360] on button "Next" at bounding box center [403, 348] width 68 height 23
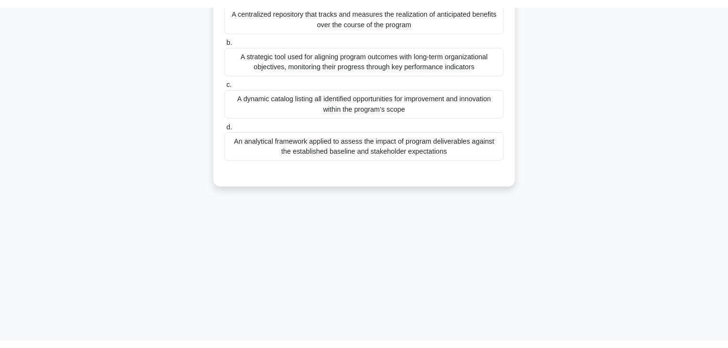
scroll to position [0, 0]
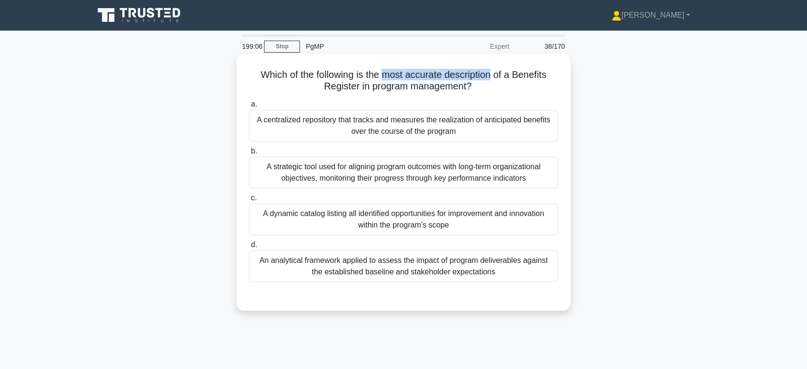
drag, startPoint x: 384, startPoint y: 78, endPoint x: 494, endPoint y: 77, distance: 109.8
click at [494, 77] on h5 "Which of the following is the most accurate description of a Benefits Register …" at bounding box center [403, 81] width 311 height 24
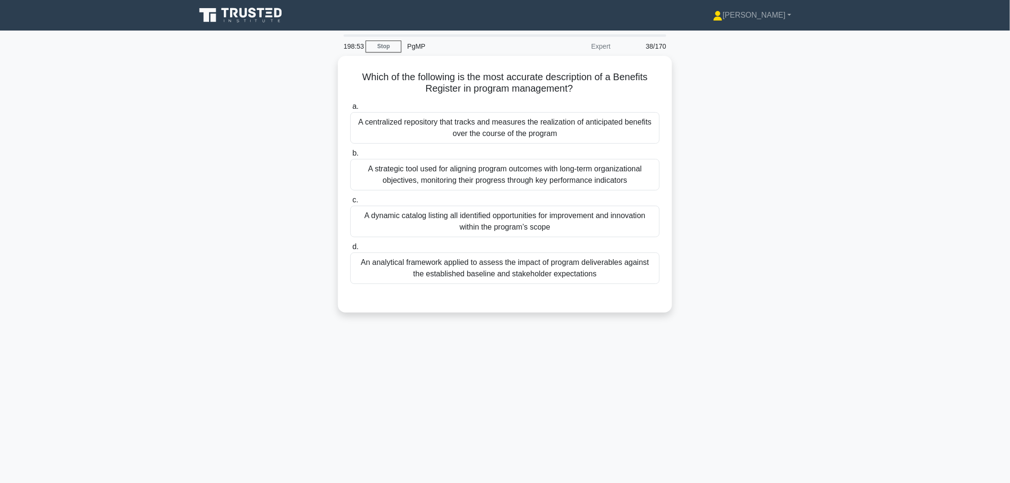
click at [652, 368] on div "198:53 Stop PgMP Expert 38/170 Which of the following is the most accurate desc…" at bounding box center [505, 272] width 630 height 477
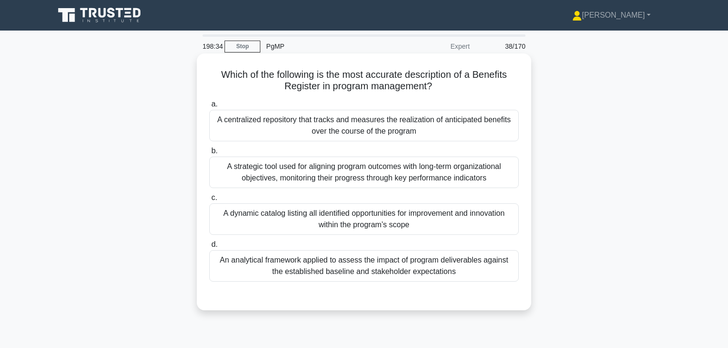
click at [362, 131] on div "A centralized repository that tracks and measures the realization of anticipate…" at bounding box center [363, 126] width 309 height 32
click at [209, 107] on input "a. A centralized repository that tracks and measures the realization of anticip…" at bounding box center [209, 104] width 0 height 6
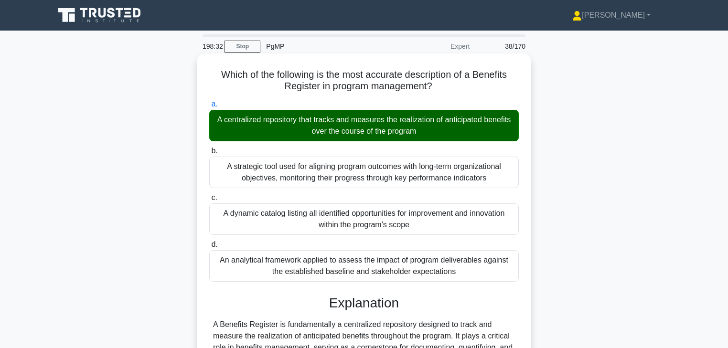
scroll to position [168, 0]
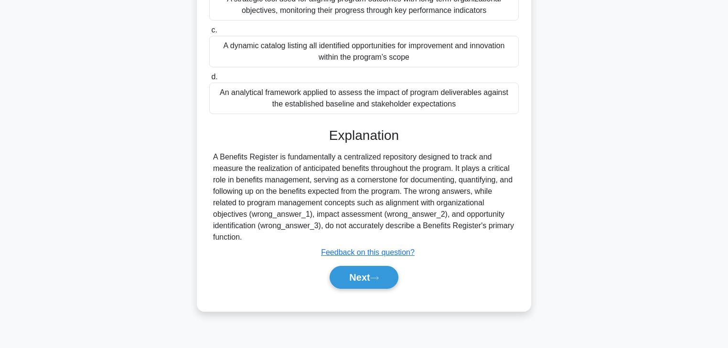
click at [353, 263] on div "Next" at bounding box center [363, 277] width 309 height 31
click at [352, 269] on button "Next" at bounding box center [363, 277] width 68 height 23
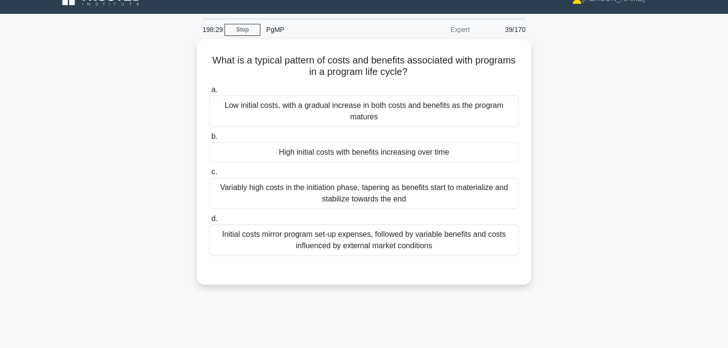
scroll to position [15, 0]
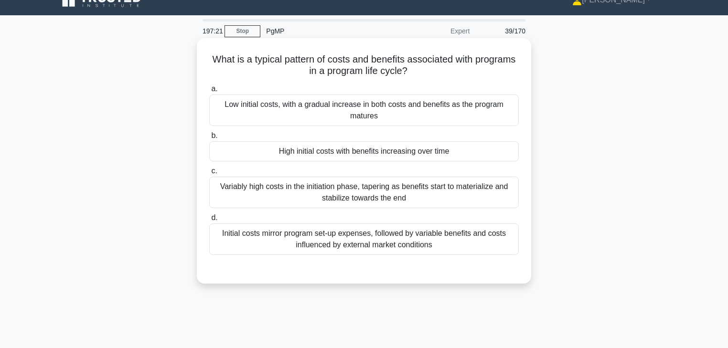
click at [362, 202] on div "Variably high costs in the initiation phase, tapering as benefits start to mate…" at bounding box center [363, 193] width 309 height 32
click at [209, 174] on input "c. Variably high costs in the initiation phase, tapering as benefits start to m…" at bounding box center [209, 171] width 0 height 6
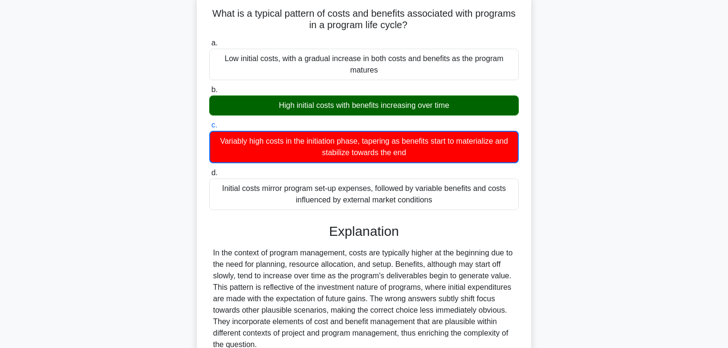
scroll to position [168, 0]
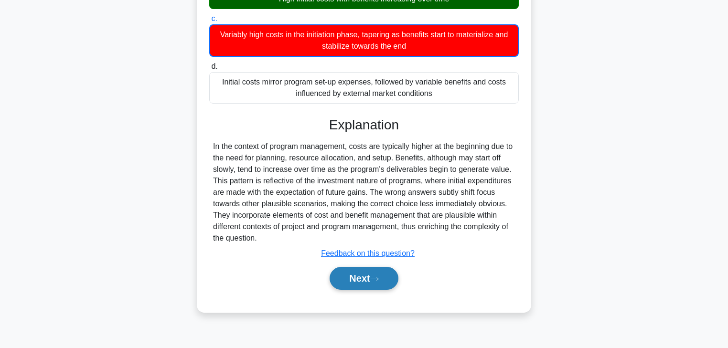
click at [366, 273] on button "Next" at bounding box center [363, 278] width 68 height 23
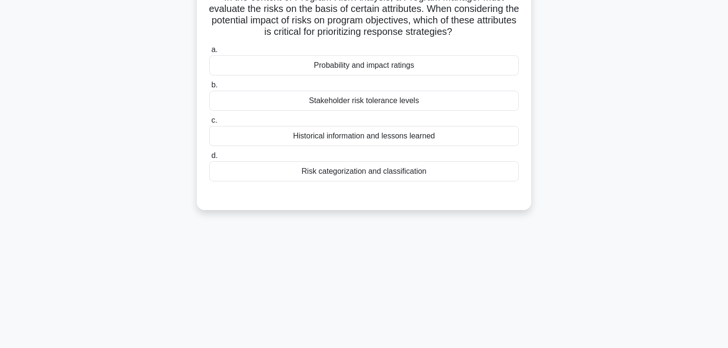
scroll to position [0, 0]
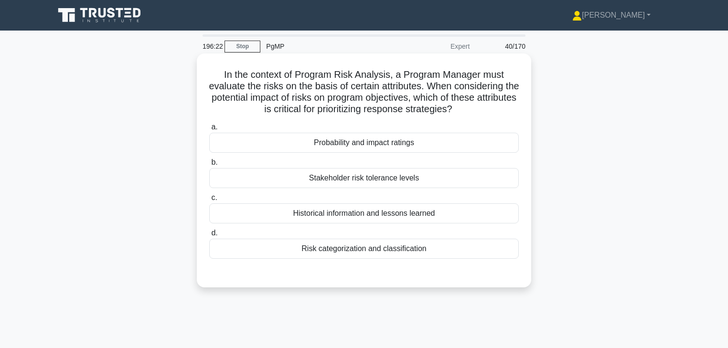
click at [365, 147] on div "Probability and impact ratings" at bounding box center [363, 143] width 309 height 20
click at [209, 130] on input "a. Probability and impact ratings" at bounding box center [209, 127] width 0 height 6
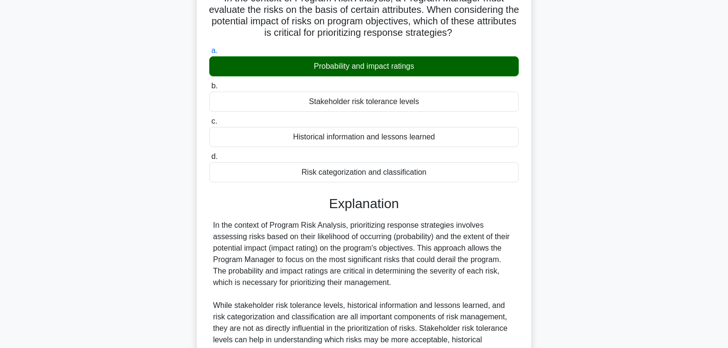
scroll to position [217, 0]
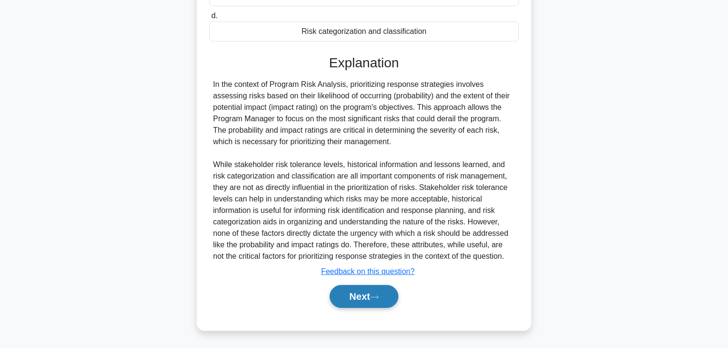
click at [360, 300] on button "Next" at bounding box center [363, 296] width 68 height 23
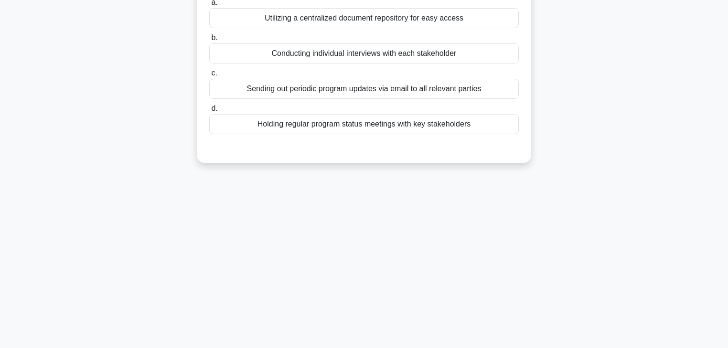
scroll to position [15, 0]
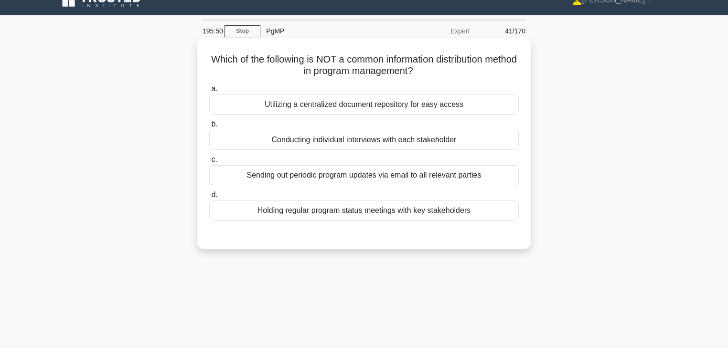
click at [371, 143] on div "Conducting individual interviews with each stakeholder" at bounding box center [363, 140] width 309 height 20
click at [209, 127] on input "b. Conducting individual interviews with each stakeholder" at bounding box center [209, 124] width 0 height 6
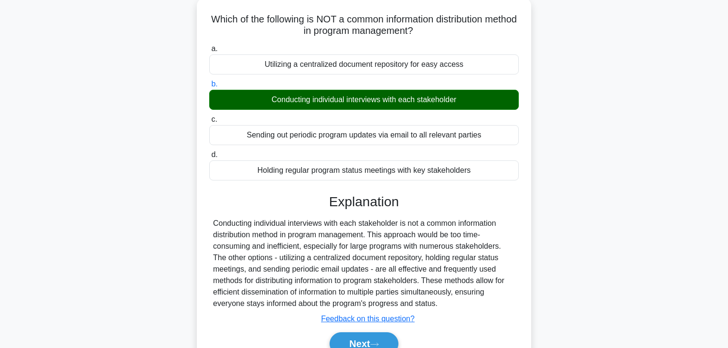
scroll to position [168, 0]
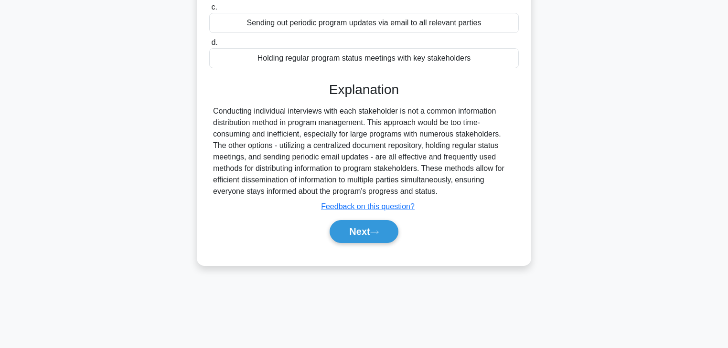
click at [370, 243] on div "Next" at bounding box center [363, 231] width 309 height 31
click at [369, 233] on button "Next" at bounding box center [363, 231] width 68 height 23
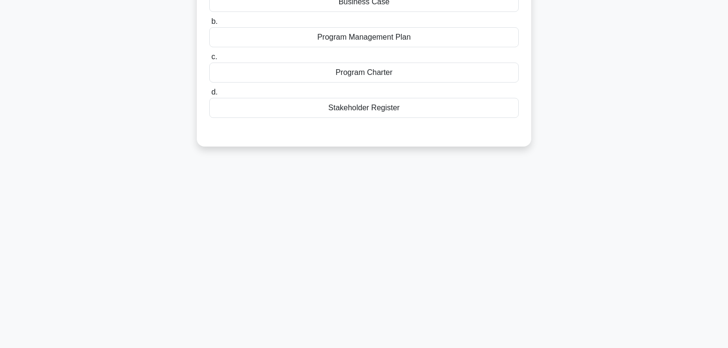
scroll to position [53, 0]
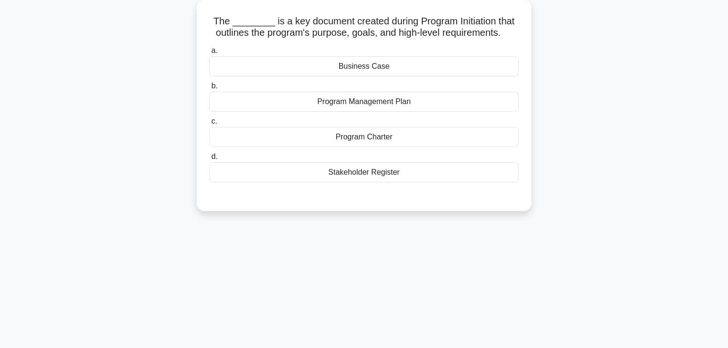
click at [382, 141] on div "Program Charter" at bounding box center [363, 137] width 309 height 20
click at [209, 125] on input "c. Program Charter" at bounding box center [209, 121] width 0 height 6
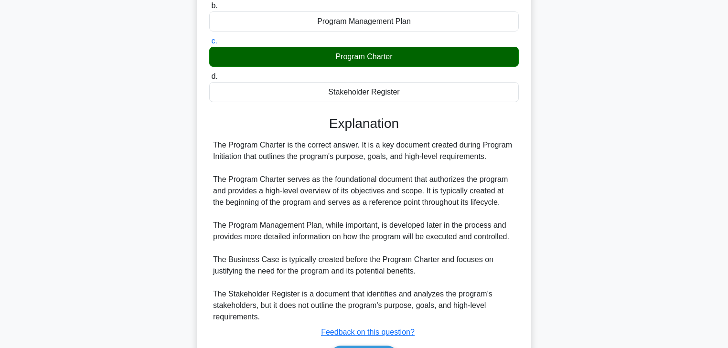
scroll to position [194, 0]
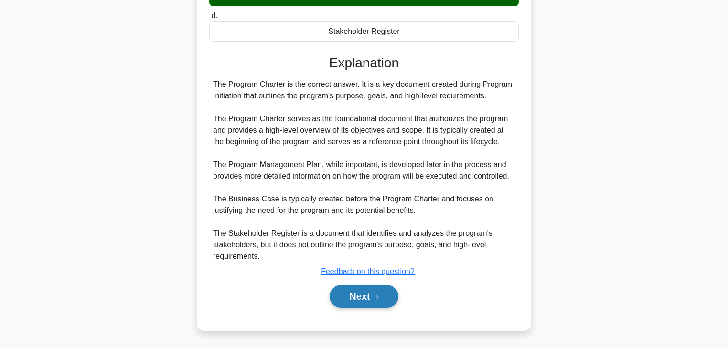
click at [380, 292] on button "Next" at bounding box center [363, 296] width 68 height 23
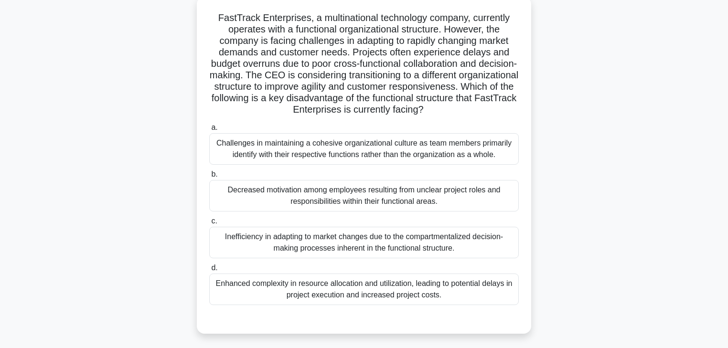
scroll to position [53, 0]
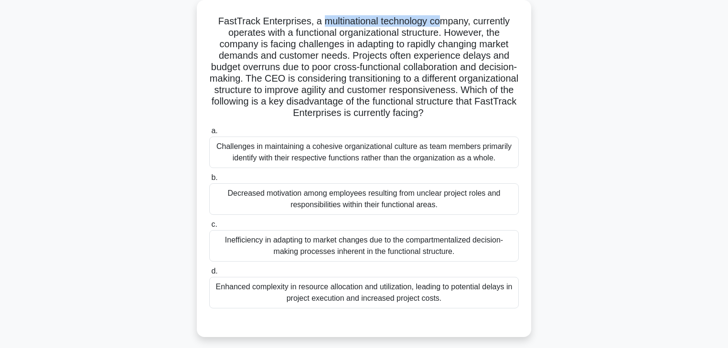
drag, startPoint x: 320, startPoint y: 23, endPoint x: 441, endPoint y: 22, distance: 120.3
click at [441, 22] on h5 "FastTrack Enterprises, a multinational technology company, currently operates w…" at bounding box center [363, 67] width 311 height 104
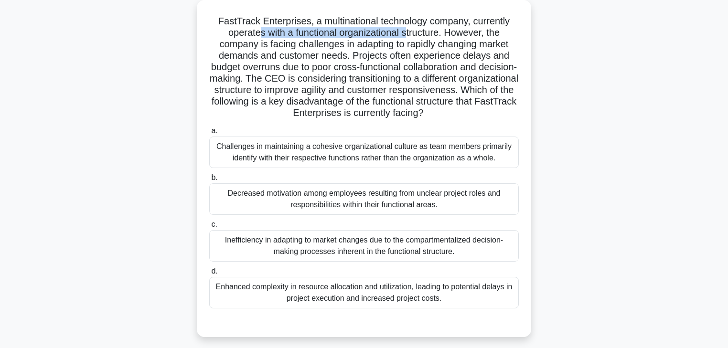
drag, startPoint x: 256, startPoint y: 36, endPoint x: 409, endPoint y: 35, distance: 153.2
click at [409, 35] on h5 "FastTrack Enterprises, a multinational technology company, currently operates w…" at bounding box center [363, 67] width 311 height 104
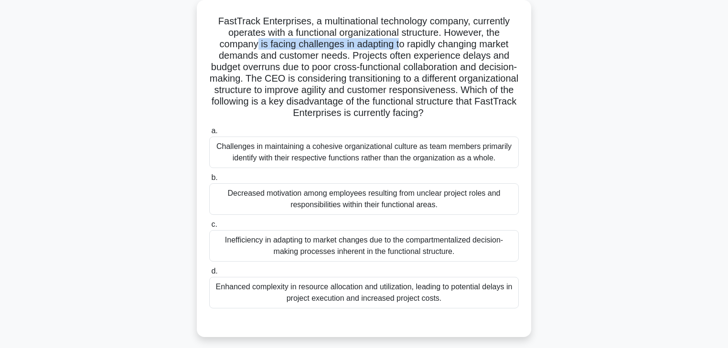
drag, startPoint x: 254, startPoint y: 47, endPoint x: 401, endPoint y: 46, distance: 147.0
click at [401, 46] on h5 "FastTrack Enterprises, a multinational technology company, currently operates w…" at bounding box center [363, 67] width 311 height 104
drag, startPoint x: 282, startPoint y: 55, endPoint x: 332, endPoint y: 55, distance: 49.6
click at [332, 55] on h5 "FastTrack Enterprises, a multinational technology company, currently operates w…" at bounding box center [363, 67] width 311 height 104
drag, startPoint x: 363, startPoint y: 54, endPoint x: 435, endPoint y: 54, distance: 72.1
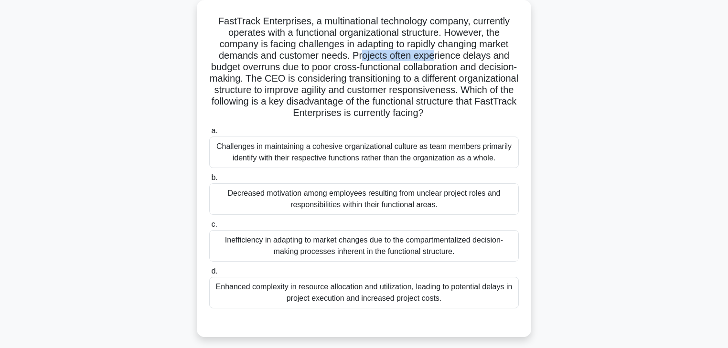
click at [435, 54] on h5 "FastTrack Enterprises, a multinational technology company, currently operates w…" at bounding box center [363, 67] width 311 height 104
drag, startPoint x: 268, startPoint y: 71, endPoint x: 398, endPoint y: 69, distance: 129.9
click at [398, 69] on h5 "FastTrack Enterprises, a multinational technology company, currently operates w…" at bounding box center [363, 67] width 311 height 104
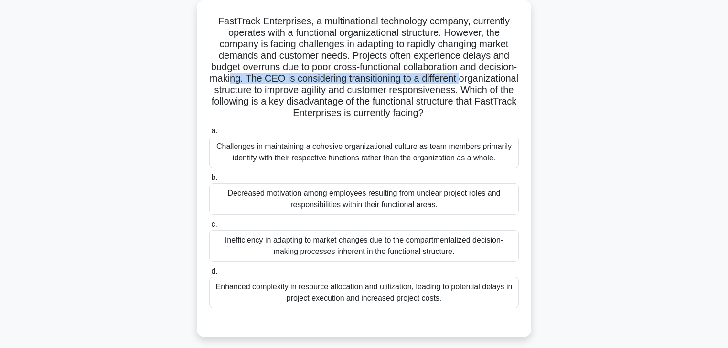
drag, startPoint x: 239, startPoint y: 86, endPoint x: 277, endPoint y: 81, distance: 38.5
click at [277, 81] on h5 "FastTrack Enterprises, a multinational technology company, currently operates w…" at bounding box center [363, 67] width 311 height 104
click at [326, 80] on h5 "FastTrack Enterprises, a multinational technology company, currently operates w…" at bounding box center [363, 67] width 311 height 104
drag, startPoint x: 336, startPoint y: 78, endPoint x: 470, endPoint y: 78, distance: 134.1
click at [470, 78] on h5 "FastTrack Enterprises, a multinational technology company, currently operates w…" at bounding box center [363, 67] width 311 height 104
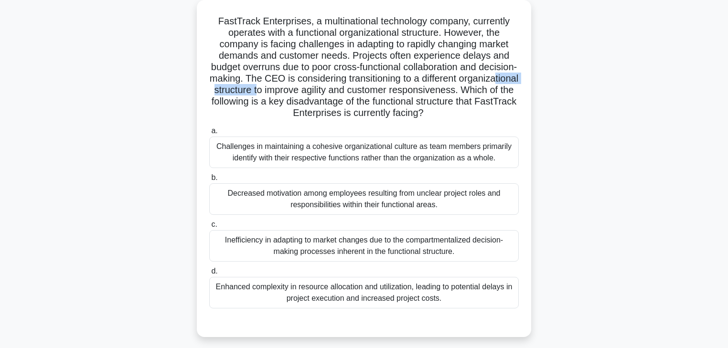
drag, startPoint x: 277, startPoint y: 93, endPoint x: 353, endPoint y: 92, distance: 75.9
click at [353, 92] on h5 "FastTrack Enterprises, a multinational technology company, currently operates w…" at bounding box center [363, 67] width 311 height 104
drag, startPoint x: 400, startPoint y: 90, endPoint x: 462, endPoint y: 90, distance: 62.1
click at [462, 90] on h5 "FastTrack Enterprises, a multinational technology company, currently operates w…" at bounding box center [363, 67] width 311 height 104
drag, startPoint x: 244, startPoint y: 103, endPoint x: 279, endPoint y: 103, distance: 34.8
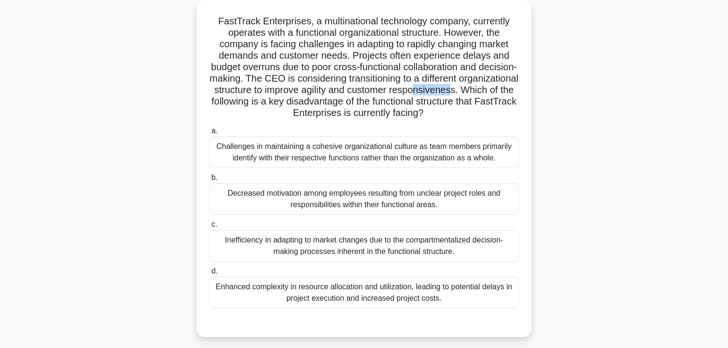
click at [279, 103] on h5 "FastTrack Enterprises, a multinational technology company, currently operates w…" at bounding box center [363, 67] width 311 height 104
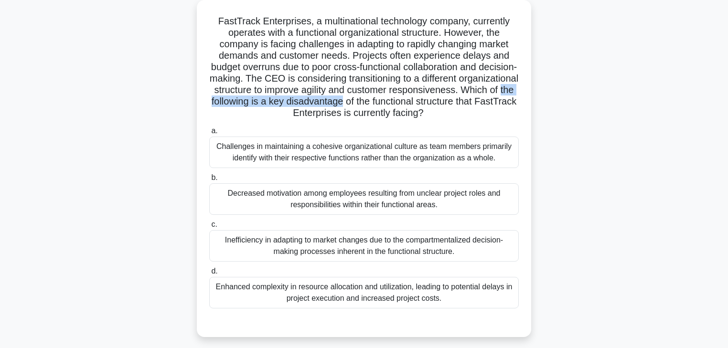
drag, startPoint x: 328, startPoint y: 104, endPoint x: 482, endPoint y: 104, distance: 153.2
click at [482, 104] on h5 "FastTrack Enterprises, a multinational technology company, currently operates w…" at bounding box center [363, 67] width 311 height 104
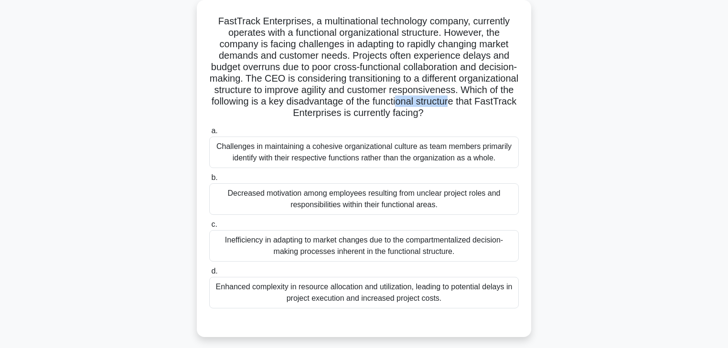
drag, startPoint x: 240, startPoint y: 118, endPoint x: 296, endPoint y: 118, distance: 55.9
click at [296, 118] on h5 "FastTrack Enterprises, a multinational technology company, currently operates w…" at bounding box center [363, 67] width 311 height 104
click at [415, 246] on div "Inefficiency in adapting to market changes due to the compartmentalized decisio…" at bounding box center [363, 246] width 309 height 32
click at [209, 228] on input "c. Inefficiency in adapting to market changes due to the compartmentalized deci…" at bounding box center [209, 225] width 0 height 6
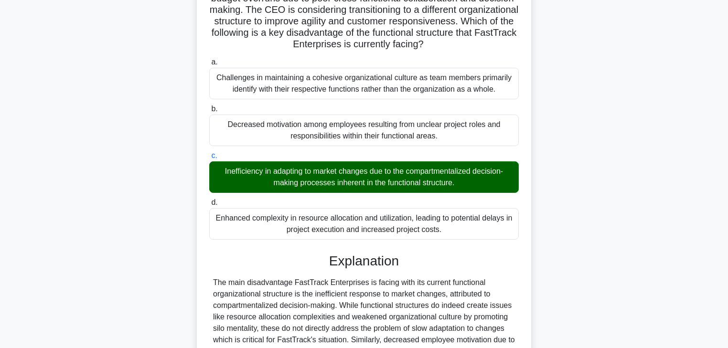
scroll to position [229, 0]
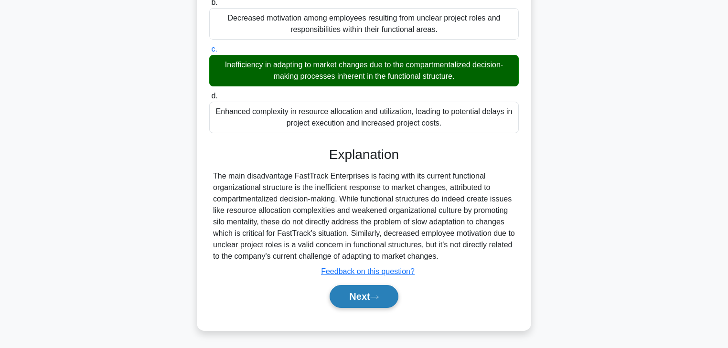
click at [361, 301] on button "Next" at bounding box center [363, 296] width 68 height 23
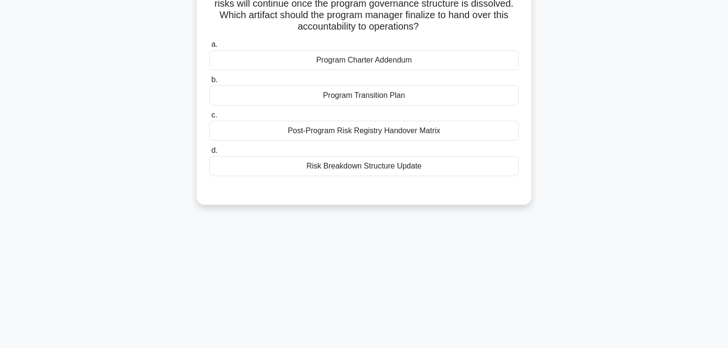
scroll to position [0, 0]
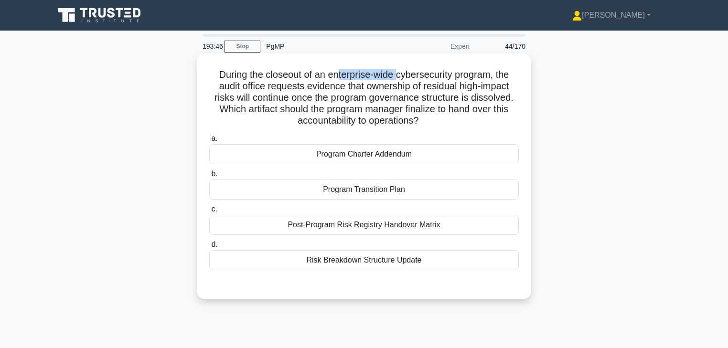
drag, startPoint x: 334, startPoint y: 78, endPoint x: 399, endPoint y: 78, distance: 64.9
click at [399, 78] on h5 "During the closeout of an enterprise-wide cybersecurity program, the audit offi…" at bounding box center [363, 98] width 311 height 58
drag, startPoint x: 239, startPoint y: 92, endPoint x: 300, endPoint y: 89, distance: 61.6
click at [300, 89] on h5 "During the closeout of an enterprise-wide cybersecurity program, the audit offi…" at bounding box center [363, 98] width 311 height 58
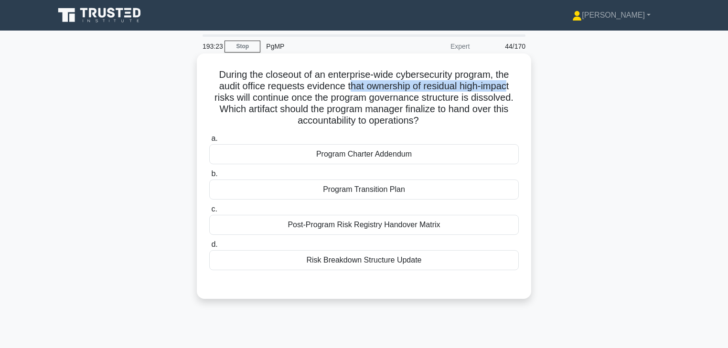
drag, startPoint x: 351, startPoint y: 86, endPoint x: 510, endPoint y: 86, distance: 159.4
click at [510, 86] on h5 "During the closeout of an enterprise-wide cybersecurity program, the audit offi…" at bounding box center [363, 98] width 311 height 58
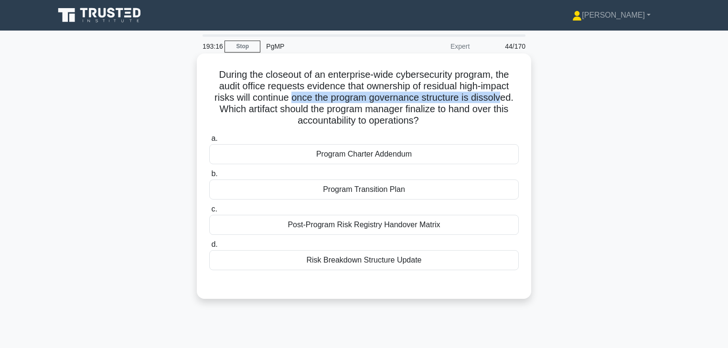
drag, startPoint x: 291, startPoint y: 101, endPoint x: 502, endPoint y: 97, distance: 211.0
click at [502, 97] on h5 "During the closeout of an enterprise-wide cybersecurity program, the audit offi…" at bounding box center [363, 98] width 311 height 58
click at [380, 222] on div "Post-Program Risk Registry Handover Matrix" at bounding box center [363, 225] width 309 height 20
click at [209, 212] on input "c. Post-Program Risk Registry Handover Matrix" at bounding box center [209, 209] width 0 height 6
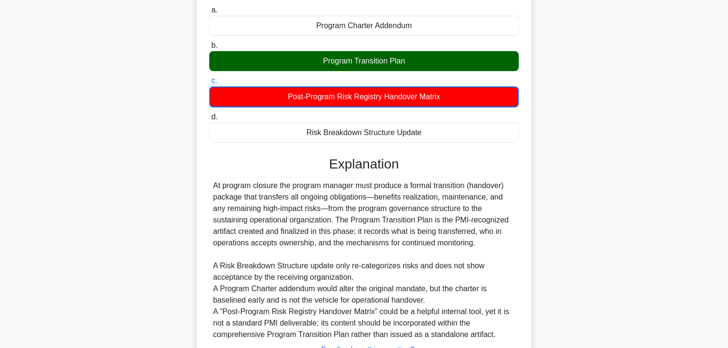
scroll to position [191, 0]
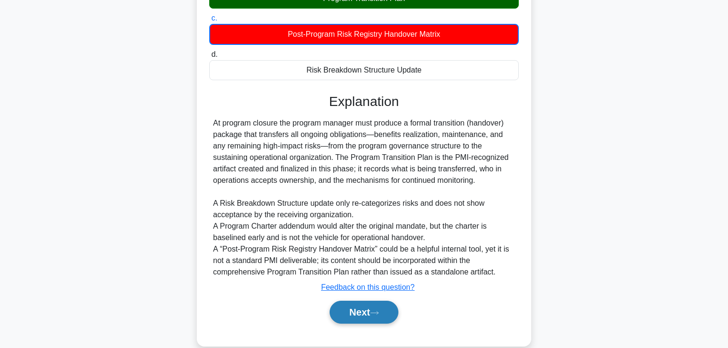
click at [374, 313] on icon at bounding box center [374, 312] width 9 height 5
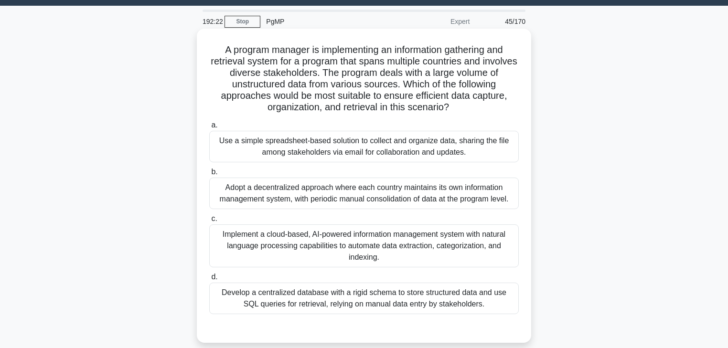
scroll to position [38, 0]
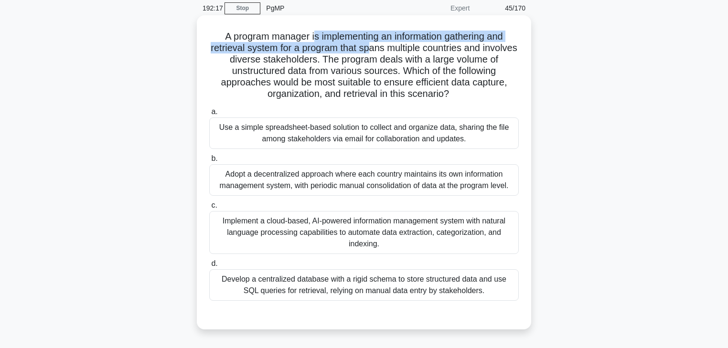
drag, startPoint x: 310, startPoint y: 38, endPoint x: 388, endPoint y: 42, distance: 77.9
click at [388, 42] on h5 "A program manager is implementing an information gathering and retrieval system…" at bounding box center [363, 66] width 311 height 70
click at [347, 40] on h5 "A program manager is implementing an information gathering and retrieval system…" at bounding box center [363, 66] width 311 height 70
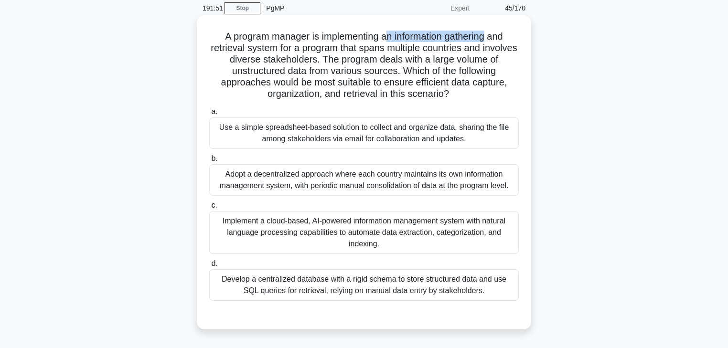
drag, startPoint x: 389, startPoint y: 38, endPoint x: 491, endPoint y: 38, distance: 102.2
click at [491, 38] on h5 "A program manager is implementing an information gathering and retrieval system…" at bounding box center [363, 66] width 311 height 70
click at [358, 236] on div "Implement a cloud-based, AI-powered information management system with natural …" at bounding box center [363, 232] width 309 height 43
click at [209, 209] on input "c. Implement a cloud-based, AI-powered information management system with natur…" at bounding box center [209, 205] width 0 height 6
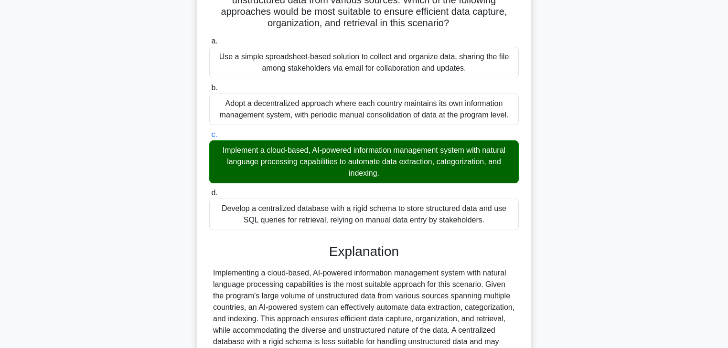
scroll to position [229, 0]
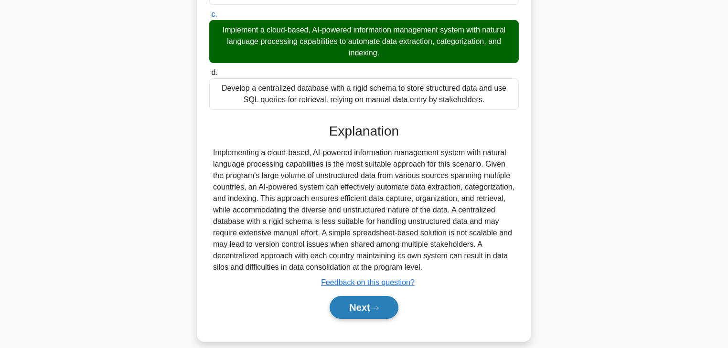
click at [365, 304] on button "Next" at bounding box center [363, 307] width 68 height 23
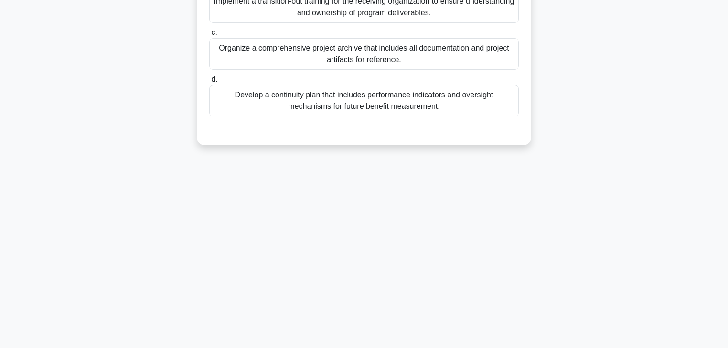
scroll to position [0, 0]
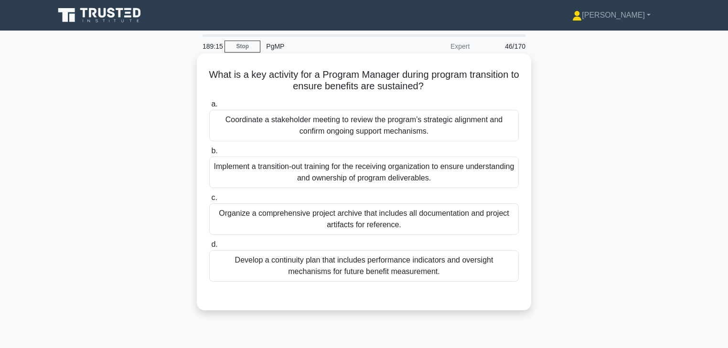
click at [374, 137] on div "Coordinate a stakeholder meeting to review the program’s strategic alignment an…" at bounding box center [363, 126] width 309 height 32
click at [209, 107] on input "a. Coordinate a stakeholder meeting to review the program’s strategic alignment…" at bounding box center [209, 104] width 0 height 6
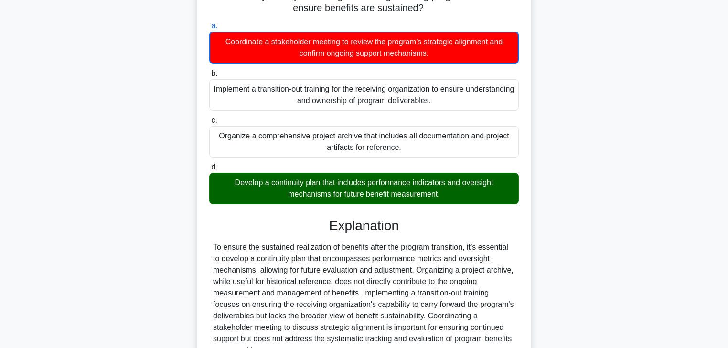
scroll to position [172, 0]
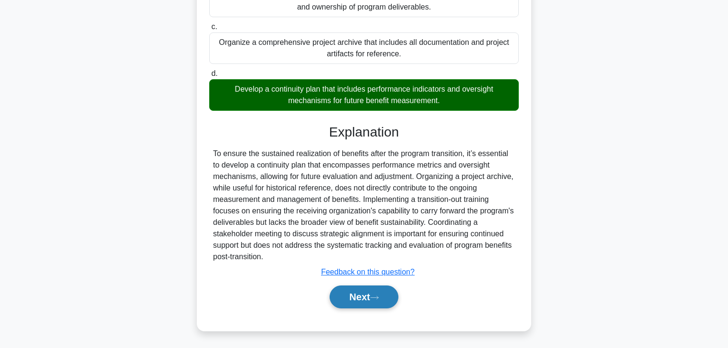
click at [370, 293] on button "Next" at bounding box center [363, 296] width 68 height 23
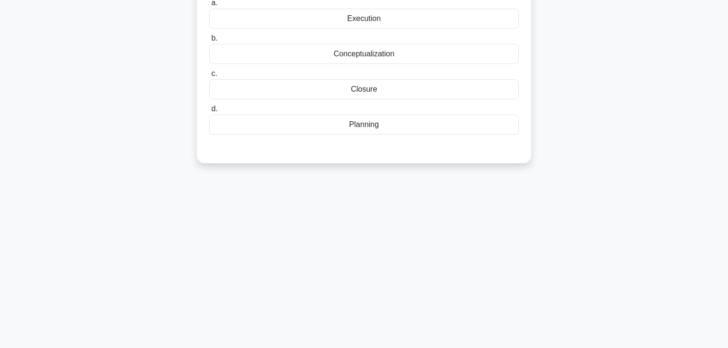
scroll to position [0, 0]
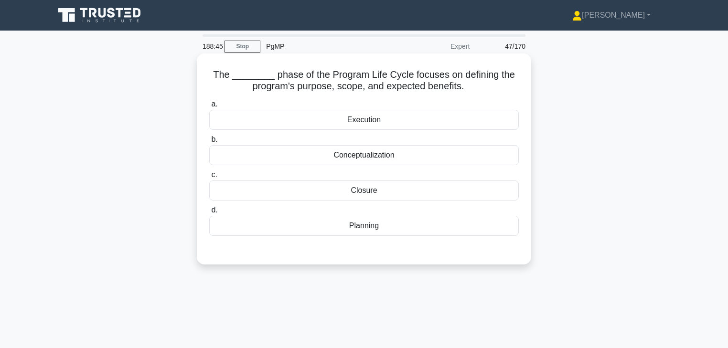
click at [407, 162] on div "Conceptualization" at bounding box center [363, 155] width 309 height 20
click at [209, 143] on input "b. Conceptualization" at bounding box center [209, 140] width 0 height 6
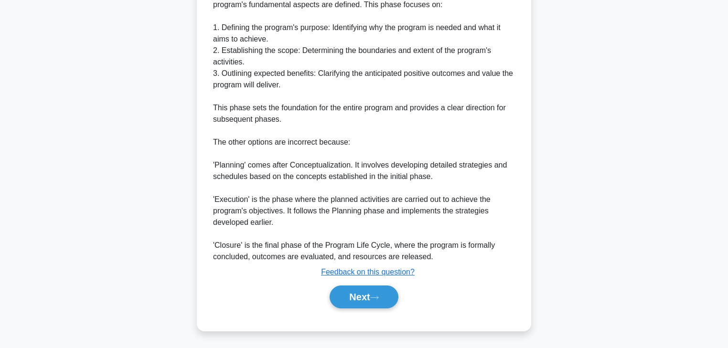
scroll to position [309, 0]
click at [363, 303] on button "Next" at bounding box center [363, 296] width 68 height 23
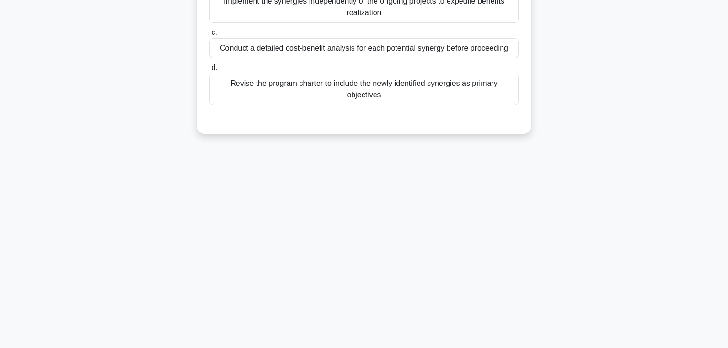
scroll to position [0, 0]
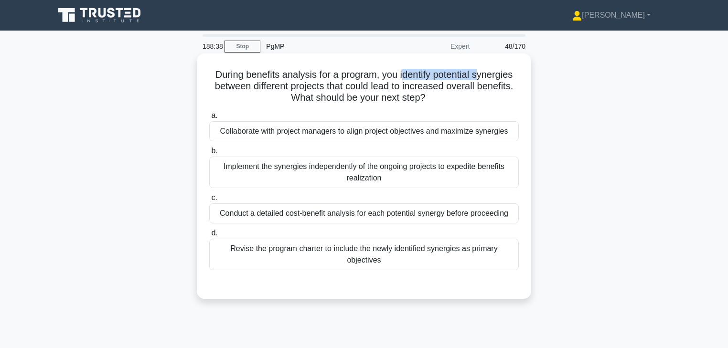
drag, startPoint x: 404, startPoint y: 76, endPoint x: 481, endPoint y: 78, distance: 76.9
click at [481, 78] on h5 "During benefits analysis for a program, you identify potential synergies betwee…" at bounding box center [363, 86] width 311 height 35
drag, startPoint x: 287, startPoint y: 84, endPoint x: 342, endPoint y: 84, distance: 54.9
click at [342, 84] on h5 "During benefits analysis for a program, you identify potential synergies betwee…" at bounding box center [363, 86] width 311 height 35
click at [378, 84] on h5 "During benefits analysis for a program, you identify potential synergies betwee…" at bounding box center [363, 86] width 311 height 35
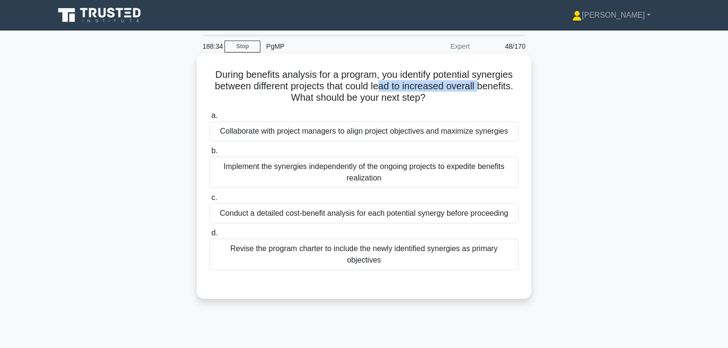
drag, startPoint x: 381, startPoint y: 85, endPoint x: 483, endPoint y: 88, distance: 102.2
click at [483, 88] on h5 "During benefits analysis for a program, you identify potential synergies betwee…" at bounding box center [363, 86] width 311 height 35
click at [343, 260] on div "Revise the program charter to include the newly identified synergies as primary…" at bounding box center [363, 255] width 309 height 32
click at [209, 236] on input "d. Revise the program charter to include the newly identified synergies as prim…" at bounding box center [209, 233] width 0 height 6
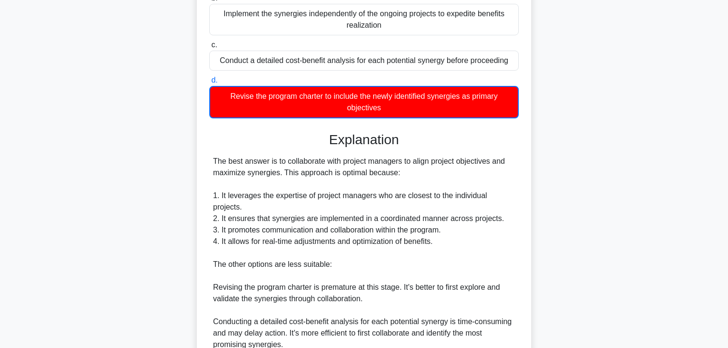
scroll to position [286, 0]
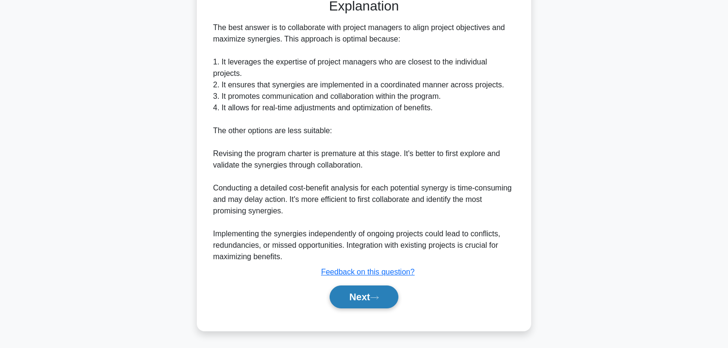
click at [361, 292] on button "Next" at bounding box center [363, 296] width 68 height 23
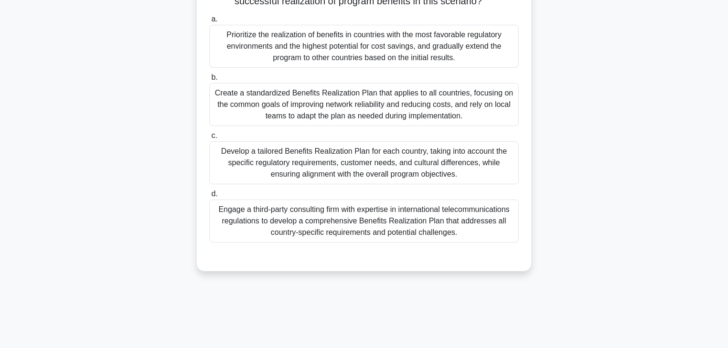
scroll to position [0, 0]
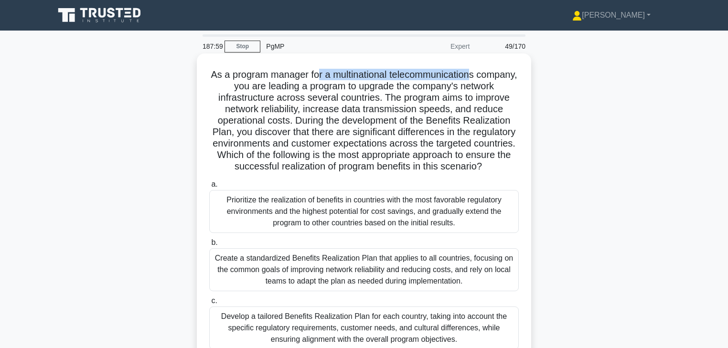
drag, startPoint x: 338, startPoint y: 74, endPoint x: 495, endPoint y: 75, distance: 156.6
click at [495, 75] on h5 "As a program manager for a multinational telecommunications company, you are le…" at bounding box center [363, 121] width 311 height 104
drag, startPoint x: 243, startPoint y: 86, endPoint x: 268, endPoint y: 86, distance: 25.8
click at [268, 86] on h5 "As a program manager for a multinational telecommunications company, you are le…" at bounding box center [363, 121] width 311 height 104
drag, startPoint x: 360, startPoint y: 88, endPoint x: 465, endPoint y: 92, distance: 105.1
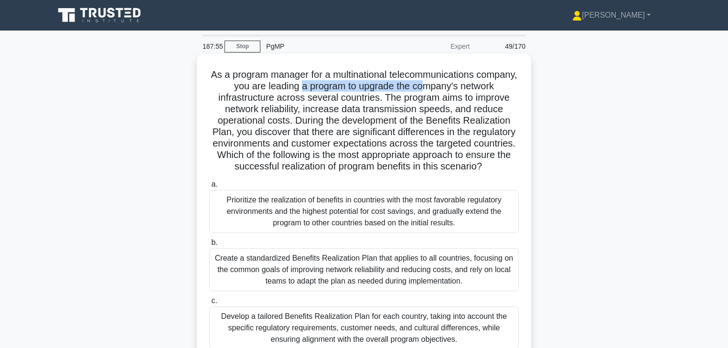
click at [465, 92] on h5 "As a program manager for a multinational telecommunications company, you are le…" at bounding box center [363, 121] width 311 height 104
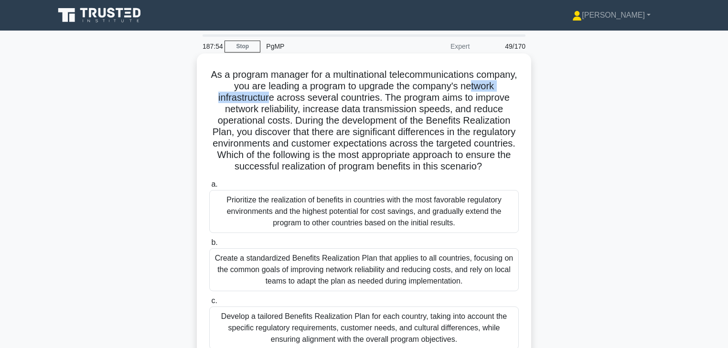
drag, startPoint x: 227, startPoint y: 98, endPoint x: 306, endPoint y: 98, distance: 78.8
click at [306, 98] on h5 "As a program manager for a multinational telecommunications company, you are le…" at bounding box center [363, 121] width 311 height 104
drag, startPoint x: 322, startPoint y: 99, endPoint x: 411, endPoint y: 99, distance: 88.8
click at [411, 99] on h5 "As a program manager for a multinational telecommunications company, you are le…" at bounding box center [363, 121] width 311 height 104
drag, startPoint x: 256, startPoint y: 111, endPoint x: 334, endPoint y: 111, distance: 78.3
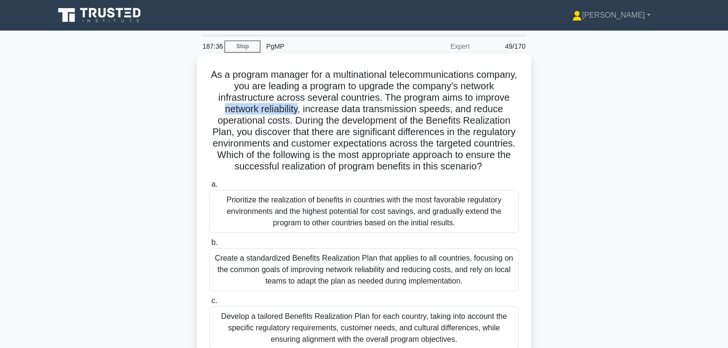
click at [334, 111] on h5 "As a program manager for a multinational telecommunications company, you are le…" at bounding box center [363, 121] width 311 height 104
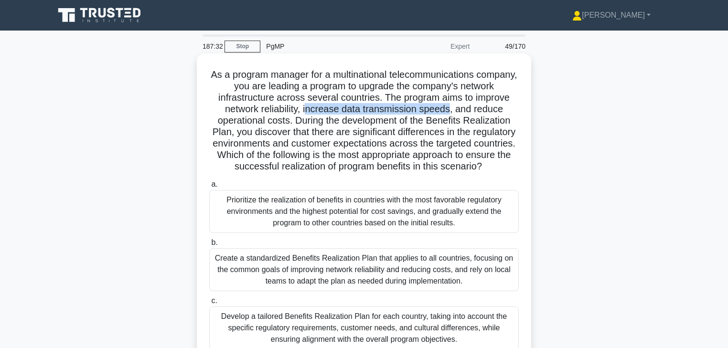
drag, startPoint x: 345, startPoint y: 110, endPoint x: 486, endPoint y: 110, distance: 140.4
click at [486, 110] on h5 "As a program manager for a multinational telecommunications company, you are le…" at bounding box center [363, 121] width 311 height 104
drag, startPoint x: 341, startPoint y: 108, endPoint x: 481, endPoint y: 110, distance: 139.9
click at [481, 110] on h5 "As a program manager for a multinational telecommunications company, you are le…" at bounding box center [363, 121] width 311 height 104
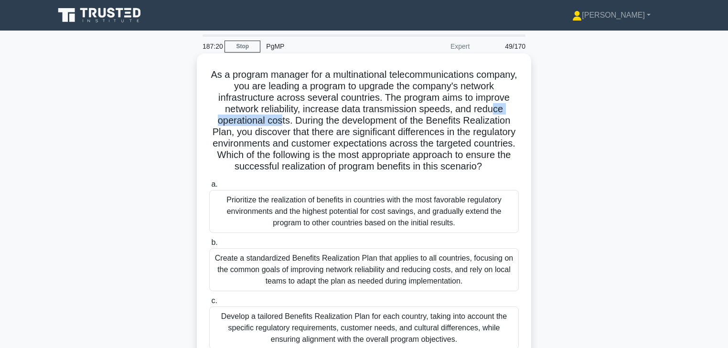
drag, startPoint x: 243, startPoint y: 118, endPoint x: 322, endPoint y: 118, distance: 78.8
click at [322, 118] on h5 "As a program manager for a multinational telecommunications company, you are le…" at bounding box center [363, 121] width 311 height 104
drag, startPoint x: 362, startPoint y: 120, endPoint x: 490, endPoint y: 122, distance: 128.4
click at [490, 122] on h5 "As a program manager for a multinational telecommunications company, you are le…" at bounding box center [363, 121] width 311 height 104
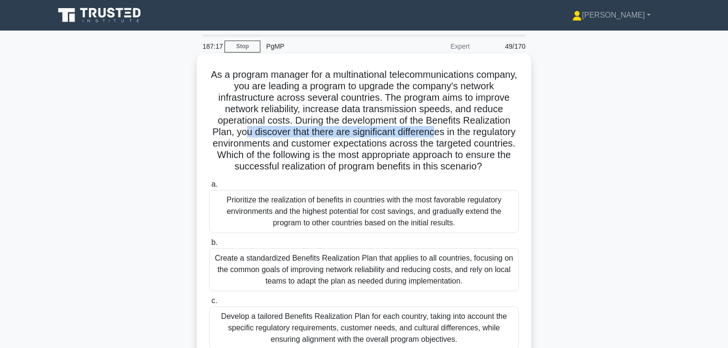
drag, startPoint x: 298, startPoint y: 132, endPoint x: 494, endPoint y: 134, distance: 196.2
click at [494, 134] on h5 "As a program manager for a multinational telecommunications company, you are le…" at bounding box center [363, 121] width 311 height 104
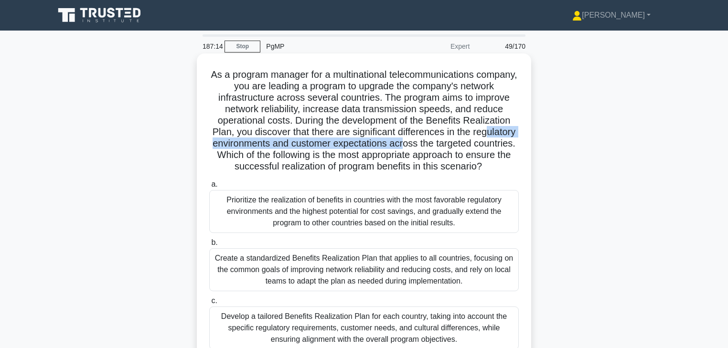
drag, startPoint x: 252, startPoint y: 141, endPoint x: 480, endPoint y: 144, distance: 228.2
click at [480, 144] on h5 "As a program manager for a multinational telecommunications company, you are le…" at bounding box center [363, 121] width 311 height 104
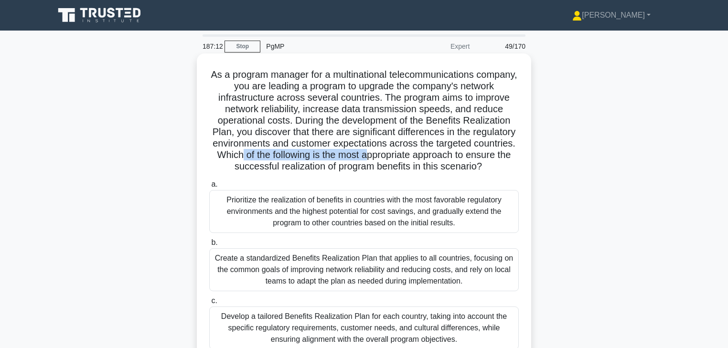
drag, startPoint x: 331, startPoint y: 153, endPoint x: 463, endPoint y: 158, distance: 132.3
click at [463, 158] on h5 "As a program manager for a multinational telecommunications company, you are le…" at bounding box center [363, 121] width 311 height 104
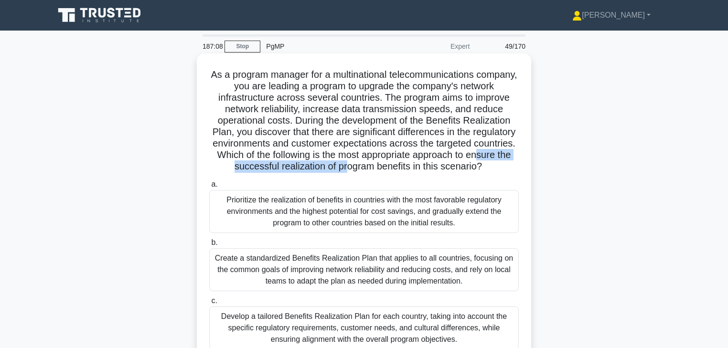
drag, startPoint x: 327, startPoint y: 165, endPoint x: 435, endPoint y: 166, distance: 107.9
click at [435, 166] on h5 "As a program manager for a multinational telecommunications company, you are le…" at bounding box center [363, 121] width 311 height 104
click at [343, 165] on h5 "As a program manager for a multinational telecommunications company, you are le…" at bounding box center [363, 121] width 311 height 104
drag, startPoint x: 320, startPoint y: 168, endPoint x: 500, endPoint y: 167, distance: 180.0
click at [500, 167] on h5 "As a program manager for a multinational telecommunications company, you are le…" at bounding box center [363, 121] width 311 height 104
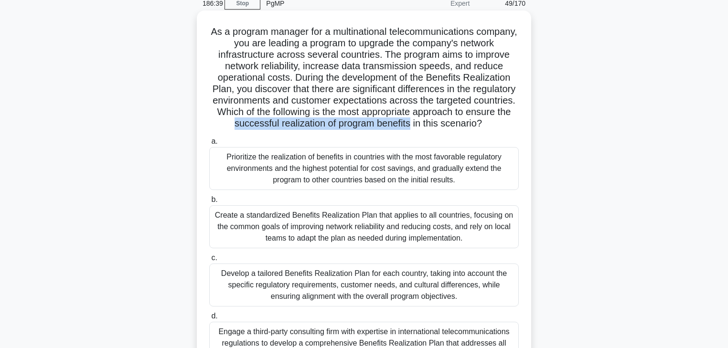
scroll to position [76, 0]
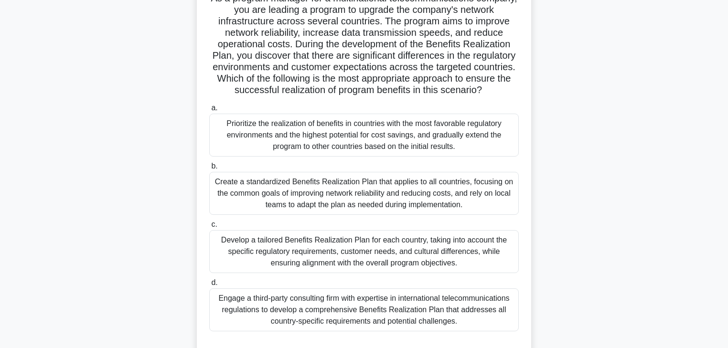
click at [411, 264] on div "Develop a tailored Benefits Realization Plan for each country, taking into acco…" at bounding box center [363, 251] width 309 height 43
click at [209, 228] on input "c. Develop a tailored Benefits Realization Plan for each country, taking into a…" at bounding box center [209, 225] width 0 height 6
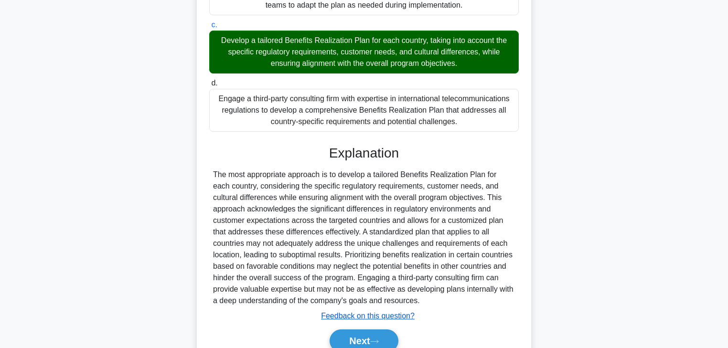
scroll to position [332, 0]
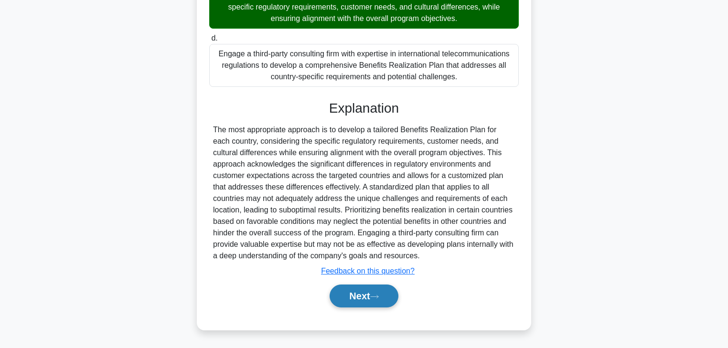
click at [359, 290] on button "Next" at bounding box center [363, 296] width 68 height 23
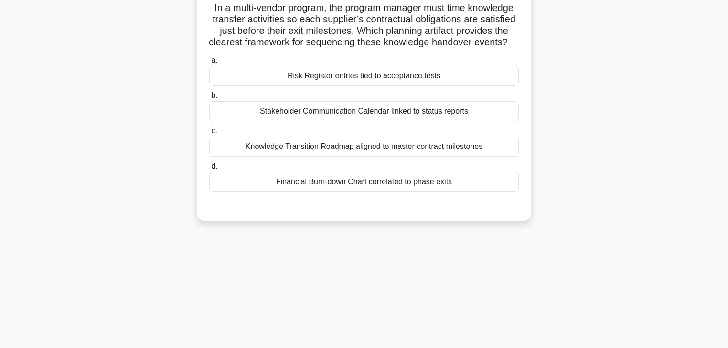
scroll to position [0, 0]
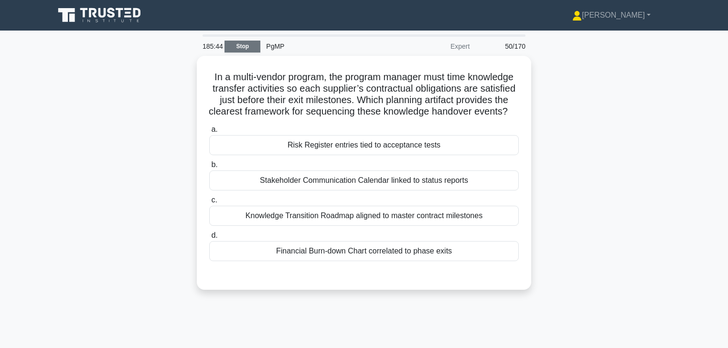
click at [243, 48] on link "Stop" at bounding box center [242, 47] width 36 height 12
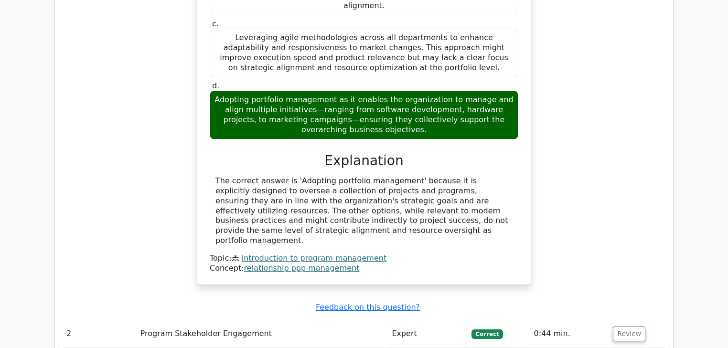
scroll to position [1146, 0]
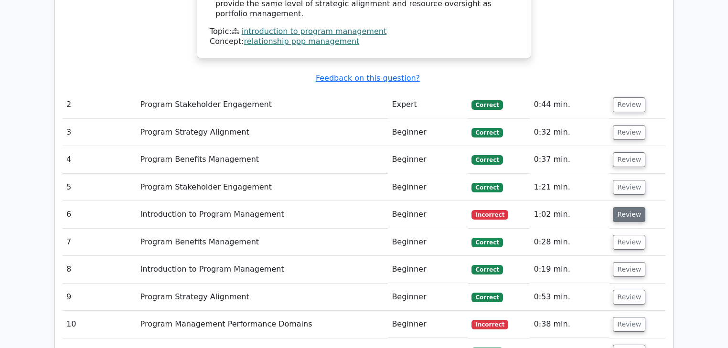
click at [620, 207] on button "Review" at bounding box center [628, 214] width 32 height 15
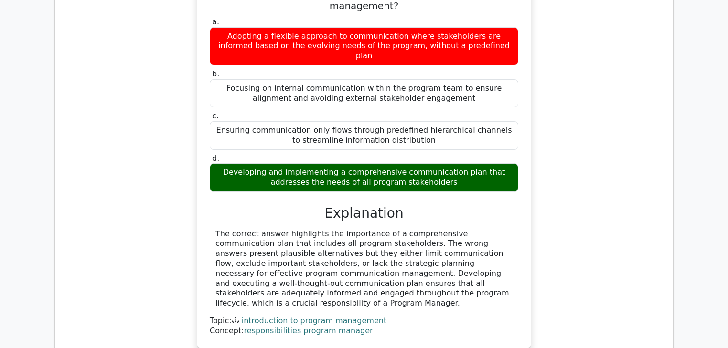
scroll to position [1298, 0]
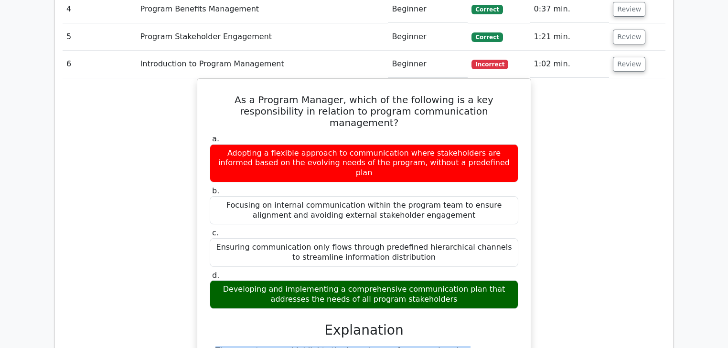
drag, startPoint x: 454, startPoint y: 254, endPoint x: 633, endPoint y: 366, distance: 211.6
click at [633, 348] on html "Huong Profile Settings" at bounding box center [364, 292] width 728 height 3181
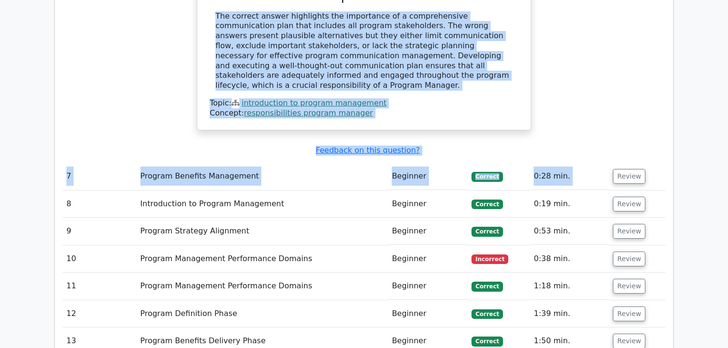
scroll to position [1675, 0]
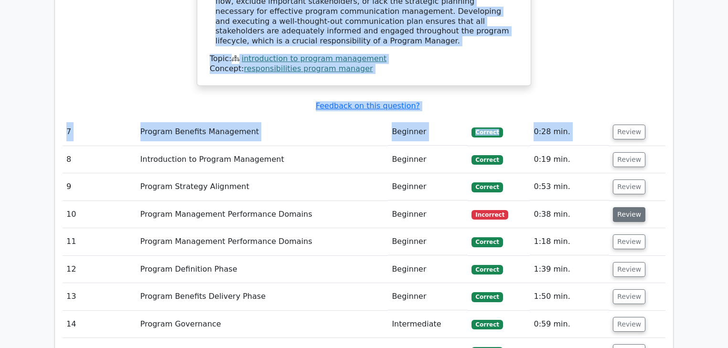
click at [626, 207] on button "Review" at bounding box center [628, 214] width 32 height 15
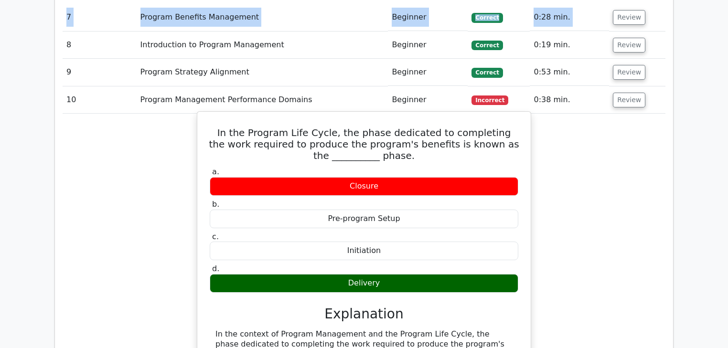
scroll to position [1828, 0]
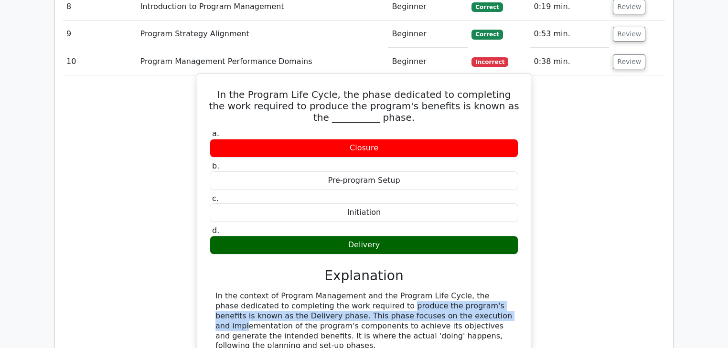
drag, startPoint x: 313, startPoint y: 220, endPoint x: 382, endPoint y: 224, distance: 68.9
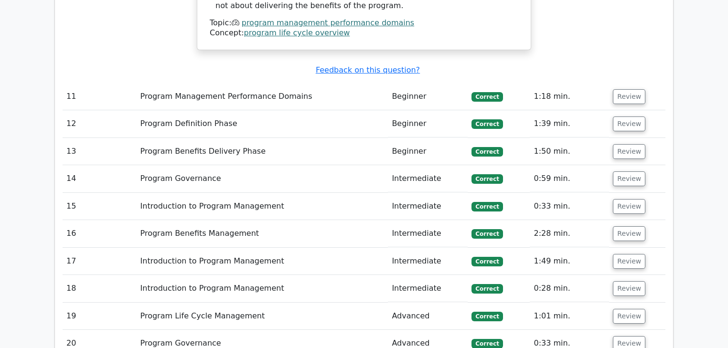
scroll to position [2324, 0]
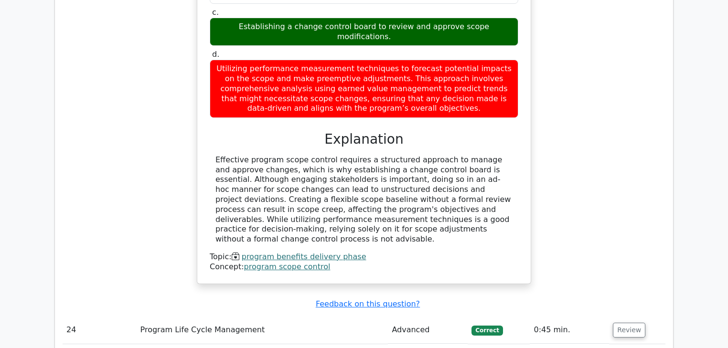
scroll to position [2935, 0]
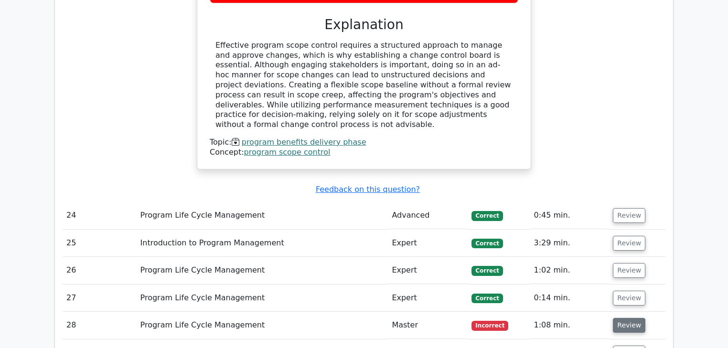
click at [620, 318] on button "Review" at bounding box center [628, 325] width 32 height 15
click at [626, 318] on button "Review" at bounding box center [628, 325] width 32 height 15
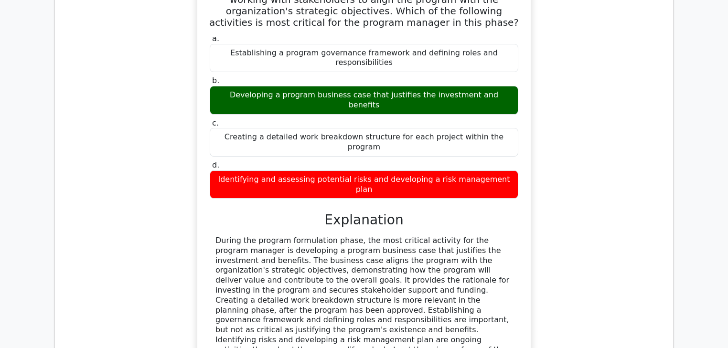
scroll to position [3394, 0]
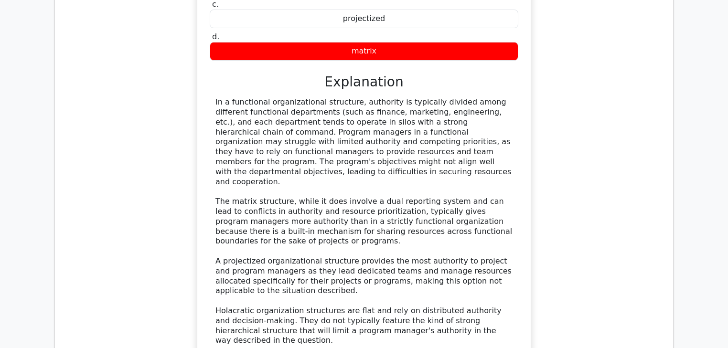
scroll to position [4005, 0]
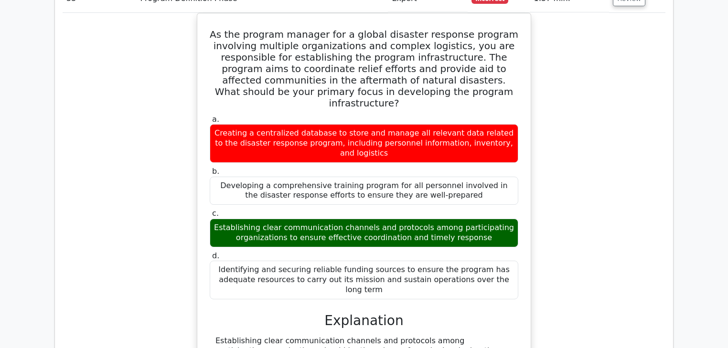
scroll to position [4539, 0]
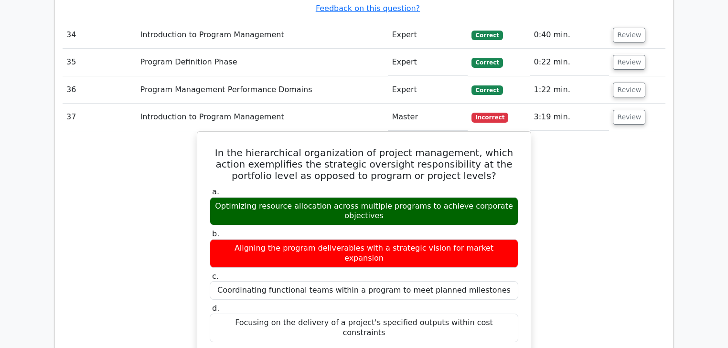
scroll to position [4998, 0]
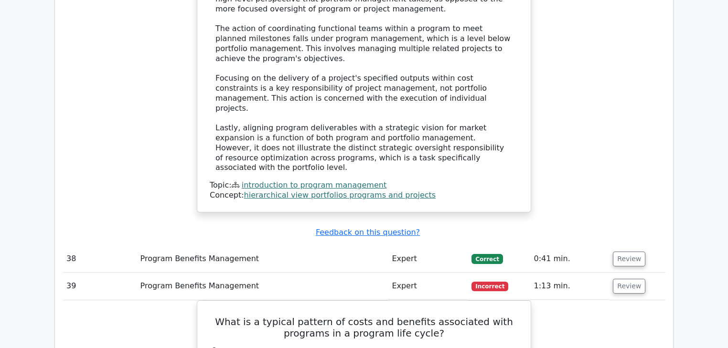
scroll to position [5341, 0]
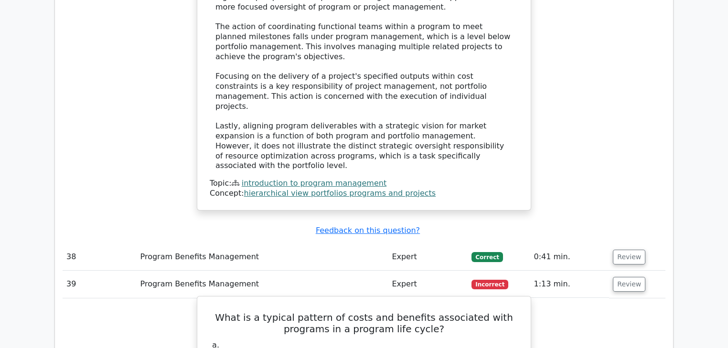
drag, startPoint x: 369, startPoint y: 201, endPoint x: 468, endPoint y: 201, distance: 99.8
drag, startPoint x: 328, startPoint y: 213, endPoint x: 485, endPoint y: 226, distance: 157.2
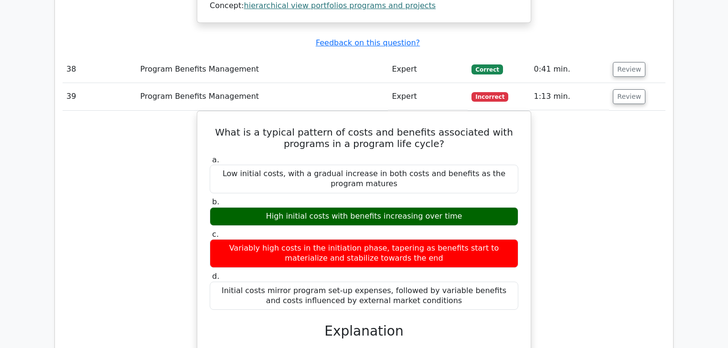
scroll to position [5609, 0]
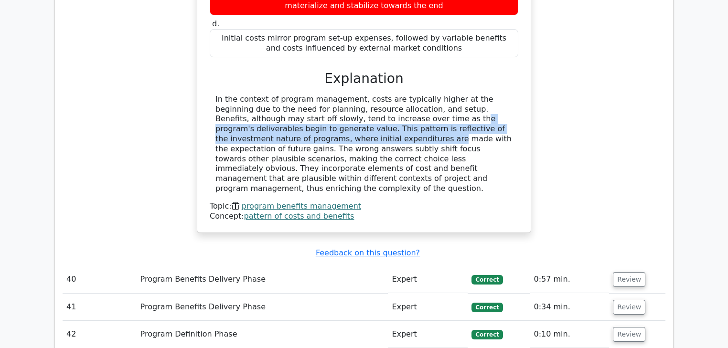
scroll to position [5838, 0]
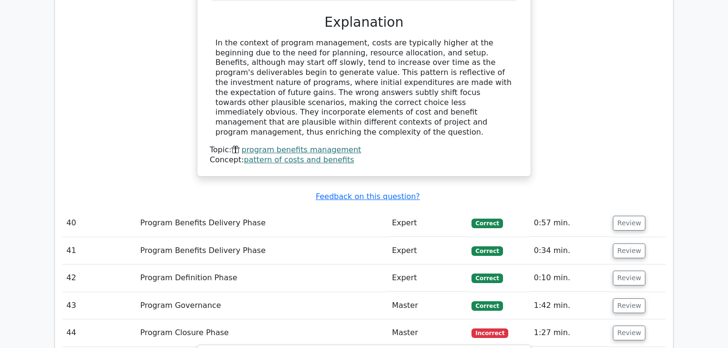
drag, startPoint x: 318, startPoint y: 248, endPoint x: 397, endPoint y: 253, distance: 78.9
drag, startPoint x: 294, startPoint y: 263, endPoint x: 350, endPoint y: 286, distance: 60.7
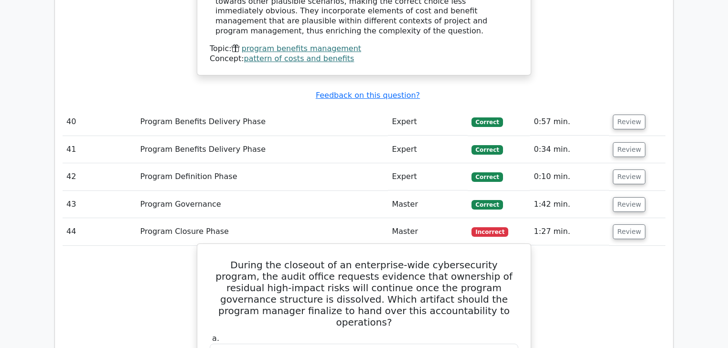
scroll to position [5953, 0]
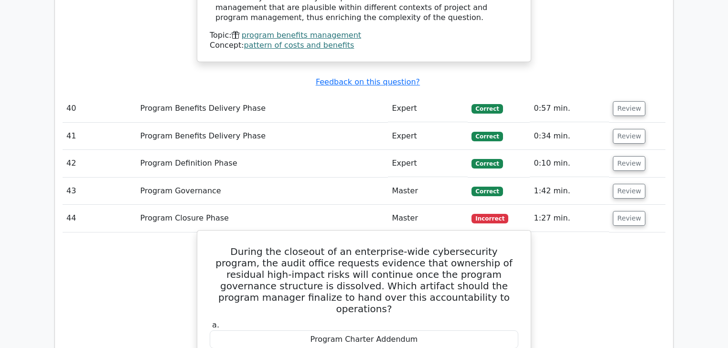
drag, startPoint x: 262, startPoint y: 196, endPoint x: 317, endPoint y: 197, distance: 55.4
drag, startPoint x: 299, startPoint y: 237, endPoint x: 472, endPoint y: 241, distance: 172.9
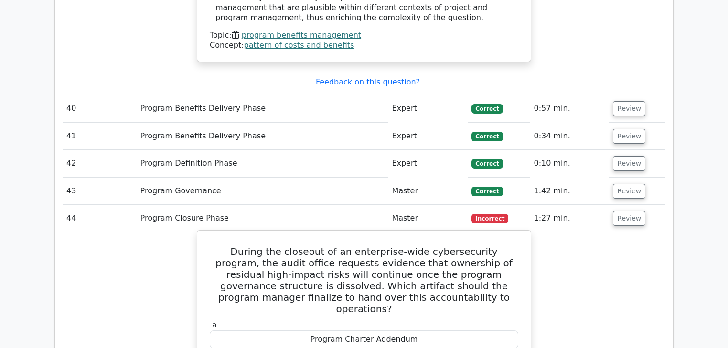
drag, startPoint x: 314, startPoint y: 246, endPoint x: 404, endPoint y: 246, distance: 89.7
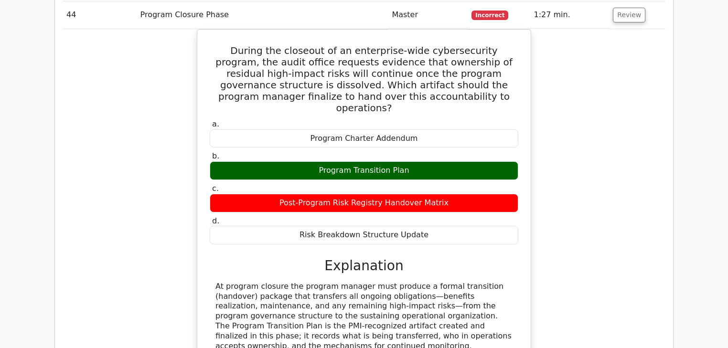
scroll to position [6288, 0]
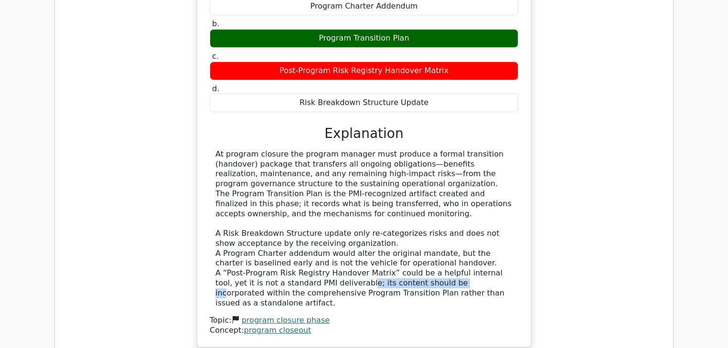
drag, startPoint x: 381, startPoint y: 305, endPoint x: 411, endPoint y: 309, distance: 30.5
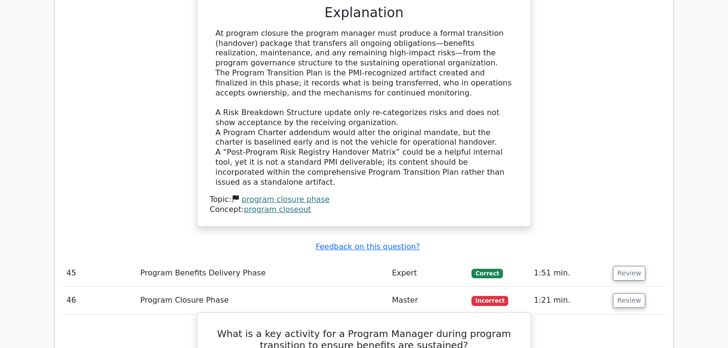
scroll to position [6479, 0]
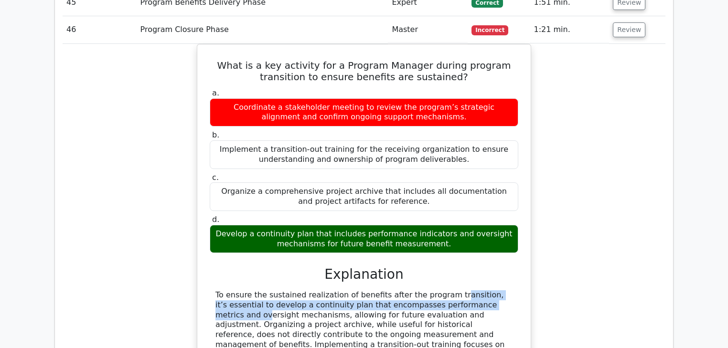
scroll to position [6746, 0]
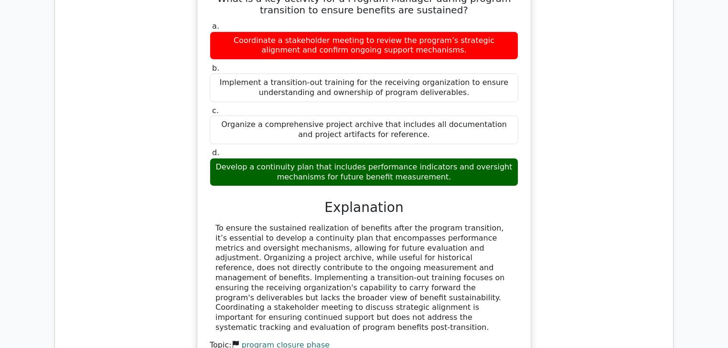
drag, startPoint x: 265, startPoint y: 86, endPoint x: 319, endPoint y: 90, distance: 54.0
drag, startPoint x: 384, startPoint y: 304, endPoint x: 426, endPoint y: 307, distance: 42.1
